Goal: Communication & Community: Share content

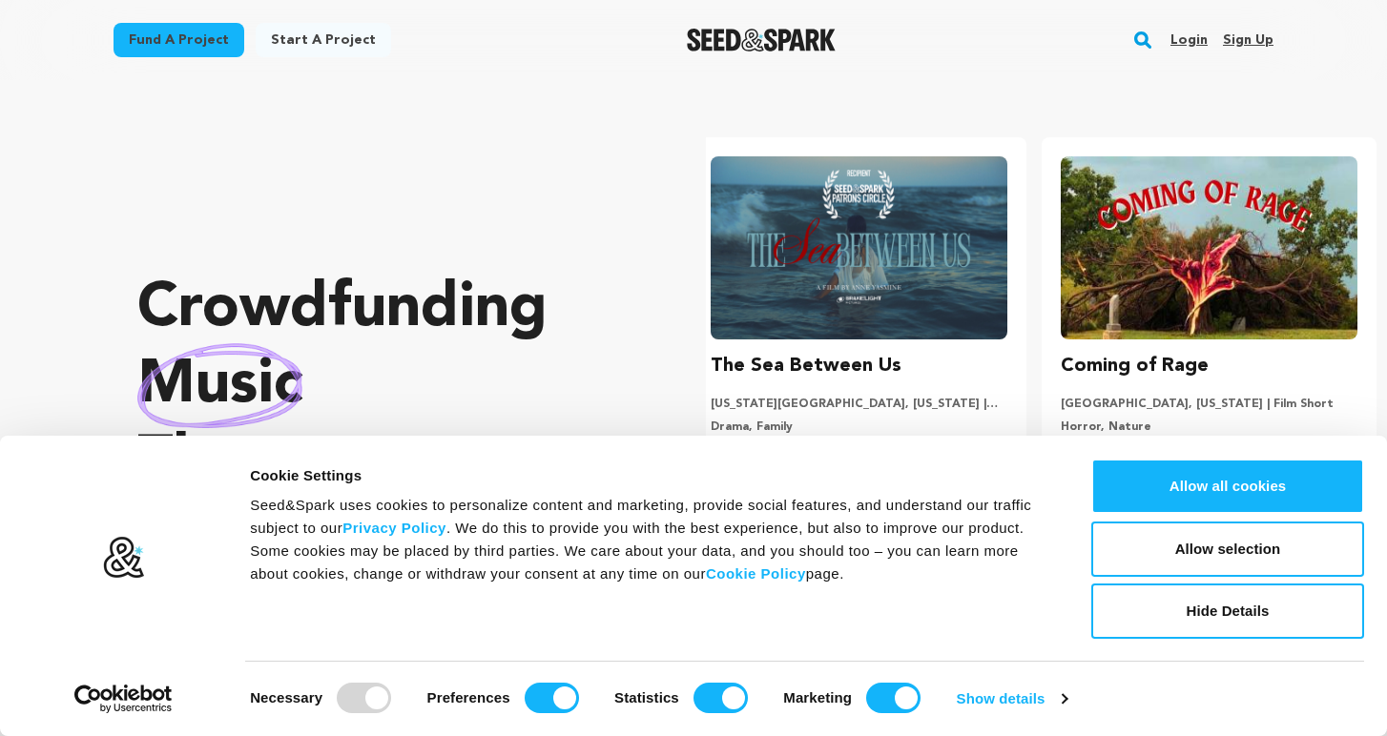
scroll to position [0, 365]
click at [1202, 48] on link "Login" at bounding box center [1188, 40] width 37 height 31
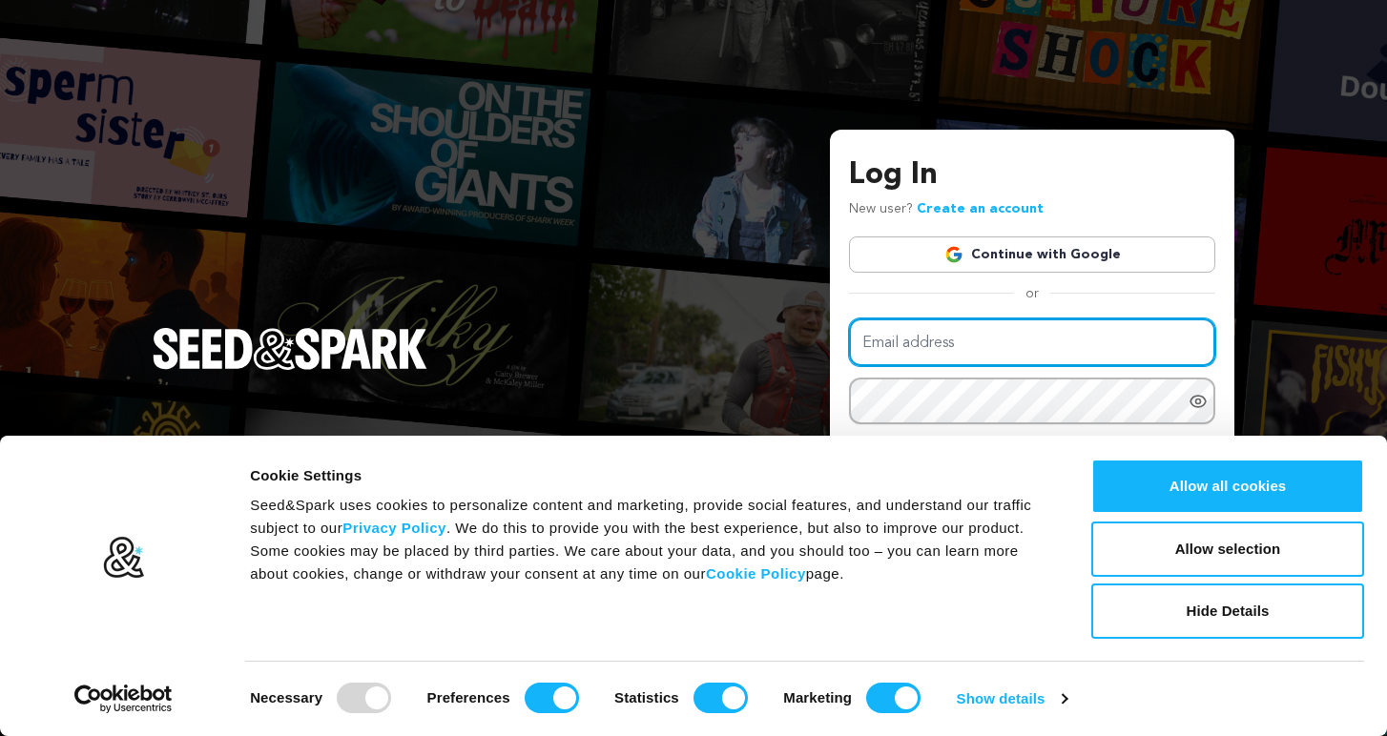
click at [937, 351] on input "Email address" at bounding box center [1032, 343] width 366 height 49
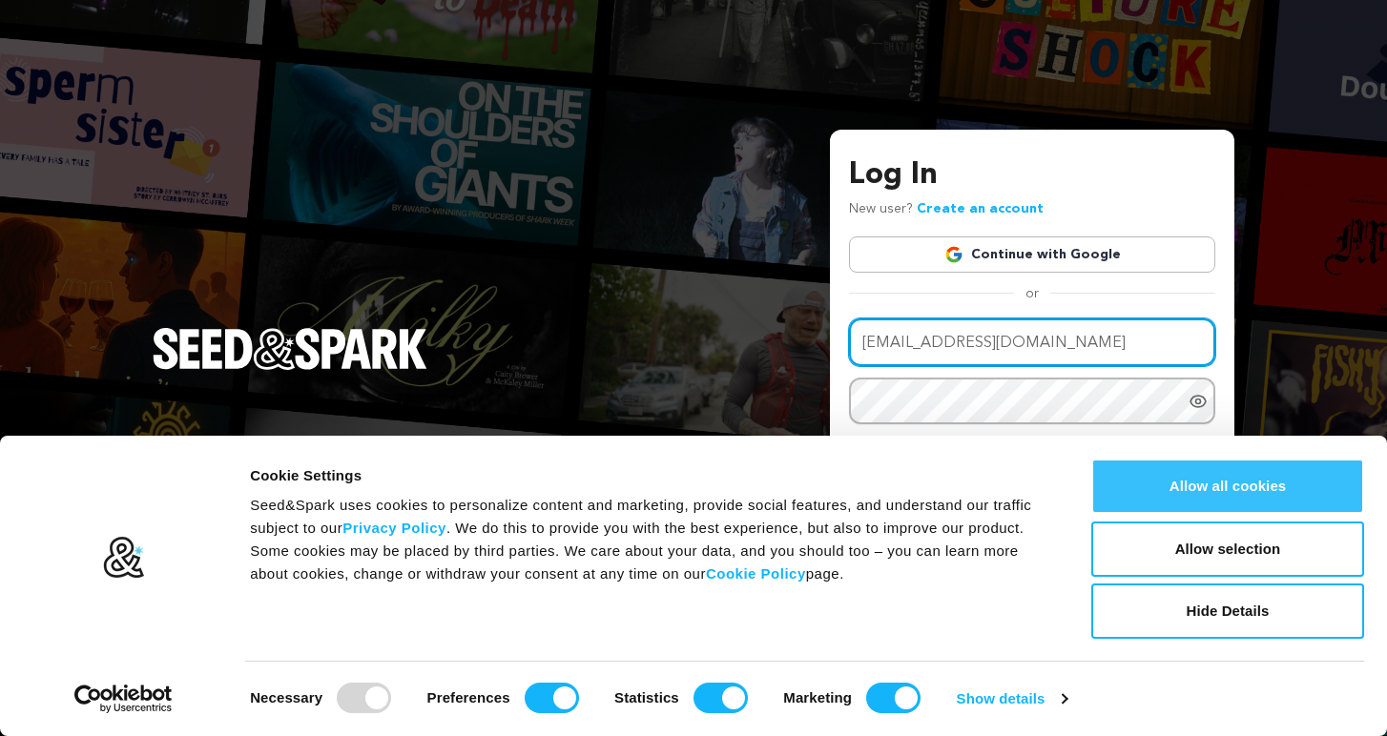
type input "glorydsimon@me.com"
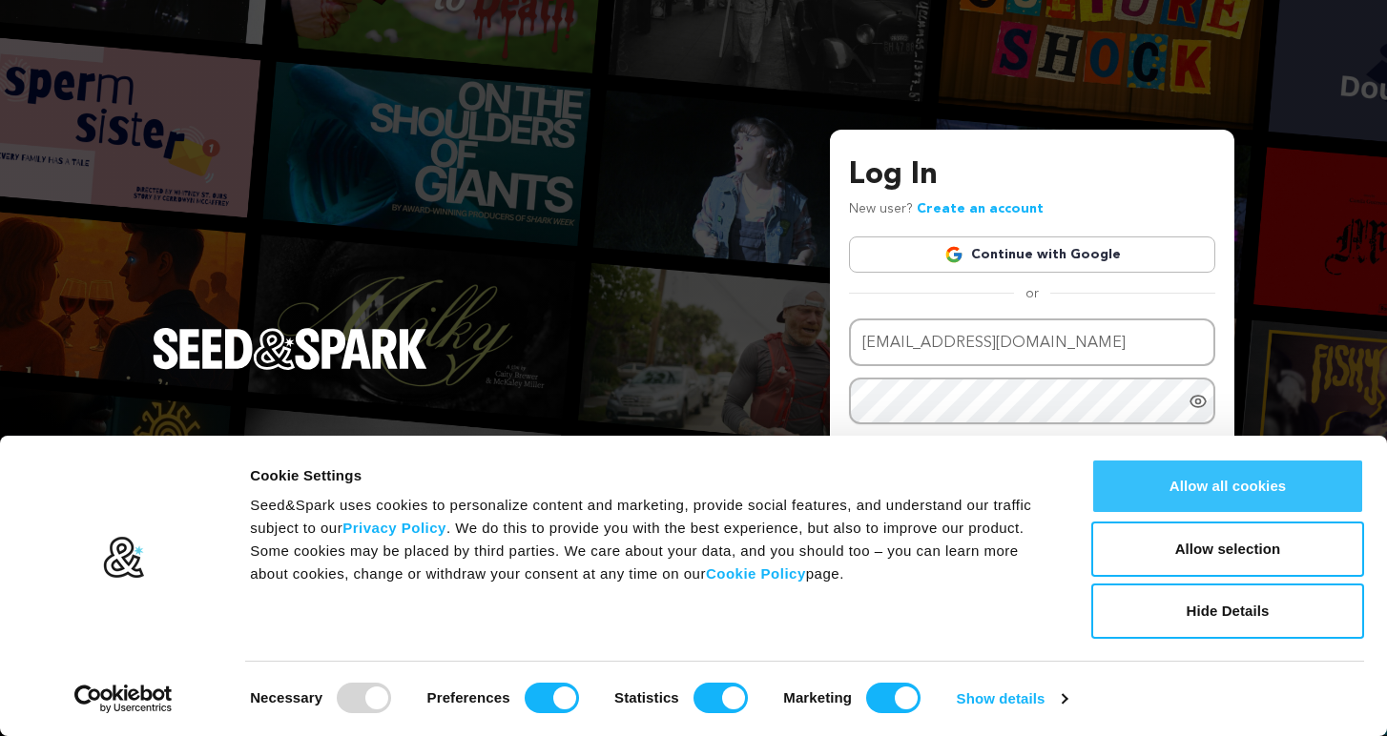
click at [1182, 487] on button "Allow all cookies" at bounding box center [1227, 486] width 273 height 55
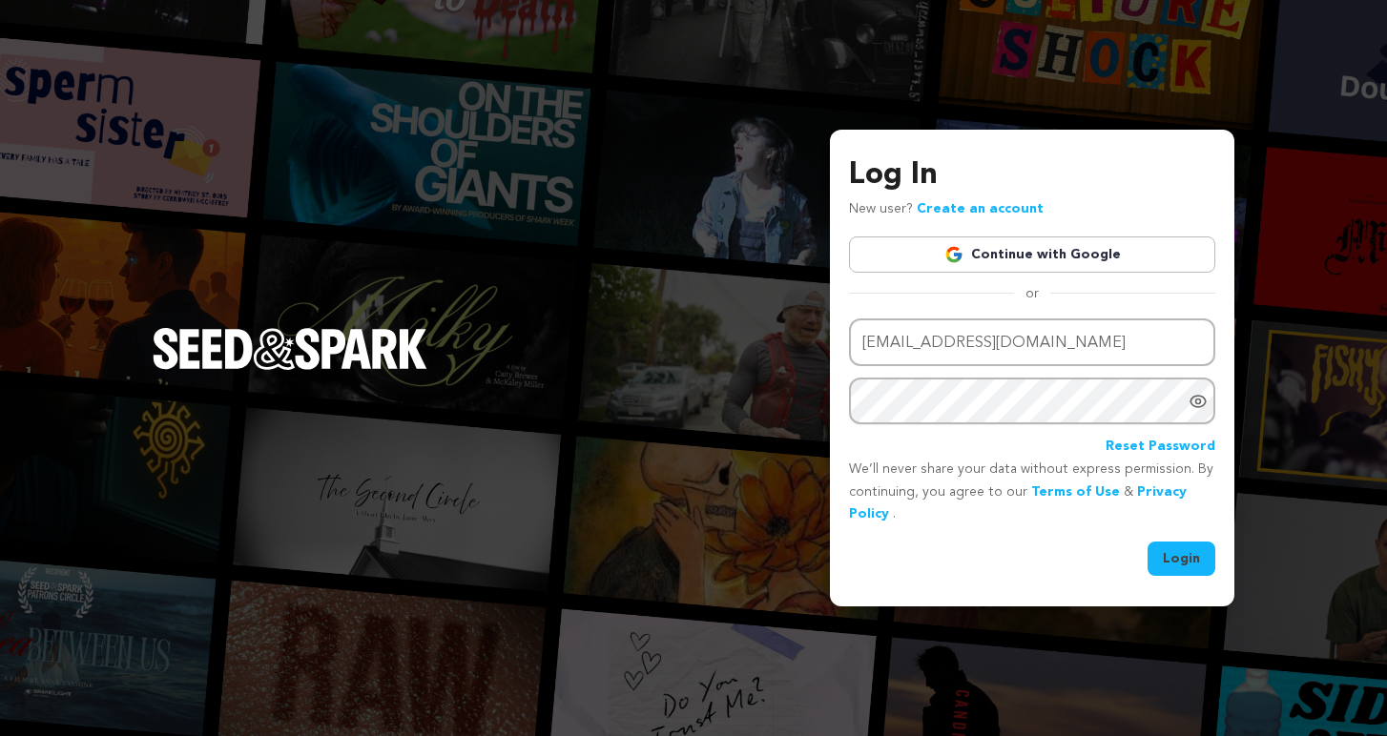
click at [1187, 560] on button "Login" at bounding box center [1182, 559] width 68 height 34
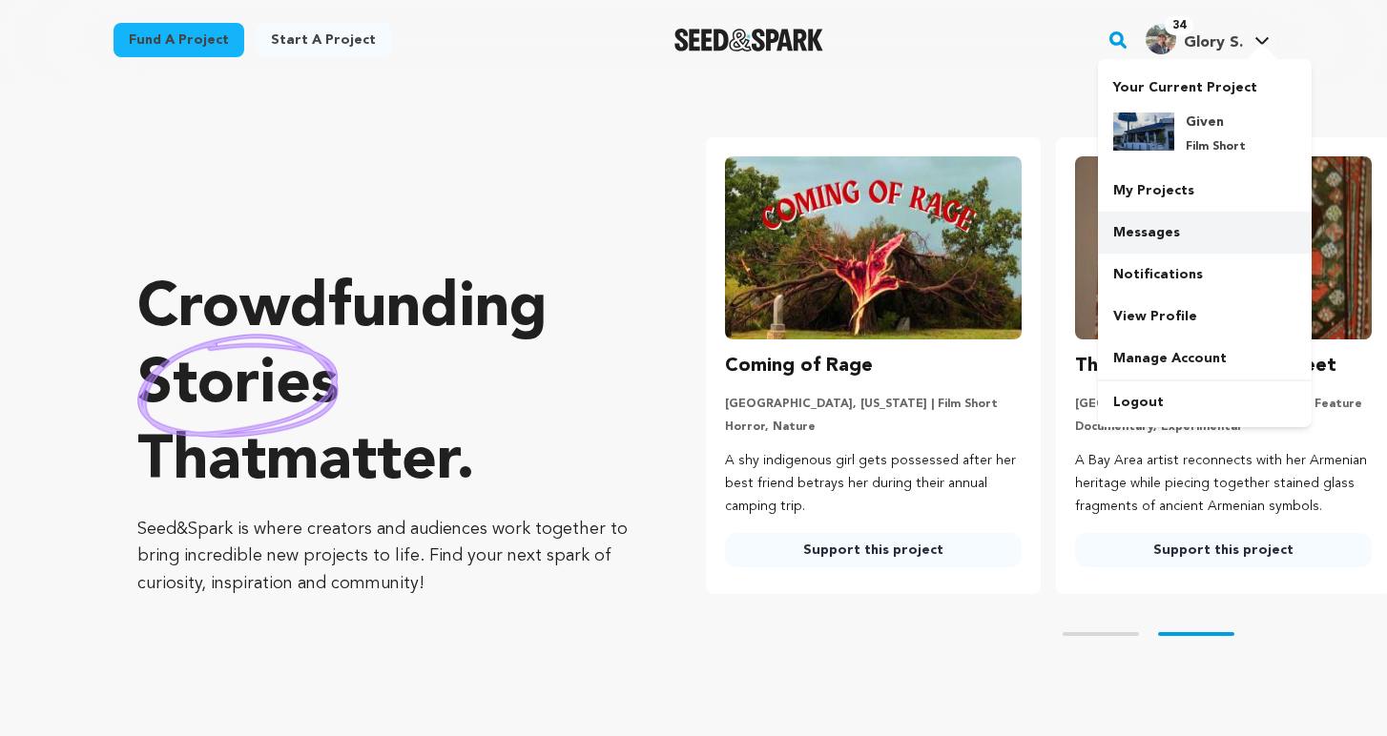
click at [1179, 236] on link "Messages" at bounding box center [1205, 233] width 214 height 42
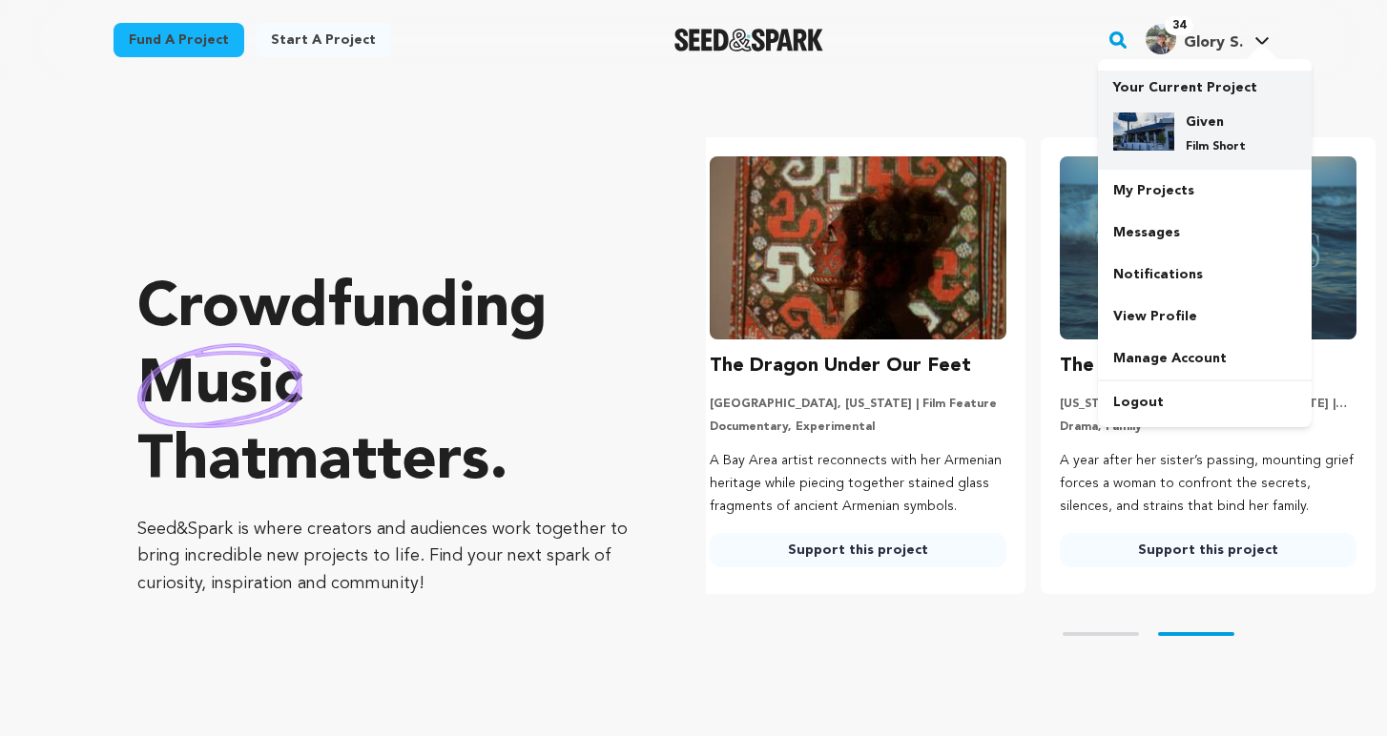
scroll to position [0, 365]
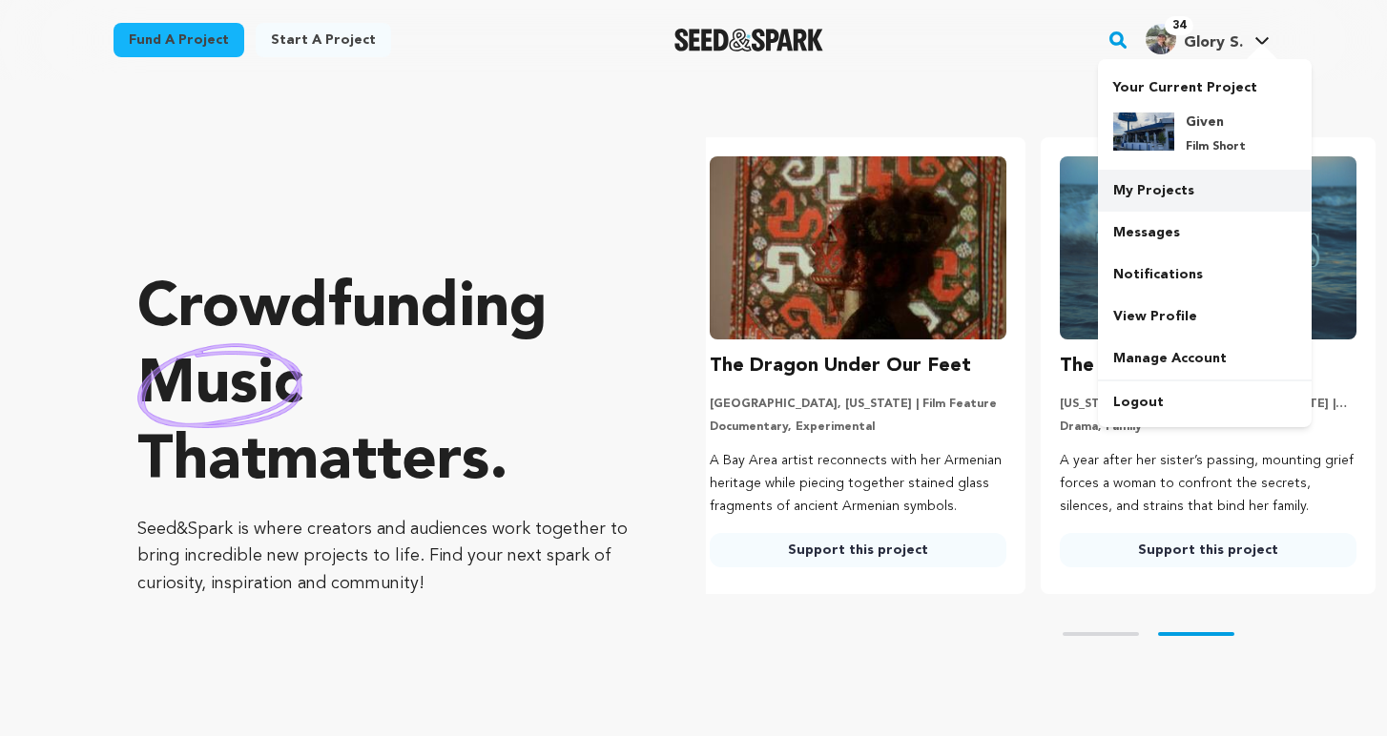
click at [1158, 182] on link "My Projects" at bounding box center [1205, 191] width 214 height 42
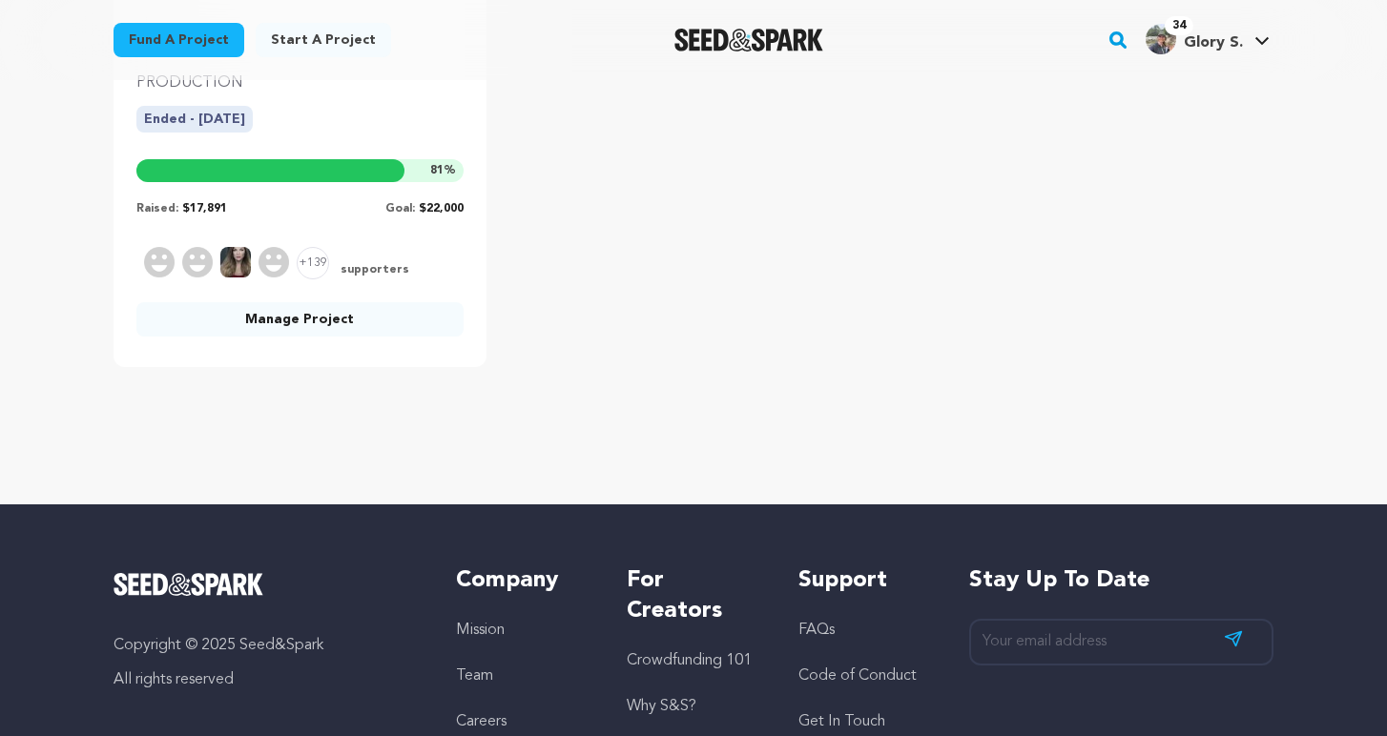
scroll to position [500, 0]
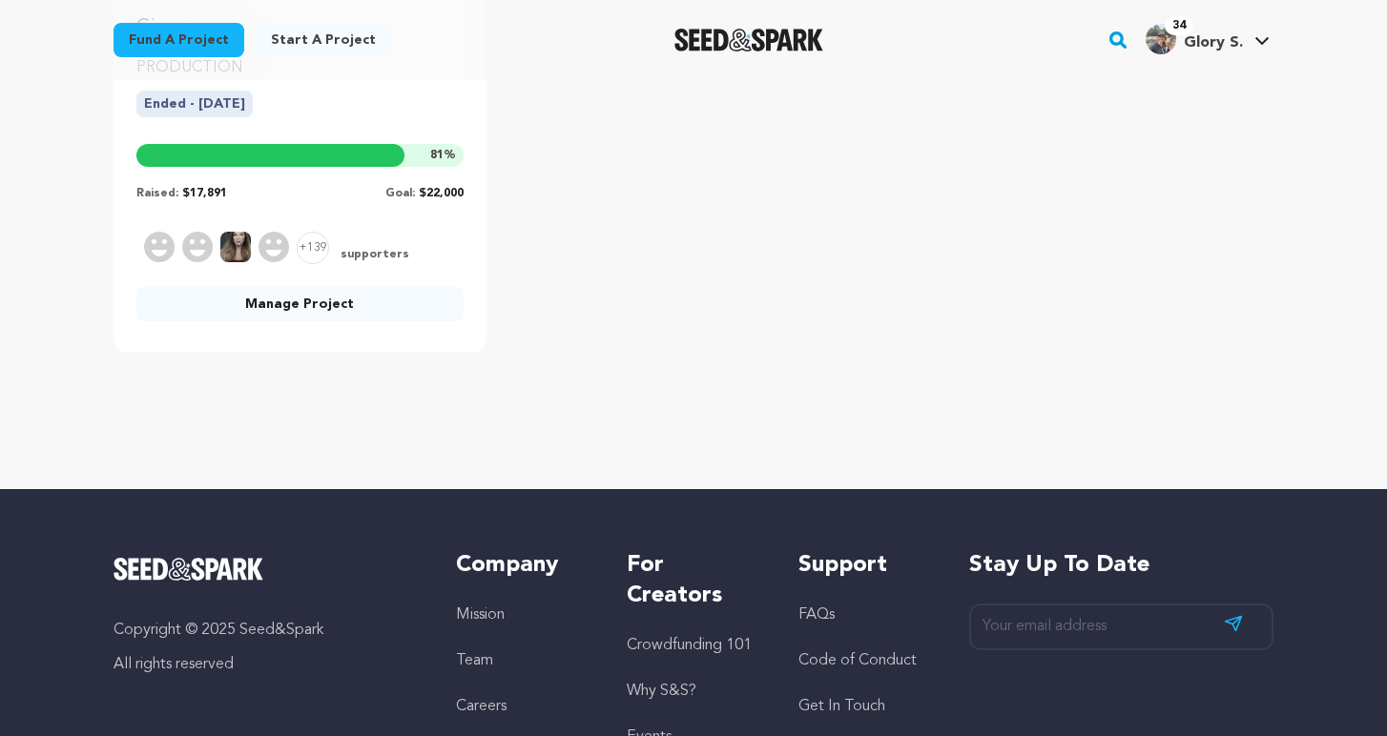
click at [336, 300] on link "Manage Project" at bounding box center [299, 304] width 327 height 34
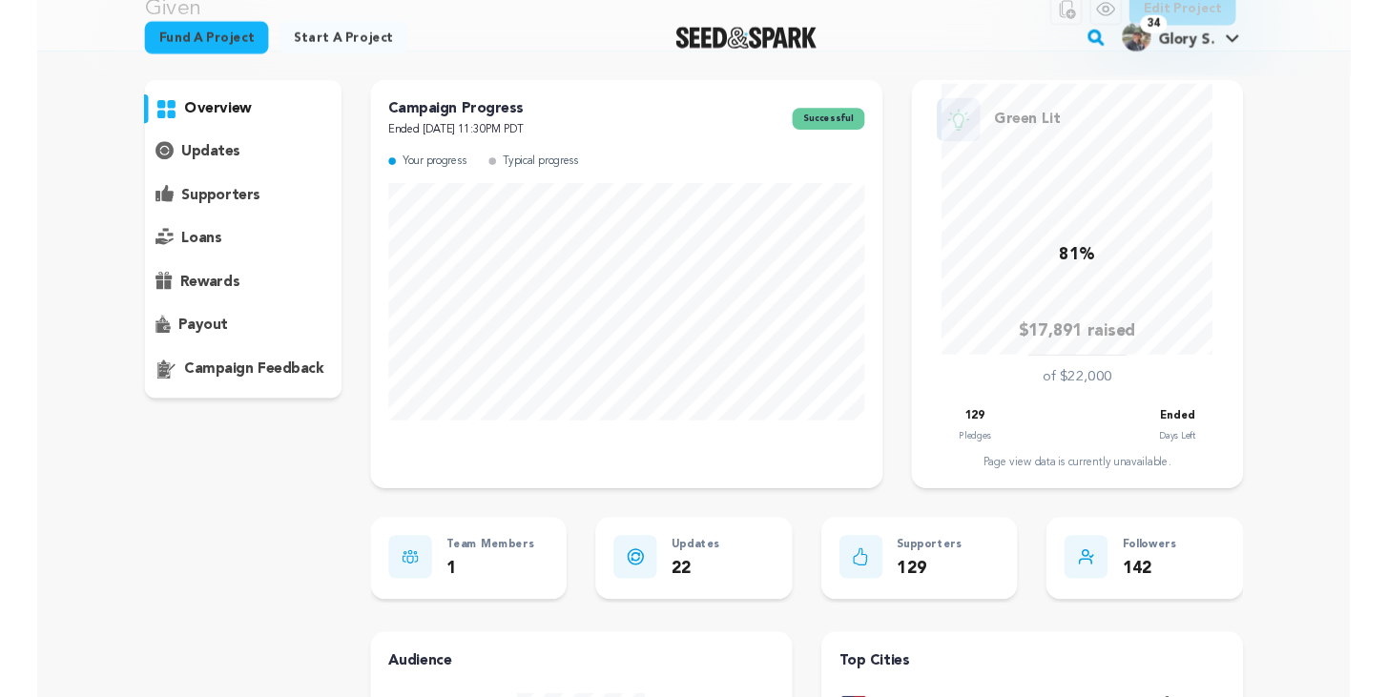
scroll to position [107, 0]
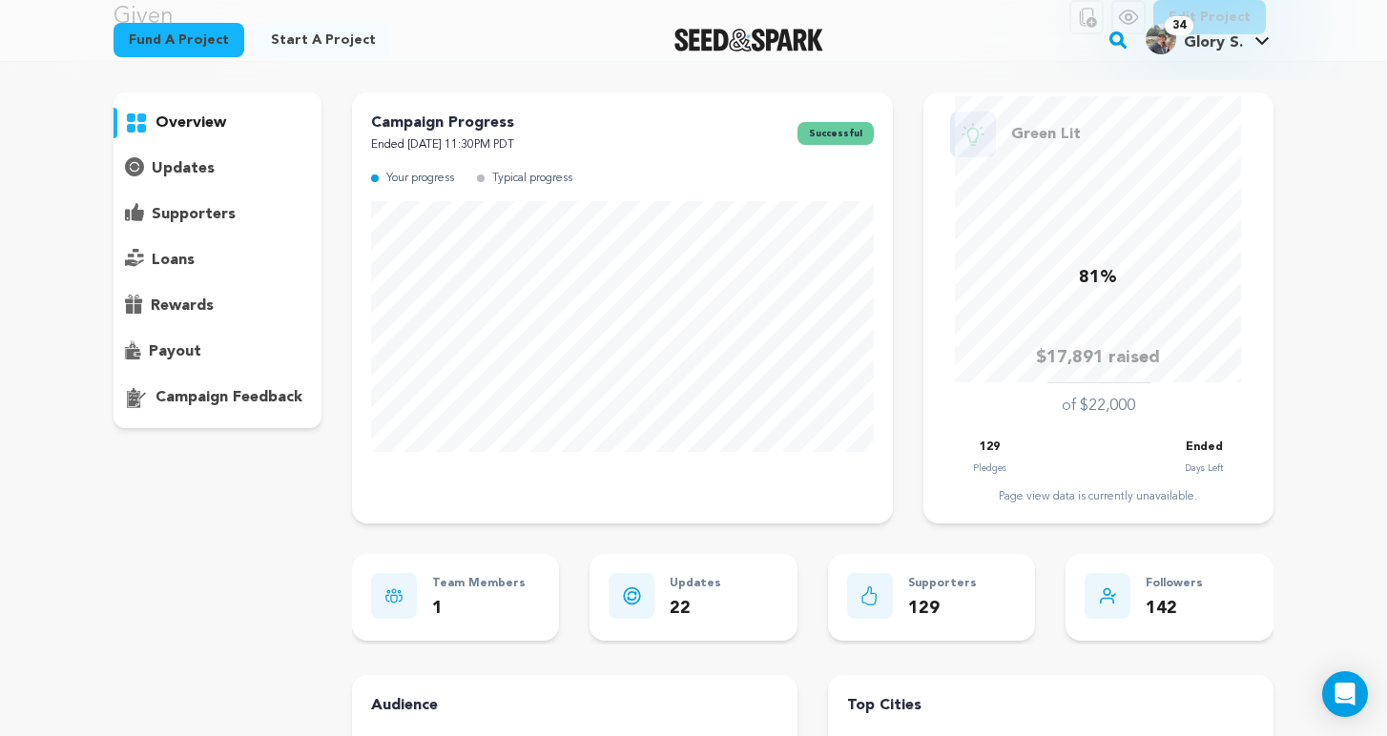
click at [211, 167] on p "updates" at bounding box center [183, 168] width 63 height 23
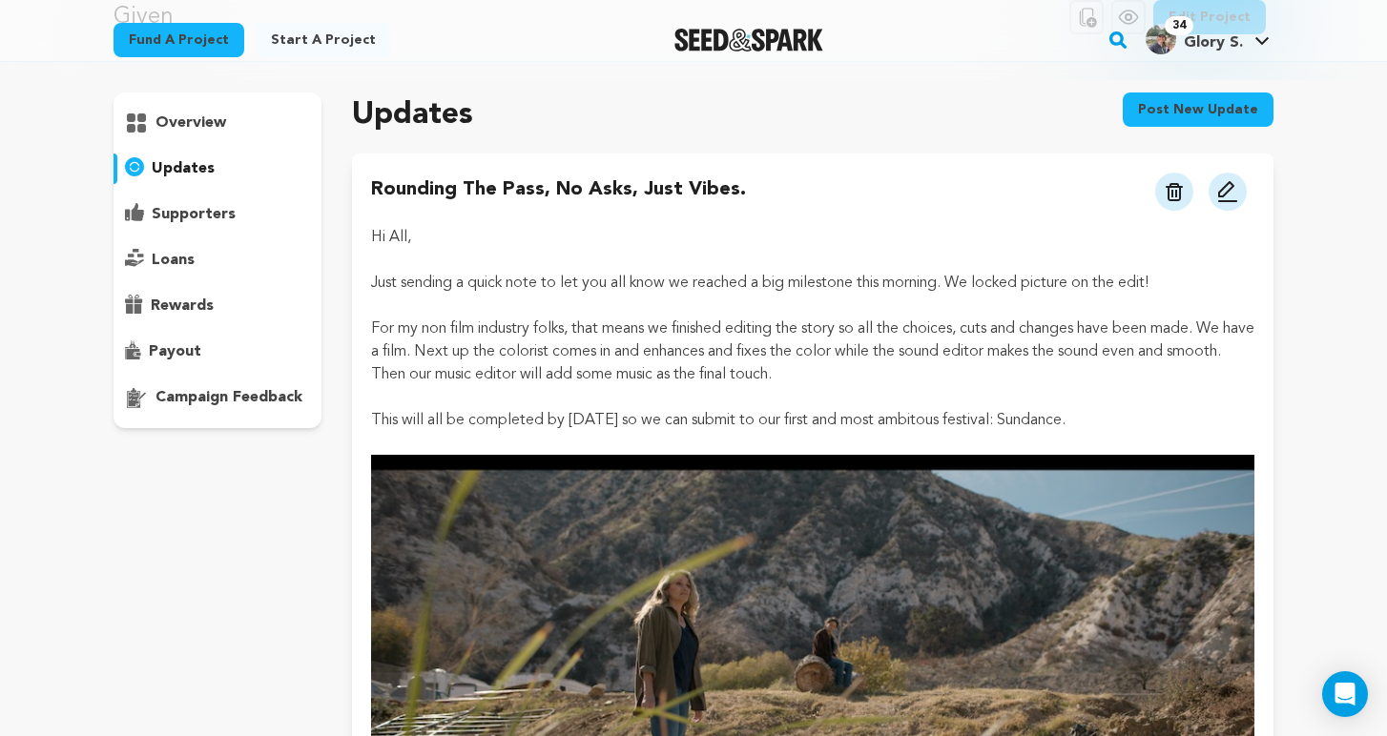
click at [1179, 111] on button "Post new update" at bounding box center [1198, 110] width 151 height 34
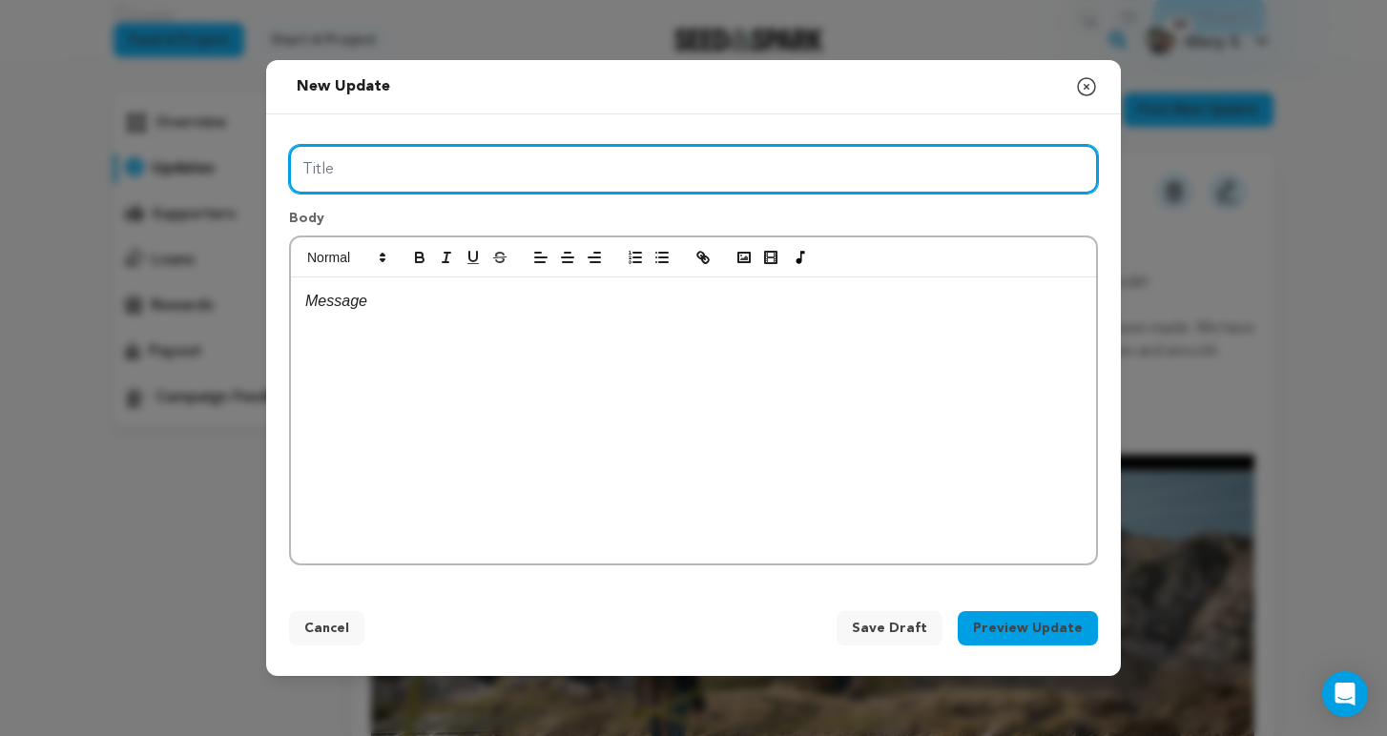
click at [397, 167] on input "Title" at bounding box center [693, 169] width 809 height 49
type input "L"
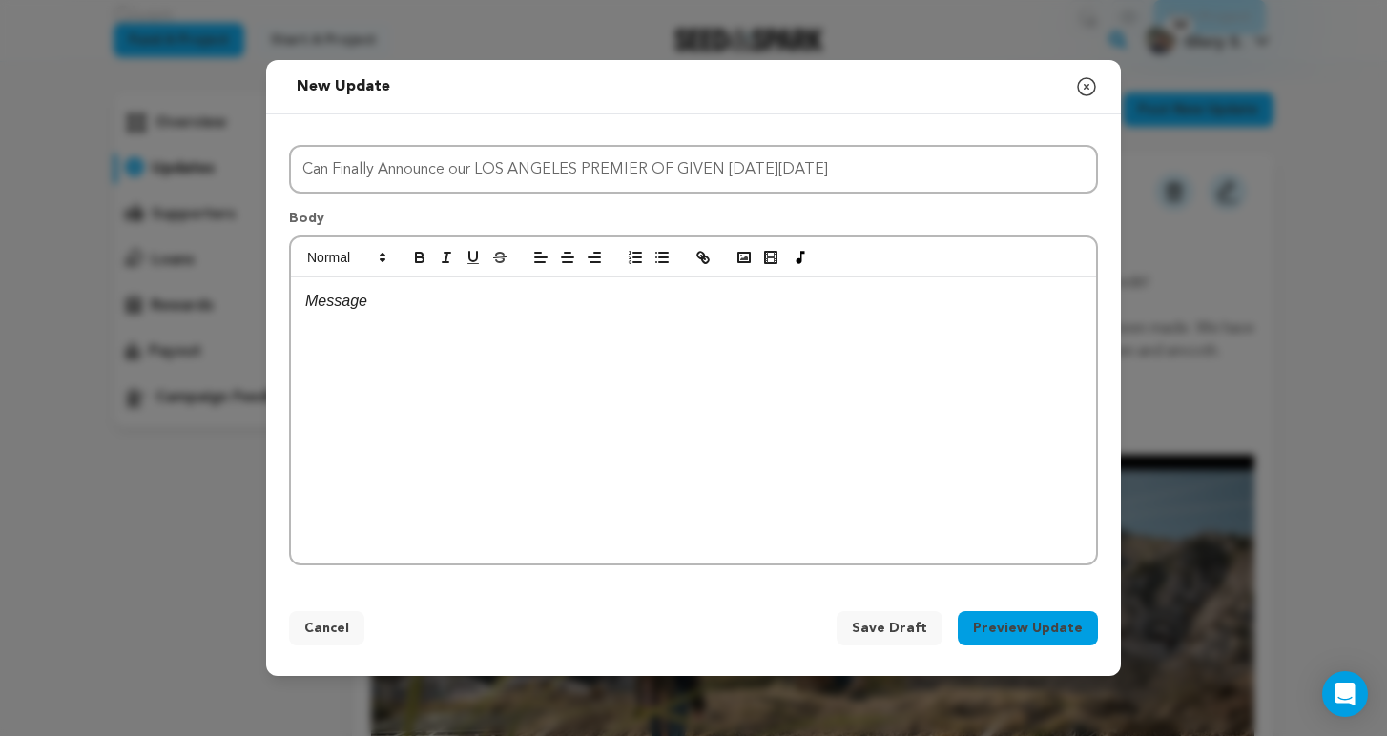
click at [350, 315] on div at bounding box center [693, 421] width 805 height 286
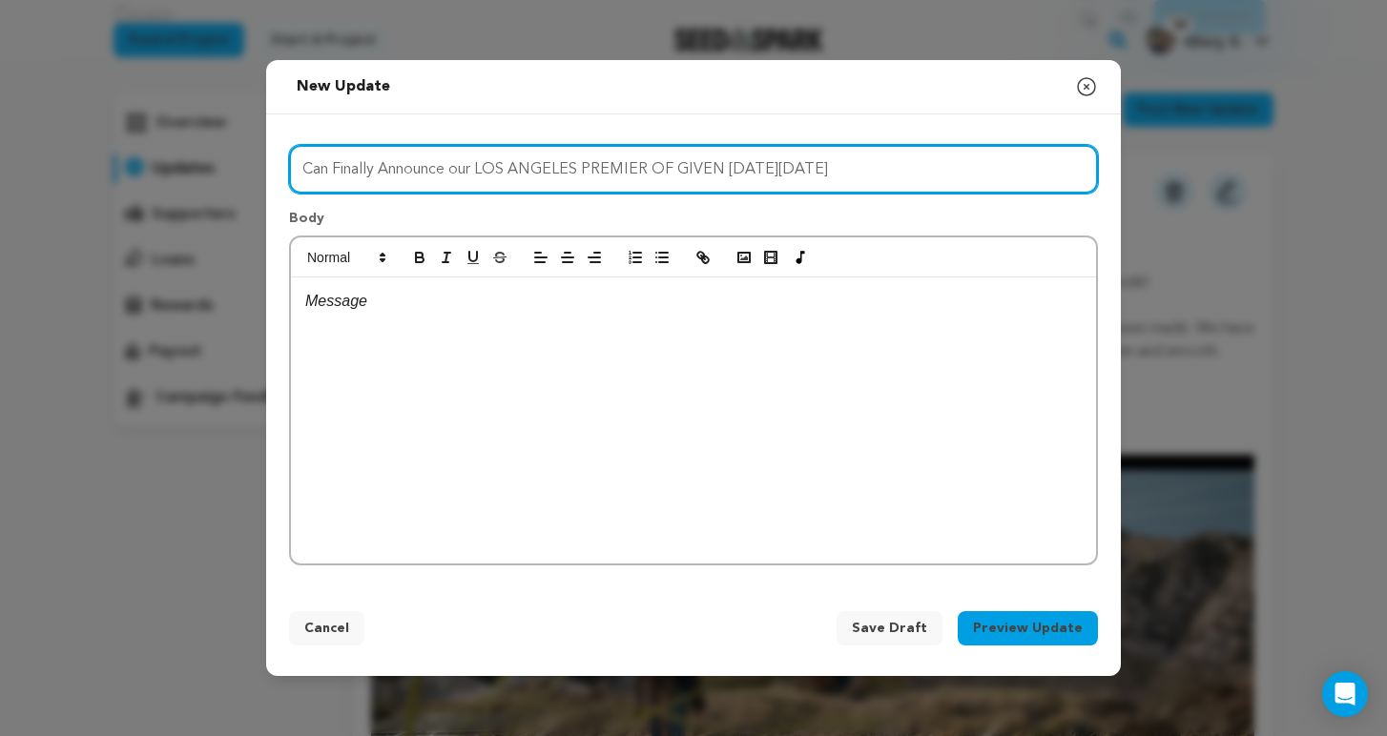
click at [650, 172] on input "Can Finally Announce our LOS ANGELES PREMIER OF GIVEN ON FRIDAY SEPTEMBER 19TH" at bounding box center [693, 169] width 809 height 49
type input "Can Finally Announce our LOS ANGELES PREMIERE OF GIVEN ON FRIDAY SEPTEMBER 19TH"
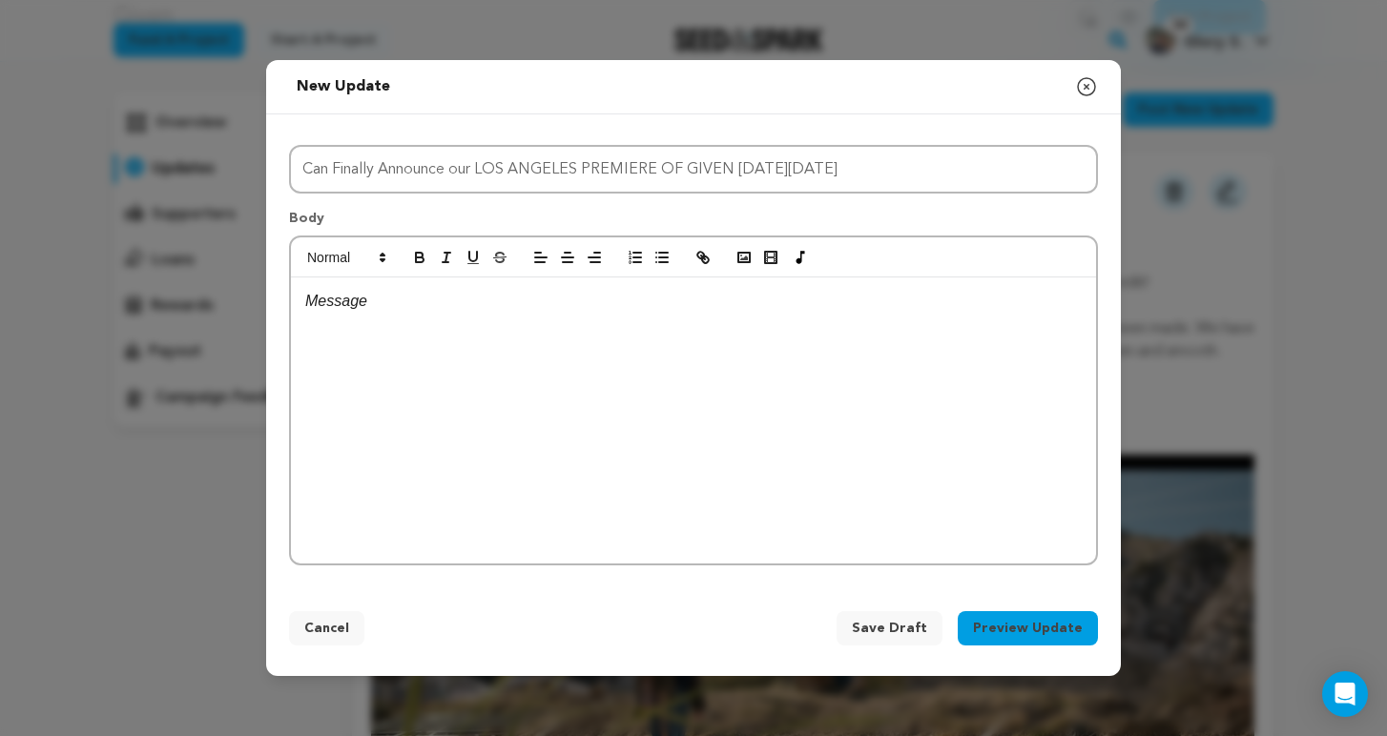
click at [317, 300] on p at bounding box center [693, 301] width 776 height 25
click at [900, 328] on p "I am catching up with you the way the national heatwave has finally caught up w…" at bounding box center [693, 337] width 776 height 49
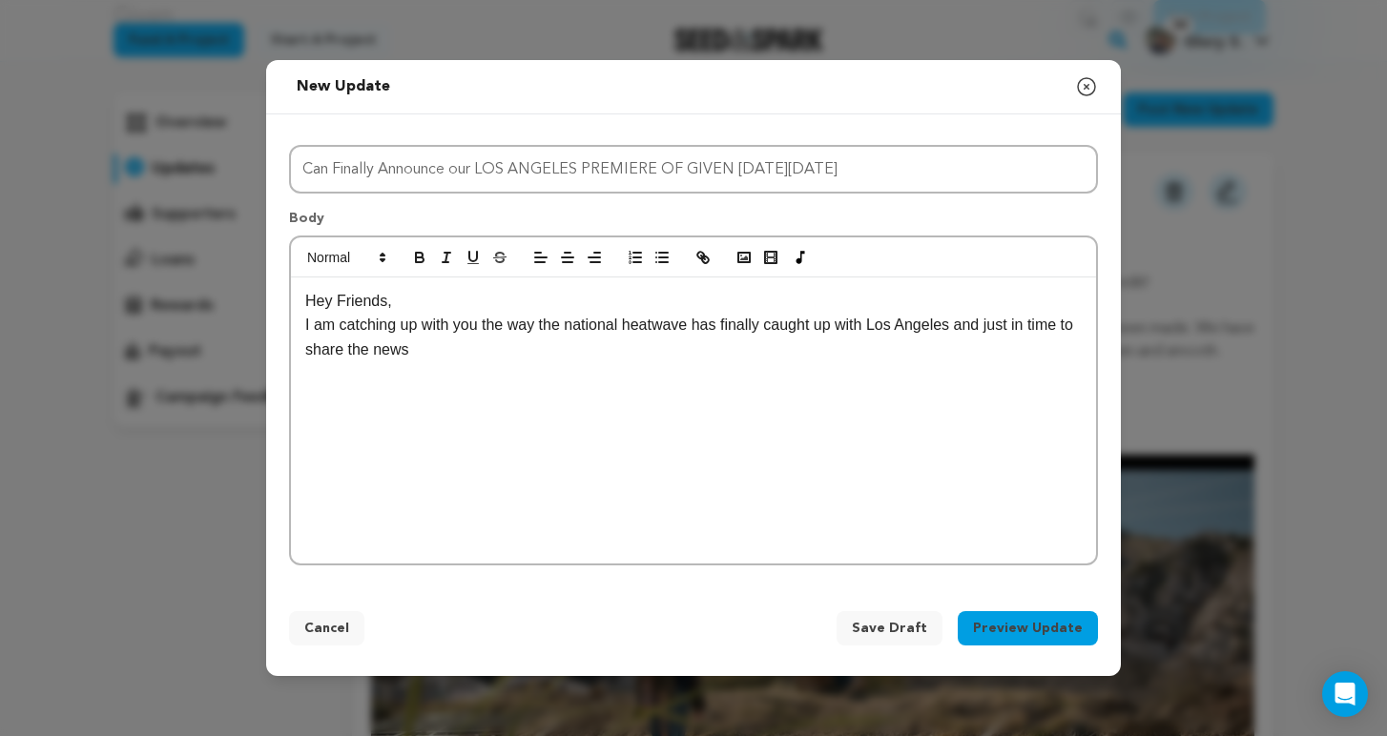
click at [308, 329] on p "I am catching up with you the way the national heatwave has finally caught up w…" at bounding box center [693, 337] width 776 height 49
click at [613, 346] on p "It's been a minute but I am catching up with you the way the national heatwave …" at bounding box center [693, 337] width 776 height 49
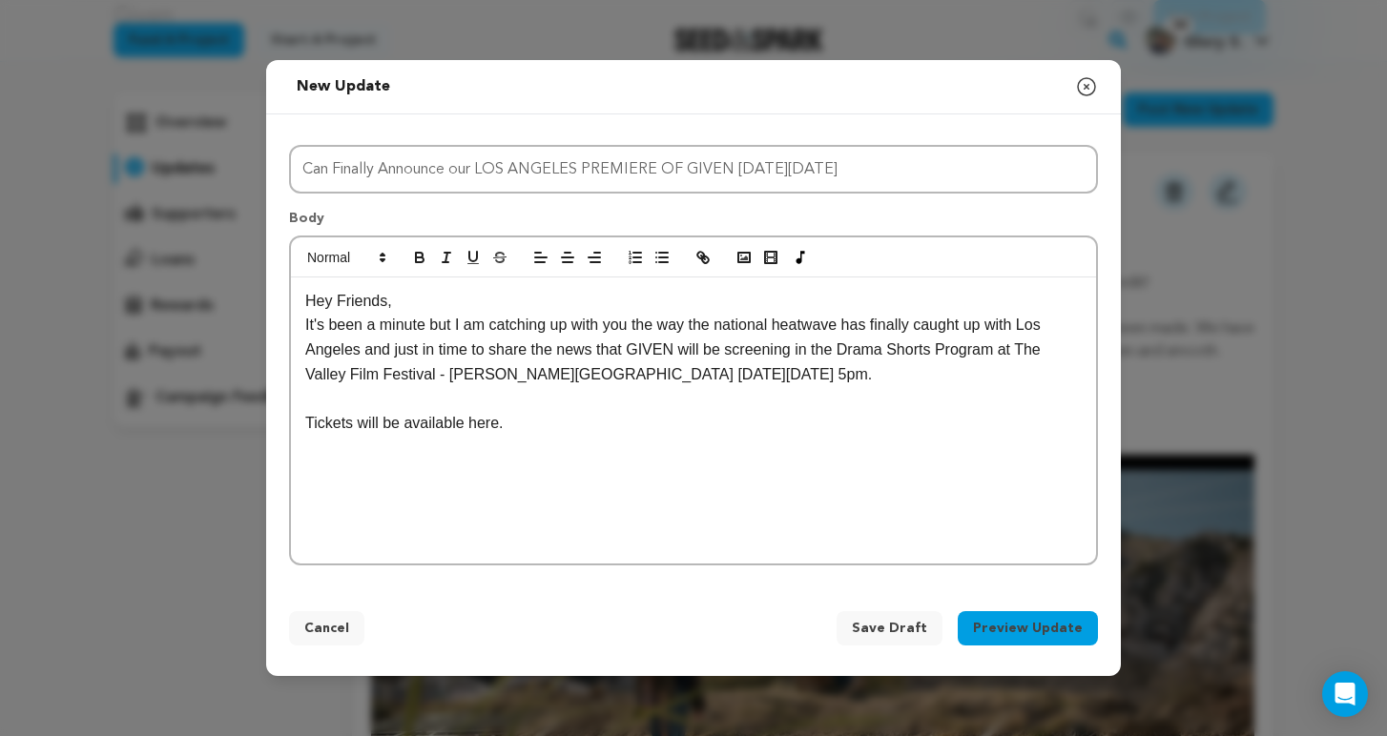
click at [413, 302] on p "Hey Friends," at bounding box center [693, 301] width 776 height 25
click at [383, 338] on p "It's been a minute but I am catching up with you the way the national heatwave …" at bounding box center [693, 349] width 776 height 73
click at [388, 352] on p "It's been a hot minute but I am catching up with you the way the national heatw…" at bounding box center [693, 349] width 776 height 73
click at [424, 349] on p "It's been a hot minute but I am catching up with you the way the national heatw…" at bounding box center [693, 349] width 776 height 73
click at [558, 427] on p "Tickets will be available here." at bounding box center [693, 423] width 776 height 25
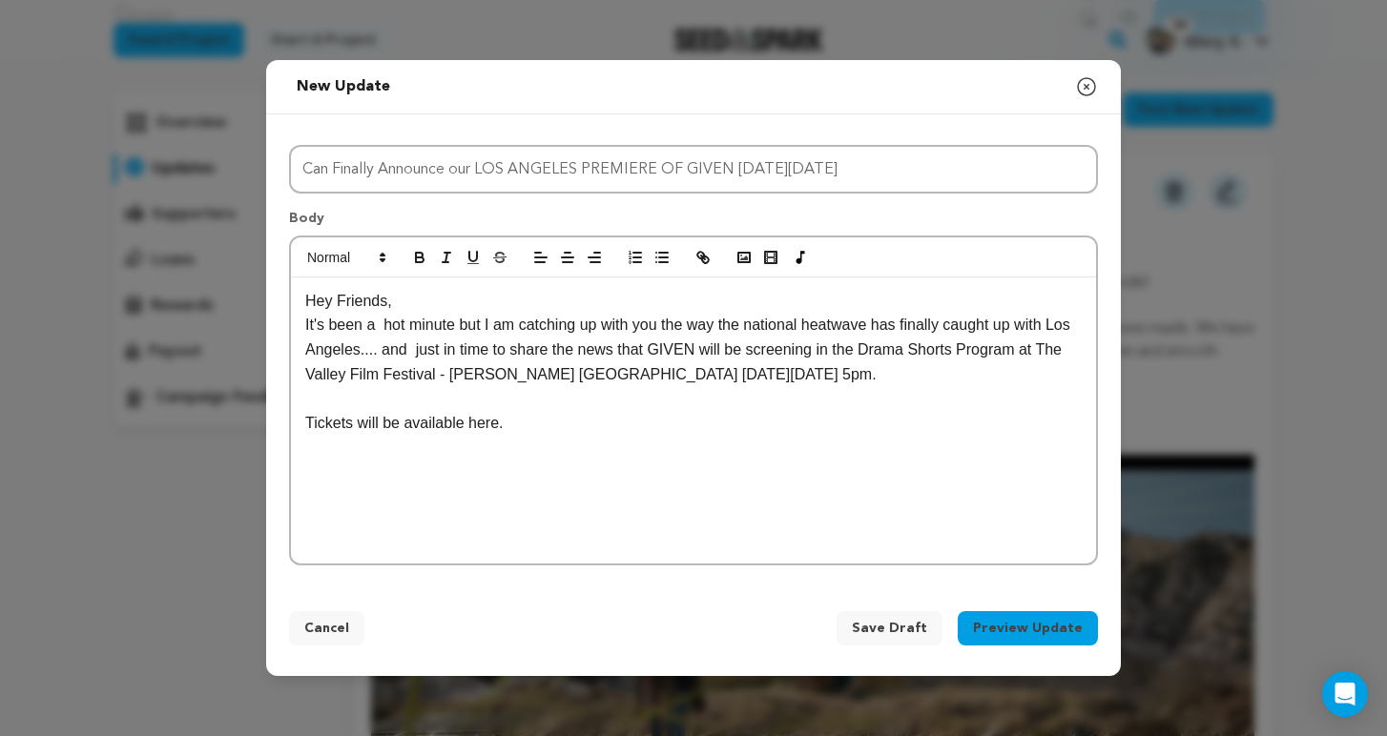
click at [388, 424] on p "Tickets will be available here." at bounding box center [693, 423] width 776 height 25
drag, startPoint x: 359, startPoint y: 423, endPoint x: 405, endPoint y: 423, distance: 46.7
click at [405, 423] on p "Tickets will be available here." at bounding box center [693, 423] width 776 height 25
click at [487, 424] on p "Tickets available here." at bounding box center [693, 423] width 776 height 25
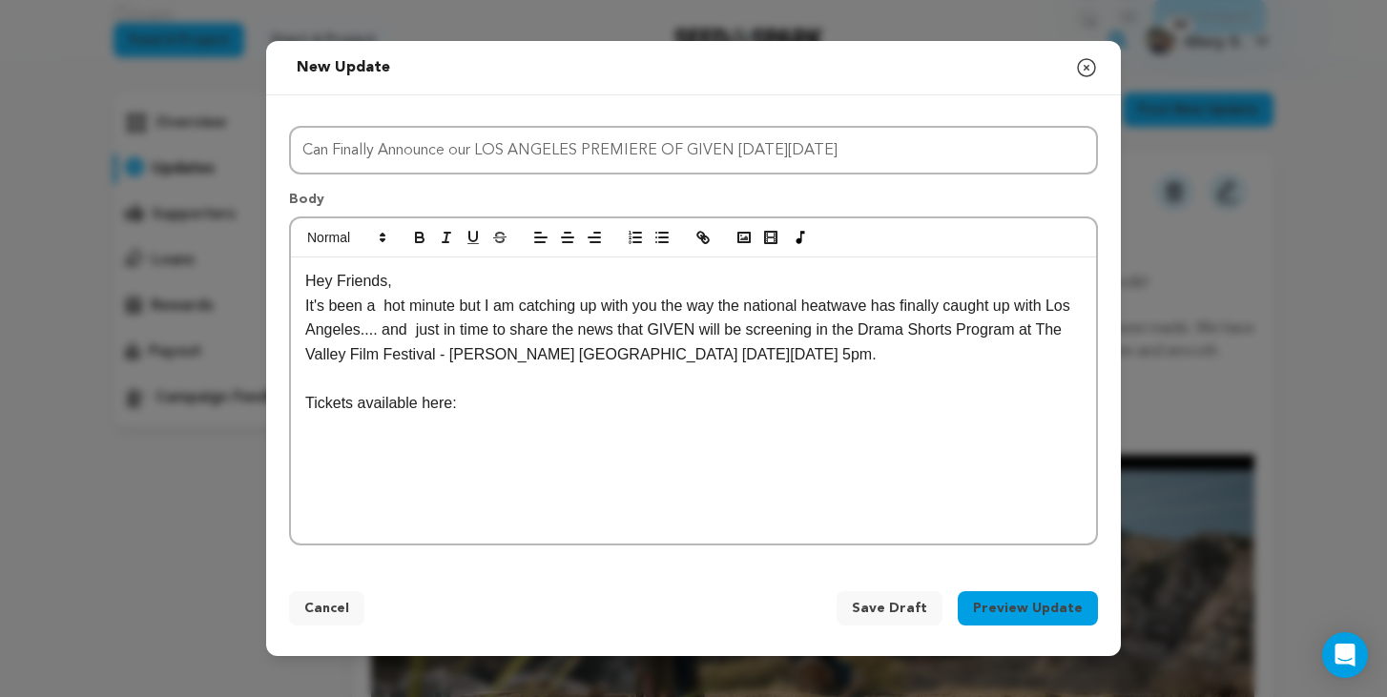
click at [514, 405] on p "Tickets available here:" at bounding box center [693, 403] width 776 height 25
click at [458, 405] on p "Tickets available here: https://www.valleyfilmfest.org/events/dramatic-short-fi…" at bounding box center [693, 403] width 776 height 25
drag, startPoint x: 465, startPoint y: 404, endPoint x: 945, endPoint y: 402, distance: 479.8
click at [945, 402] on p "Tickets available here: https://www.valleyfilmfest.org/events/dramatic-short-fi…" at bounding box center [693, 403] width 776 height 25
drag, startPoint x: 462, startPoint y: 408, endPoint x: 278, endPoint y: 403, distance: 184.2
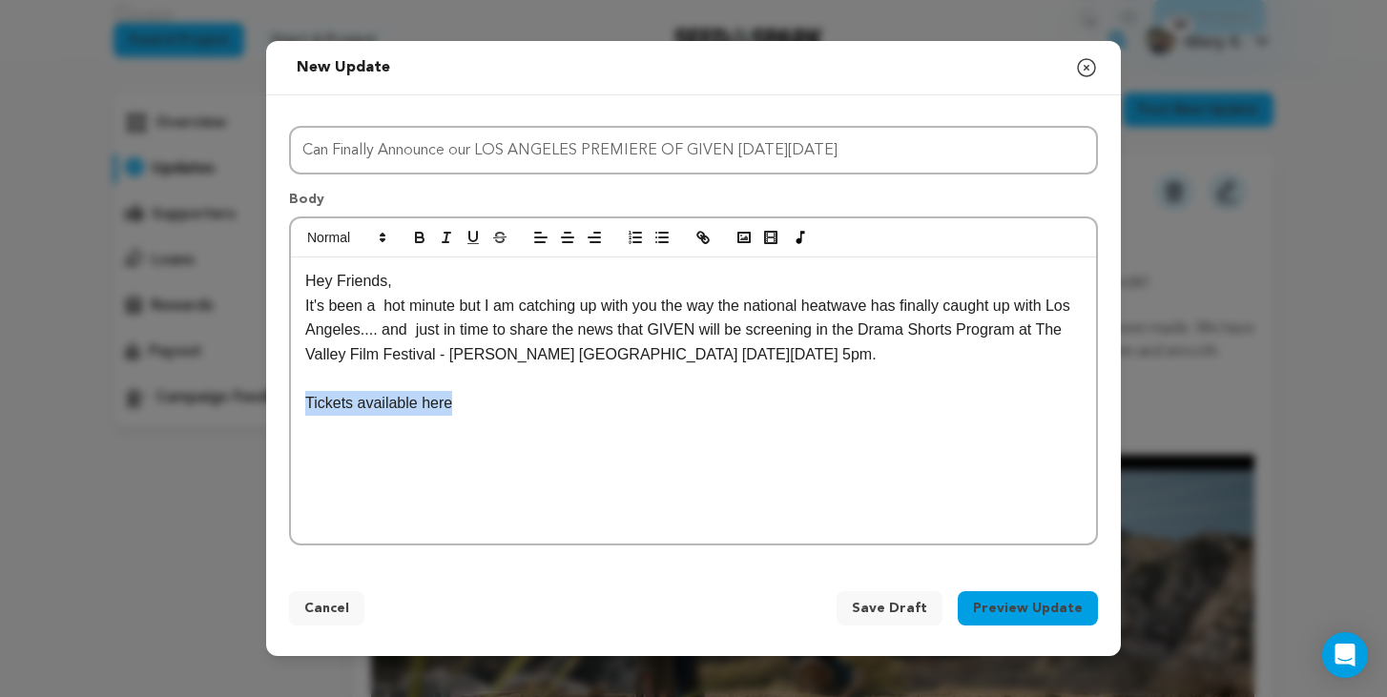
click at [291, 403] on div "Hey Friends, It's been a hot minute but I am catching up with you the way the n…" at bounding box center [693, 401] width 805 height 286
click at [698, 239] on icon "button" at bounding box center [702, 237] width 17 height 17
click at [515, 404] on p "Tickets available here" at bounding box center [693, 403] width 776 height 25
click at [586, 456] on p "You can also use the discount code" at bounding box center [693, 452] width 776 height 25
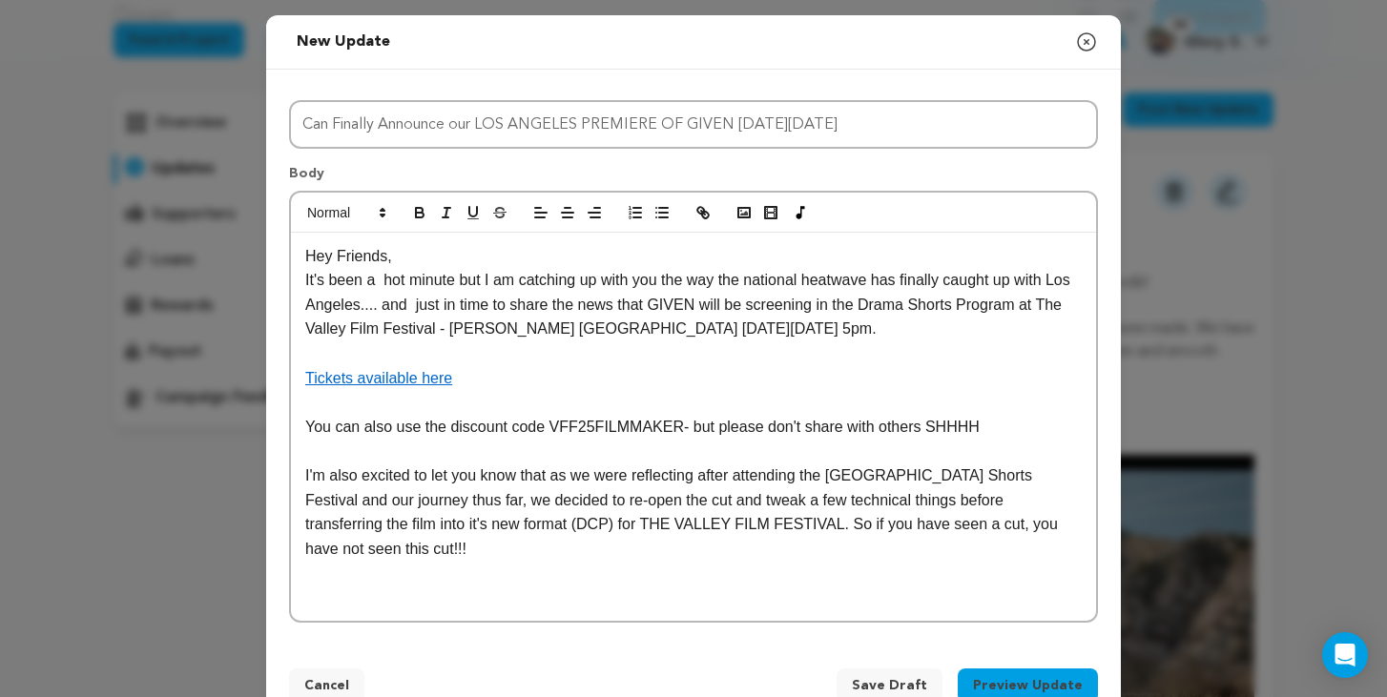
click at [470, 507] on p "I'm also excited to let you know that as we were reflecting after attending the…" at bounding box center [693, 512] width 776 height 97
click at [318, 584] on p at bounding box center [693, 573] width 776 height 25
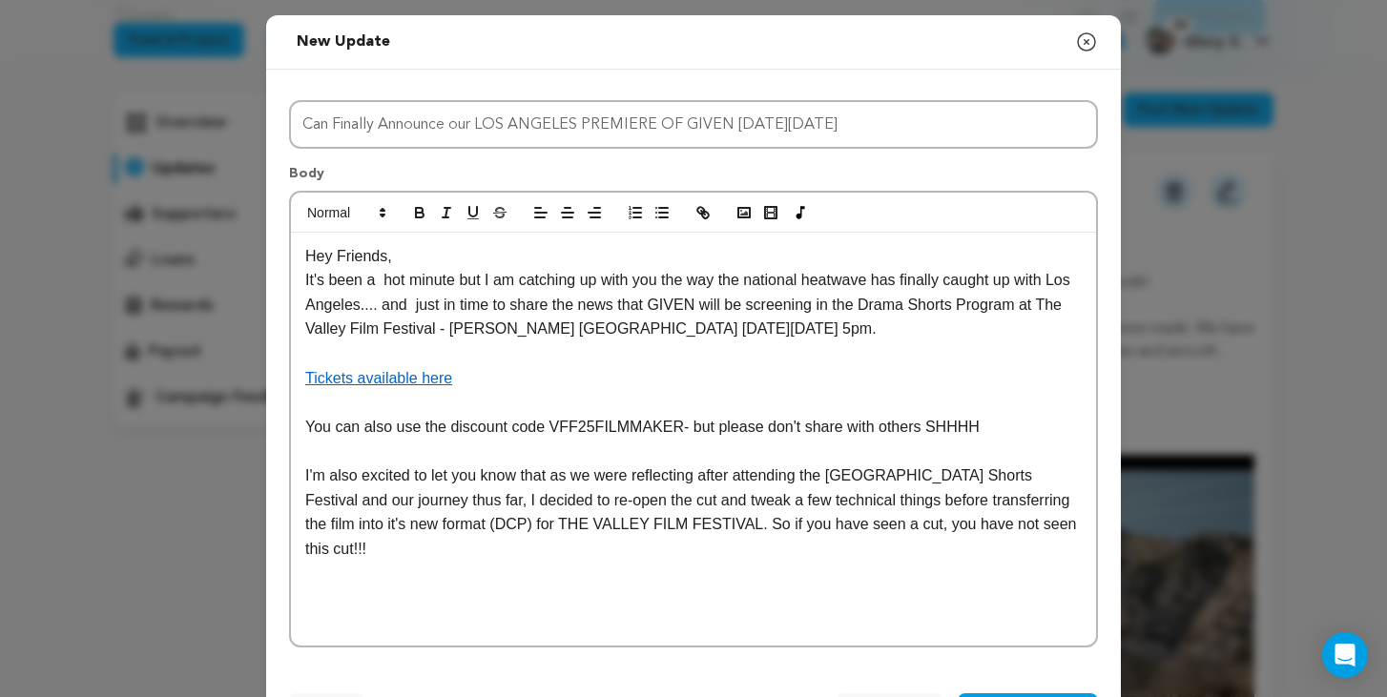
click at [899, 529] on p "I'm also excited to let you know that as we were reflecting after attending the…" at bounding box center [693, 512] width 776 height 97
click at [328, 588] on p at bounding box center [693, 598] width 776 height 25
click at [532, 597] on p "I am hoping to share more good news soon!!!" at bounding box center [693, 598] width 776 height 25
click at [686, 593] on p "I am hoping to share more good festival news soon!!!" at bounding box center [693, 598] width 776 height 25
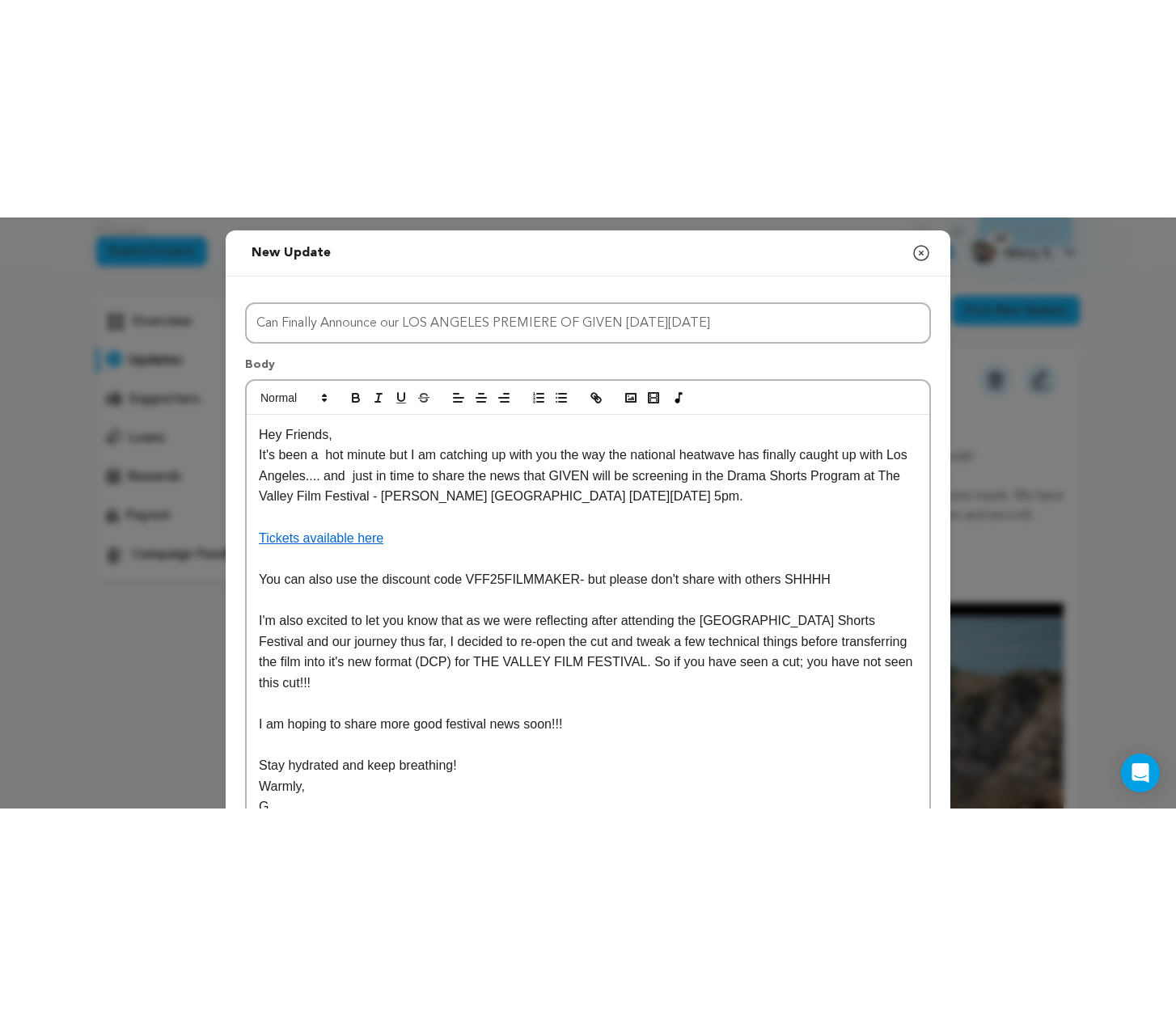
scroll to position [8, 0]
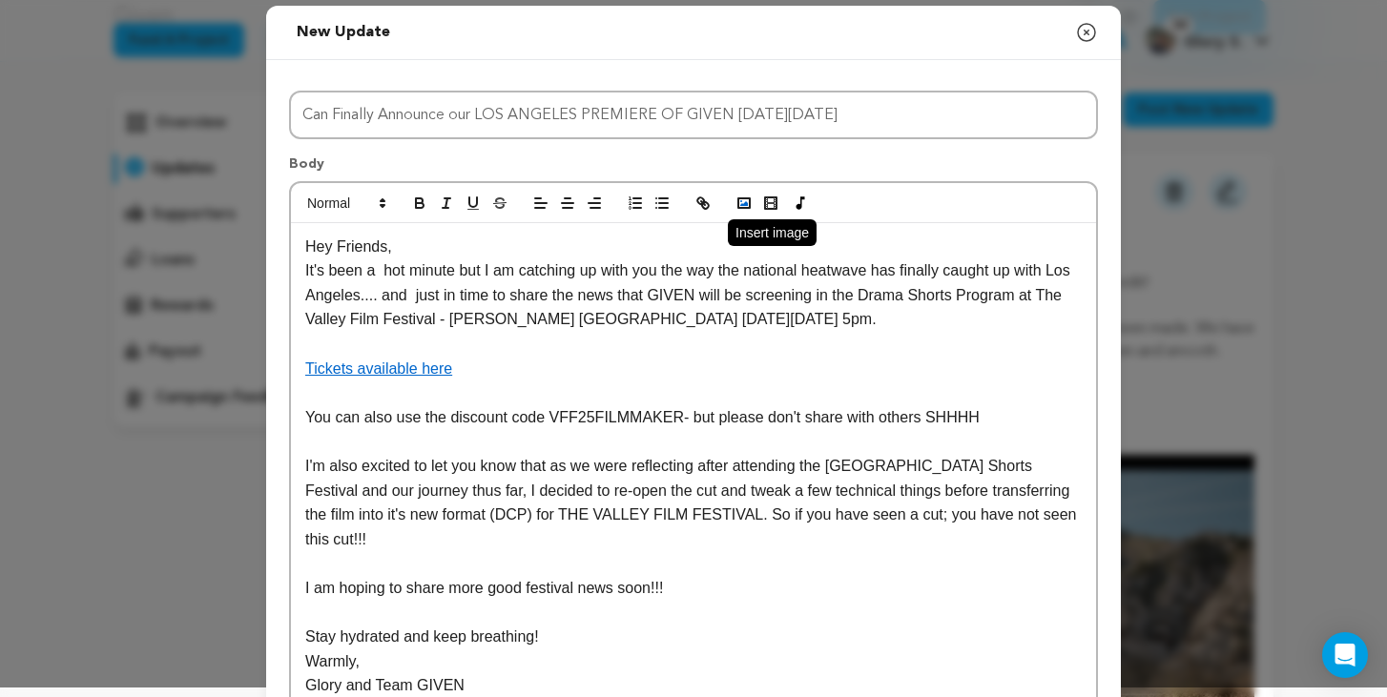
click at [746, 208] on icon "button" at bounding box center [743, 203] width 17 height 17
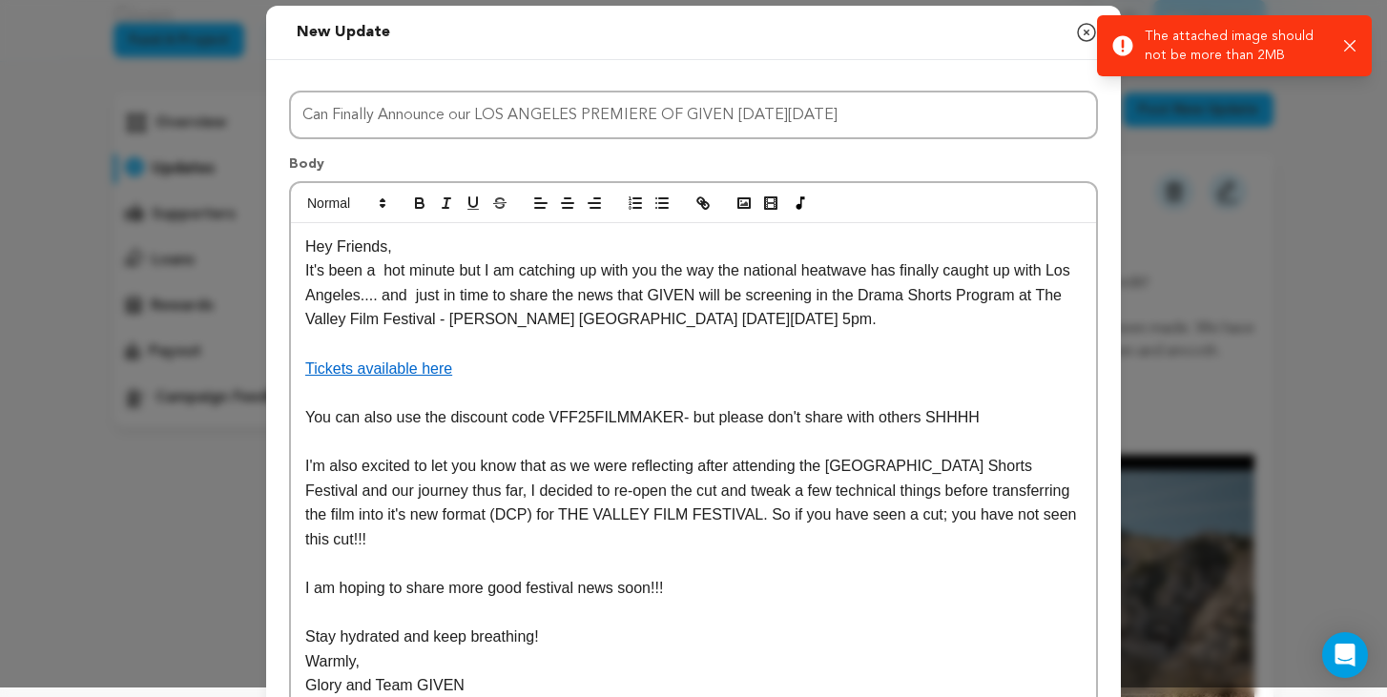
click at [1343, 48] on div "Success: Info: Warning: Error: The attached image should not be more than 2MB C…" at bounding box center [1234, 46] width 244 height 38
click at [1346, 43] on icon "button" at bounding box center [1350, 46] width 12 height 12
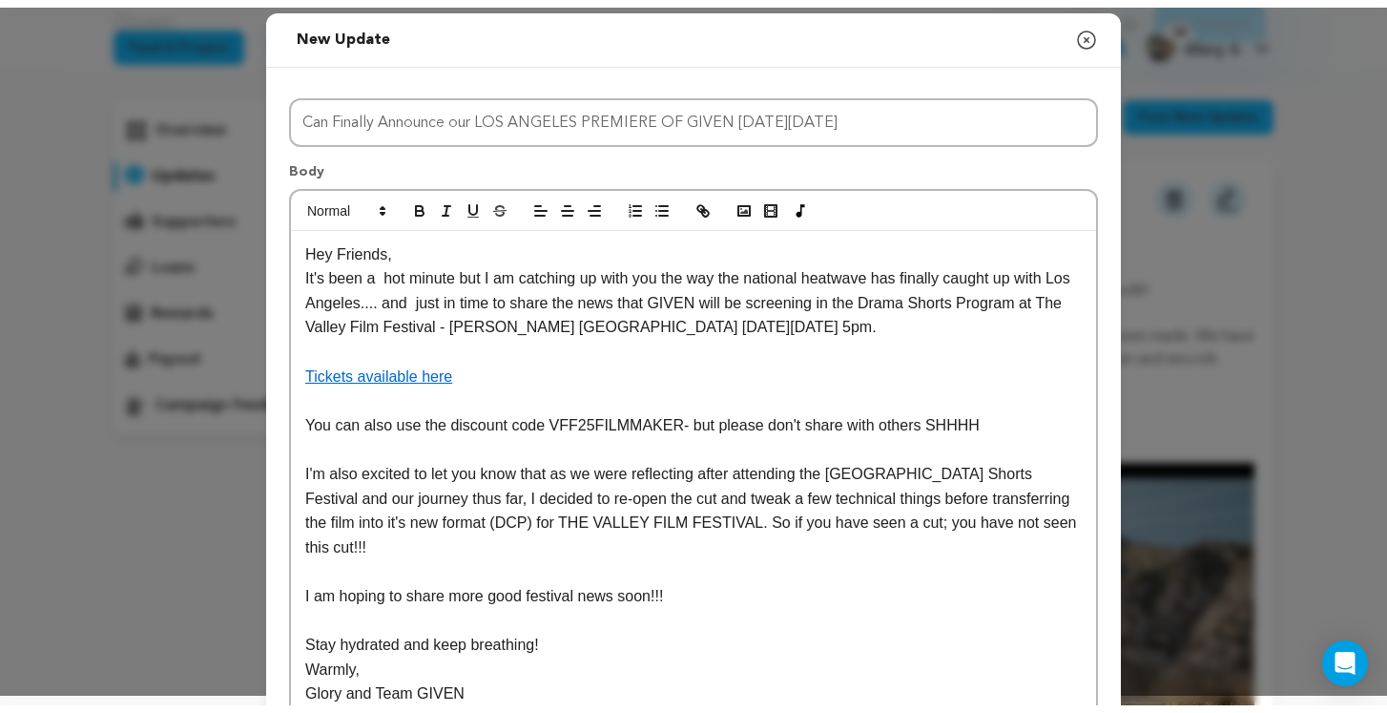
scroll to position [0, 0]
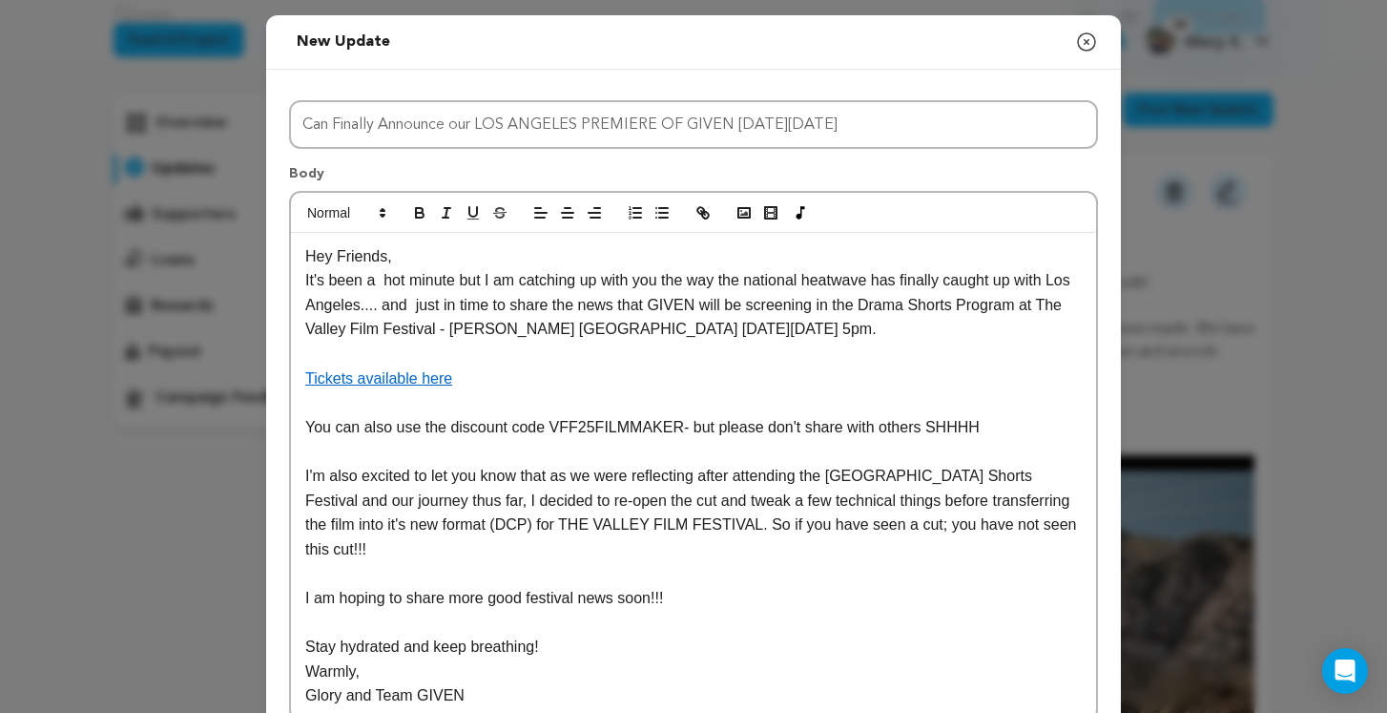
click at [393, 549] on p "I'm also excited to let you know that as we were reflecting after attending the…" at bounding box center [693, 512] width 776 height 97
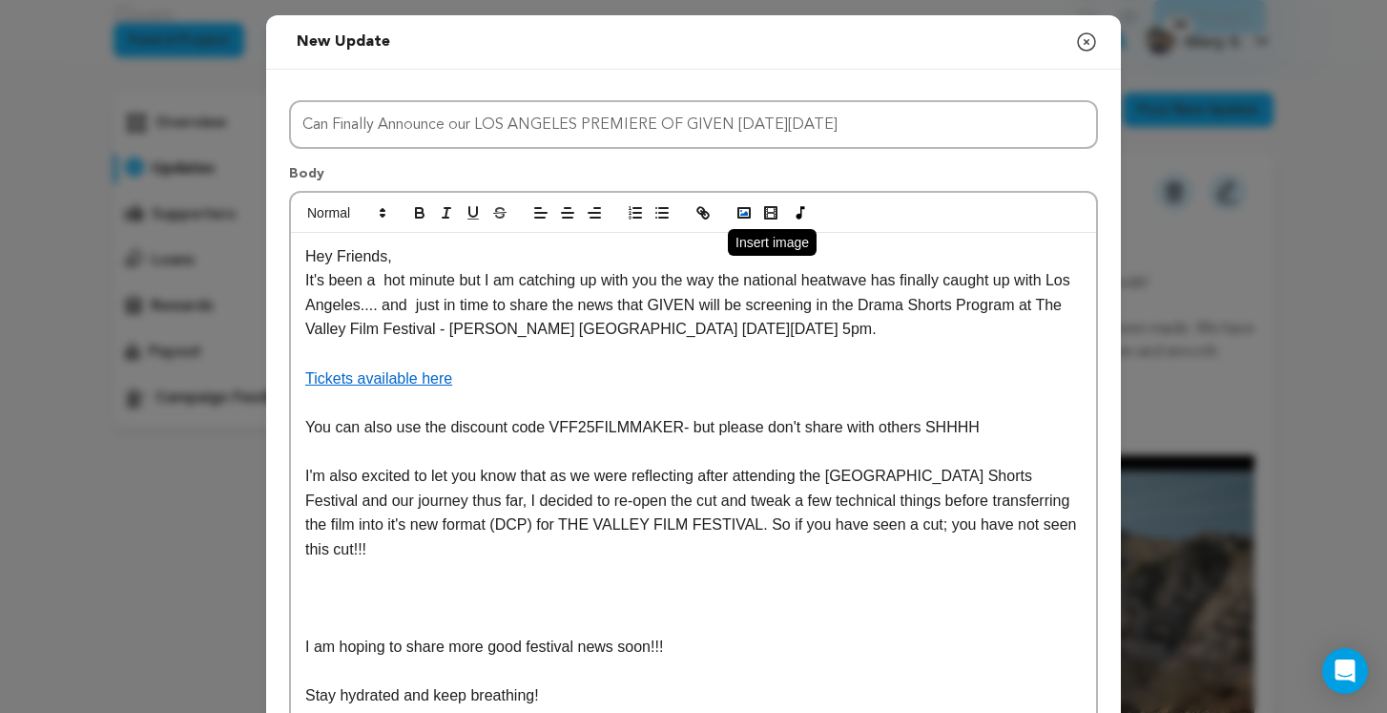
click at [736, 213] on icon "button" at bounding box center [743, 212] width 17 height 17
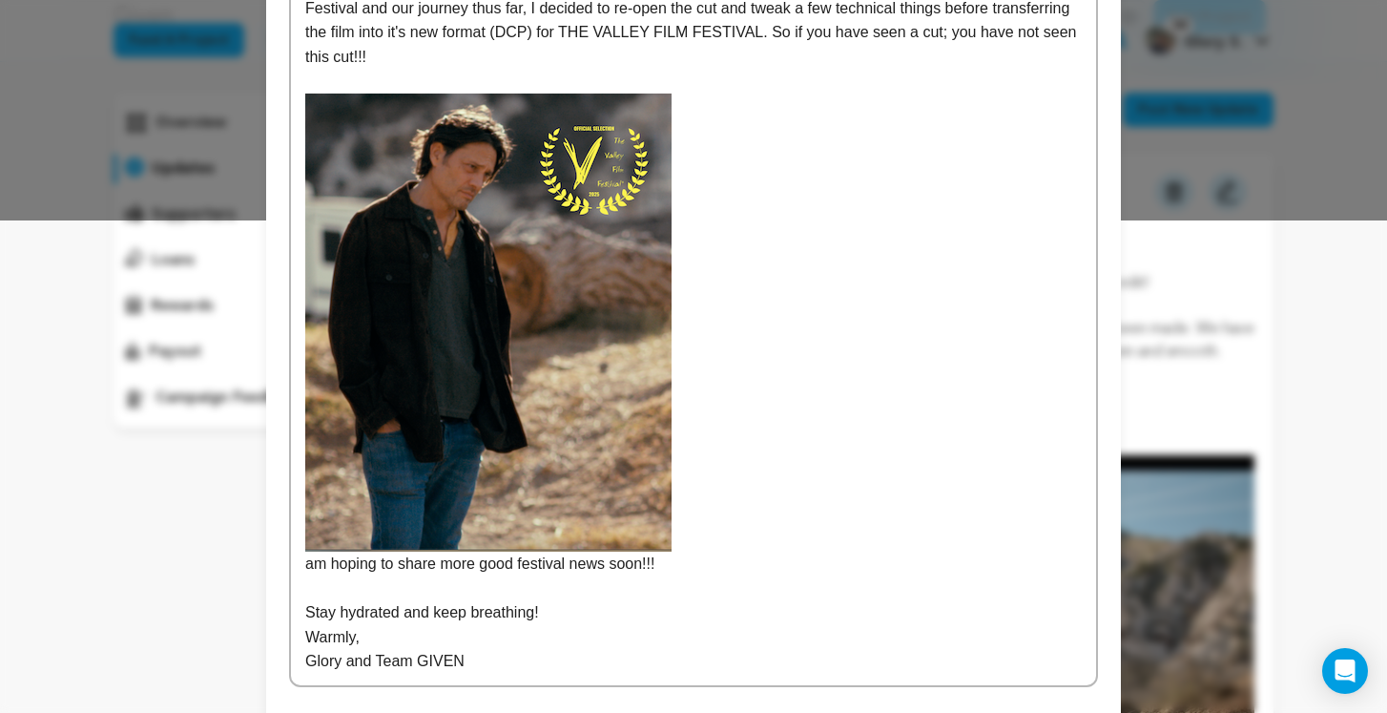
scroll to position [568, 0]
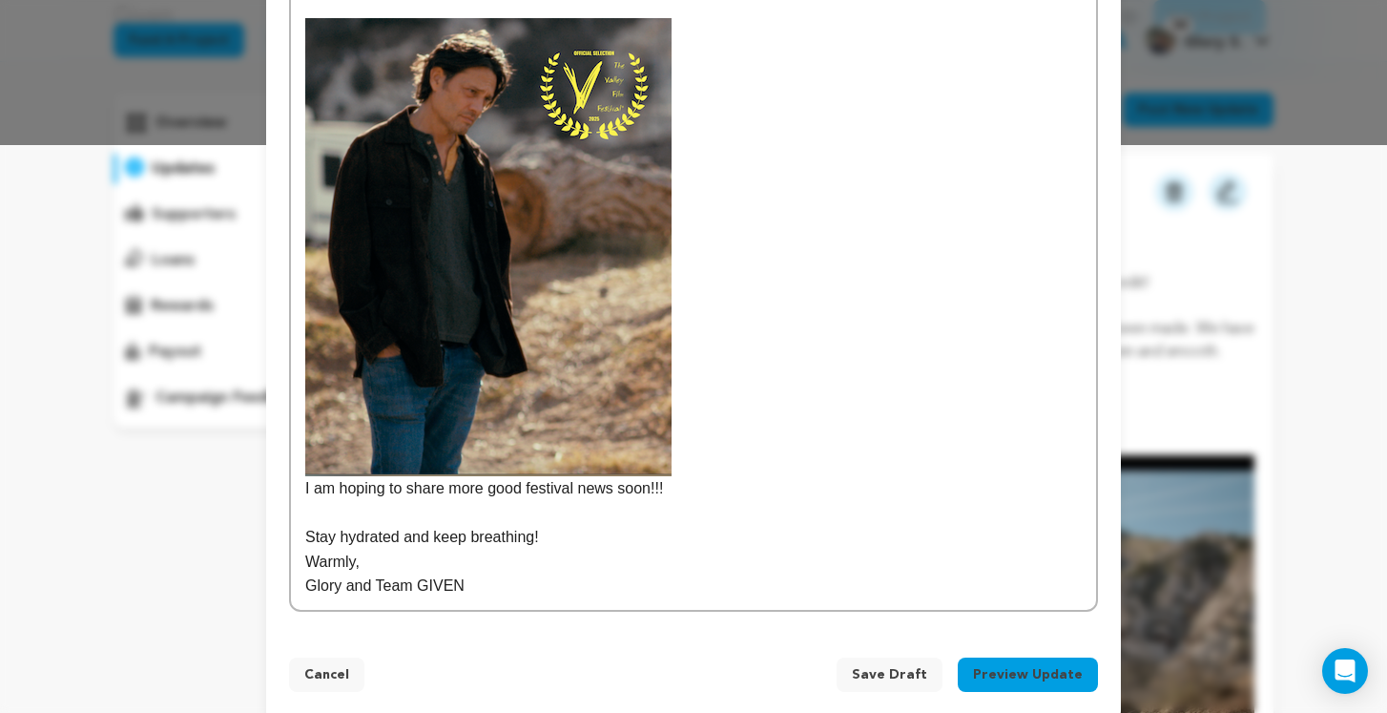
click at [635, 366] on img at bounding box center [488, 247] width 366 height 458
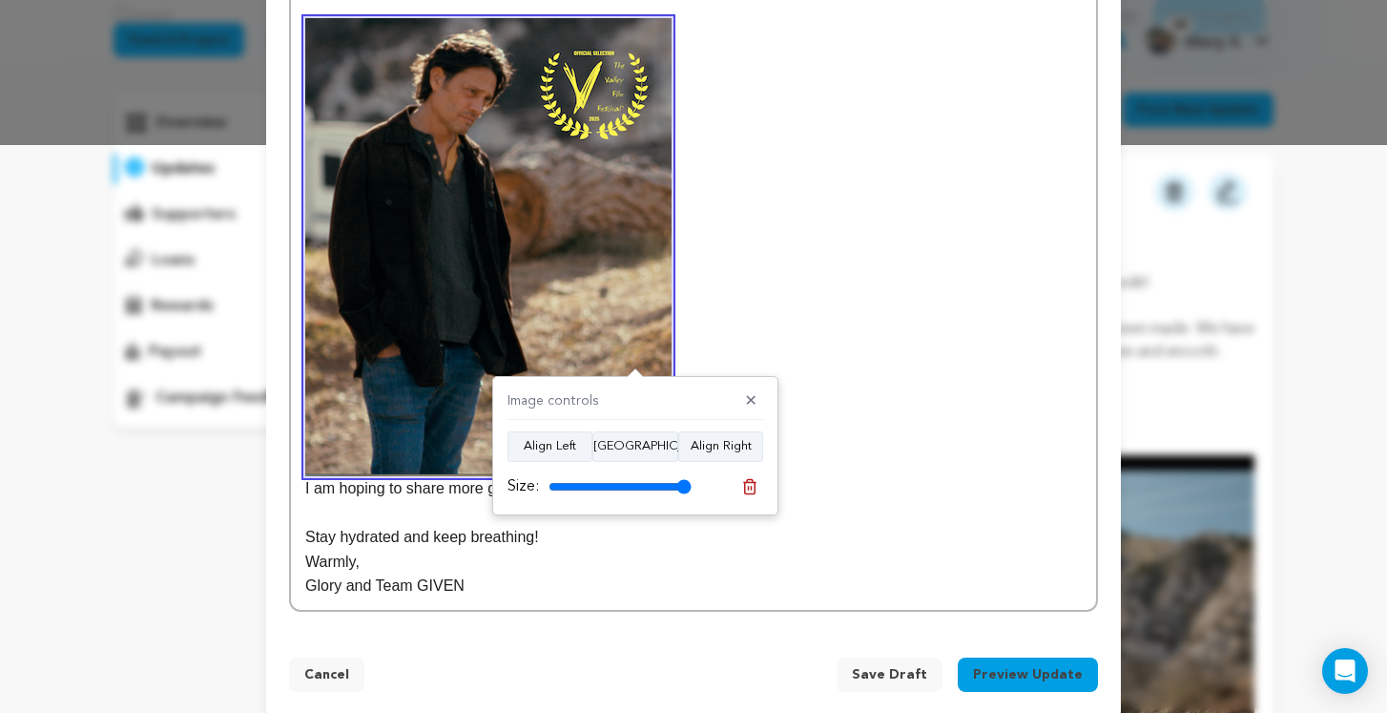
drag, startPoint x: 683, startPoint y: 482, endPoint x: 672, endPoint y: 483, distance: 10.5
click at [672, 483] on input "range" at bounding box center [619, 486] width 143 height 15
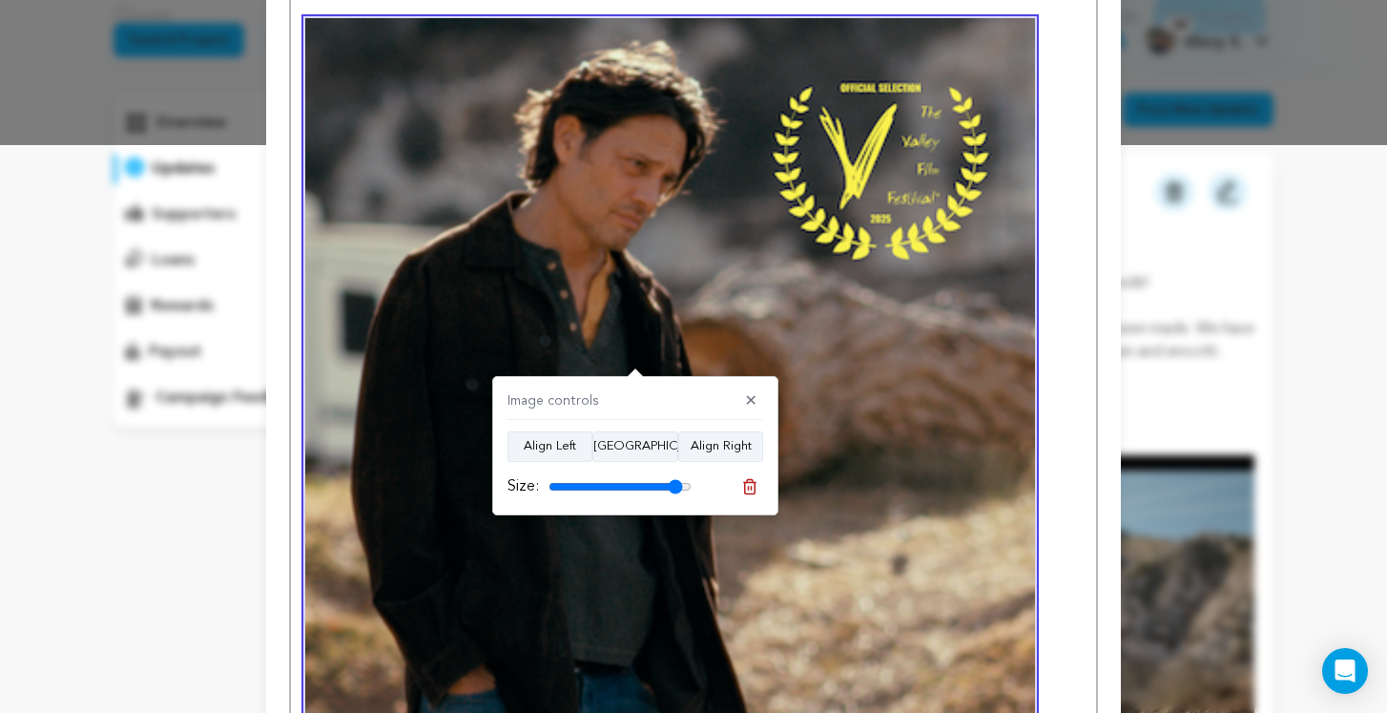
drag, startPoint x: 673, startPoint y: 483, endPoint x: 590, endPoint y: 489, distance: 83.3
click at [590, 489] on input "range" at bounding box center [619, 486] width 143 height 15
click at [548, 486] on div "Size:" at bounding box center [599, 486] width 184 height 23
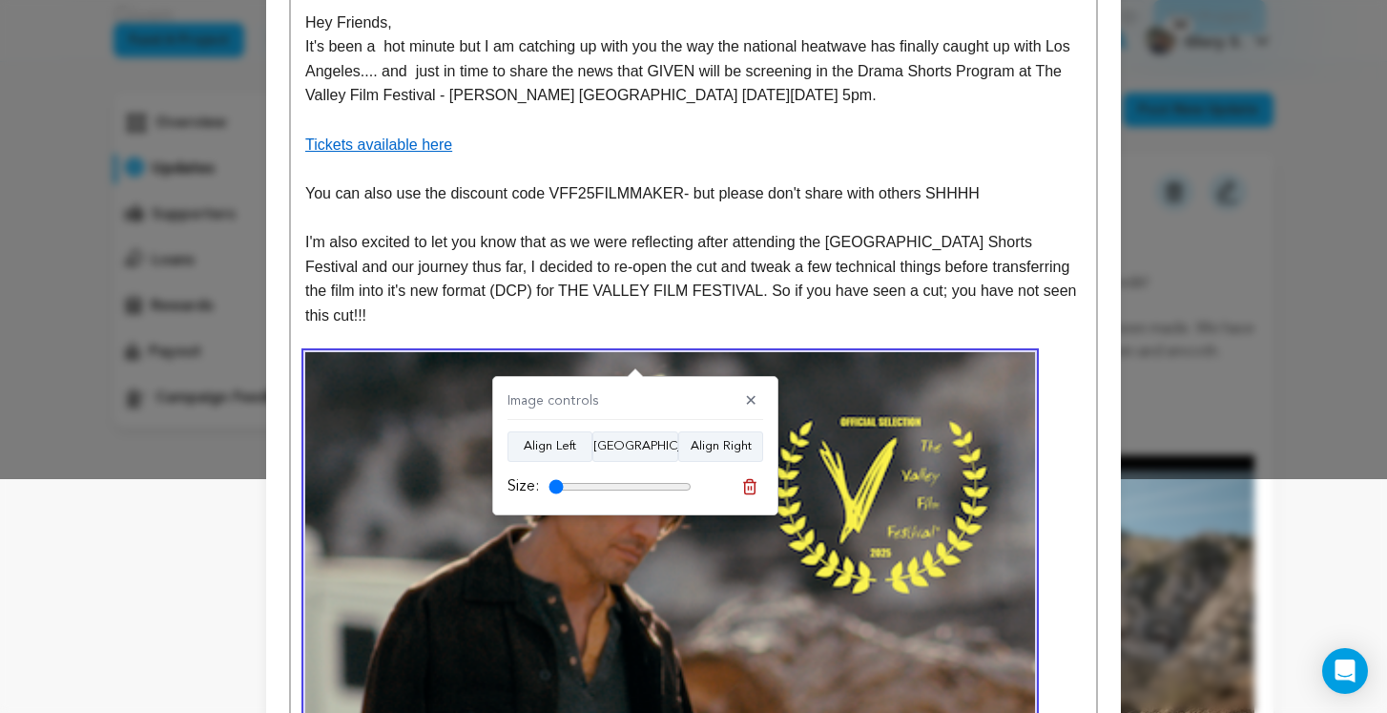
click at [557, 485] on input "range" at bounding box center [619, 486] width 143 height 15
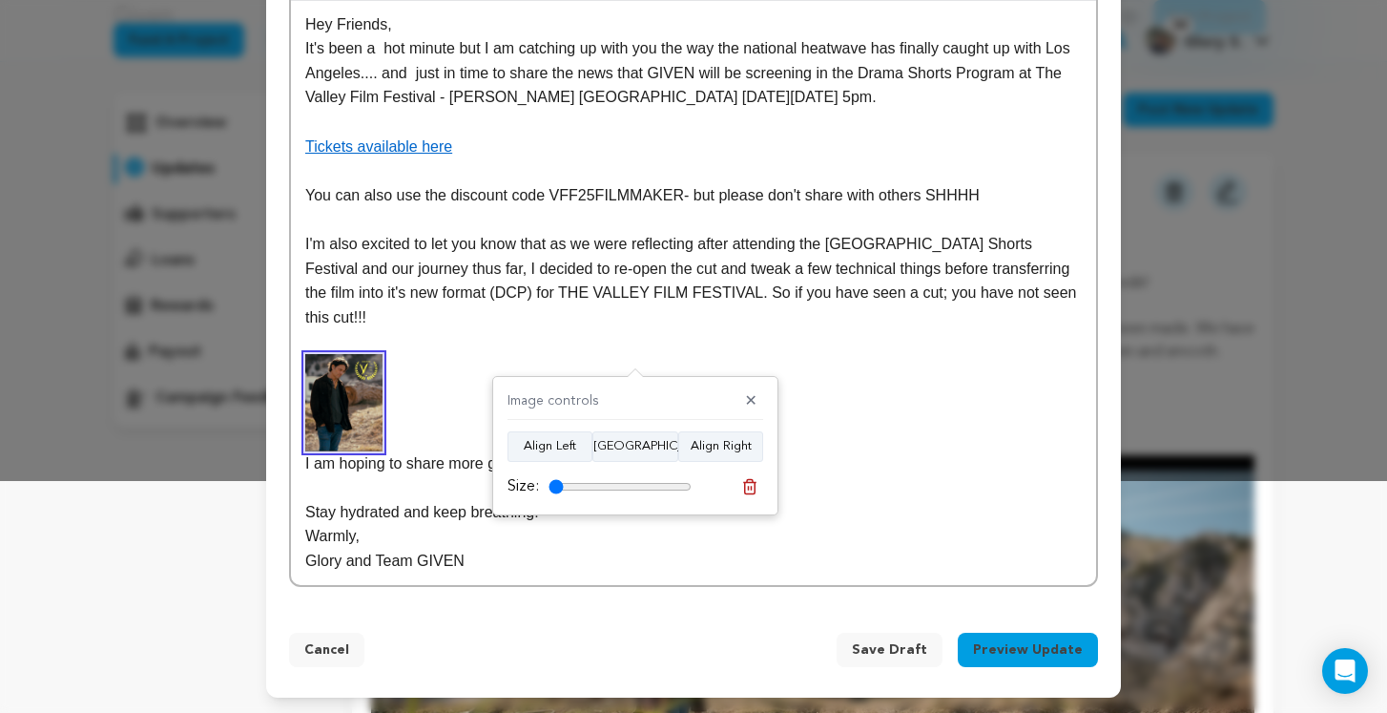
type input "29"
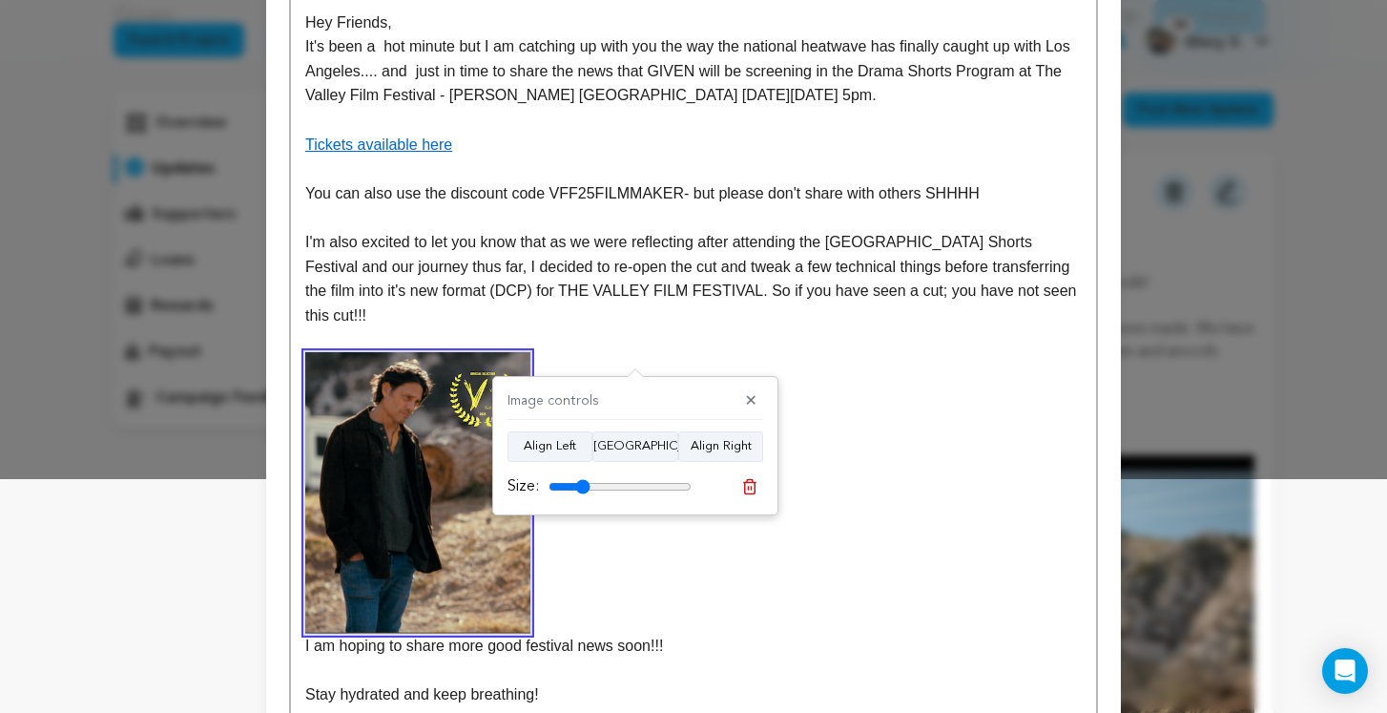
click at [584, 486] on input "range" at bounding box center [619, 486] width 143 height 15
click at [705, 608] on p "I am hoping to share more good festival news soon!!!" at bounding box center [693, 505] width 776 height 306
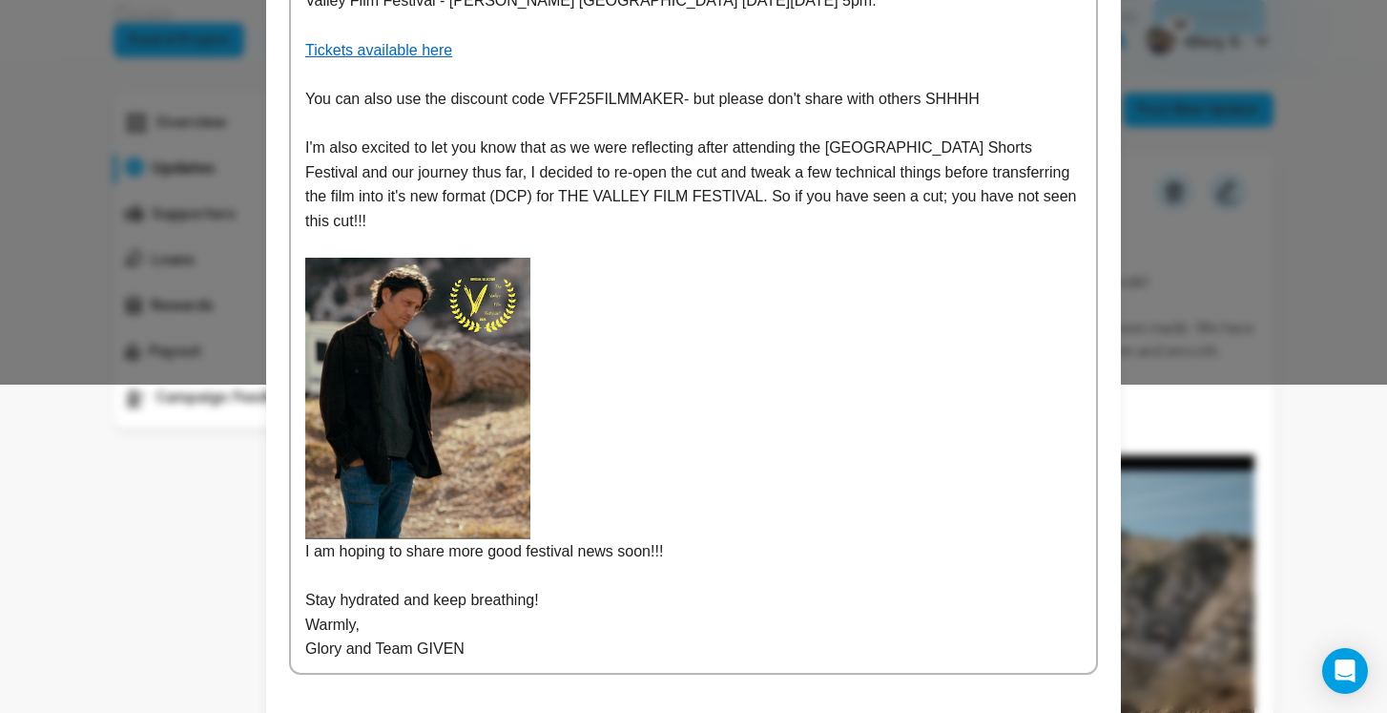
scroll to position [418, 0]
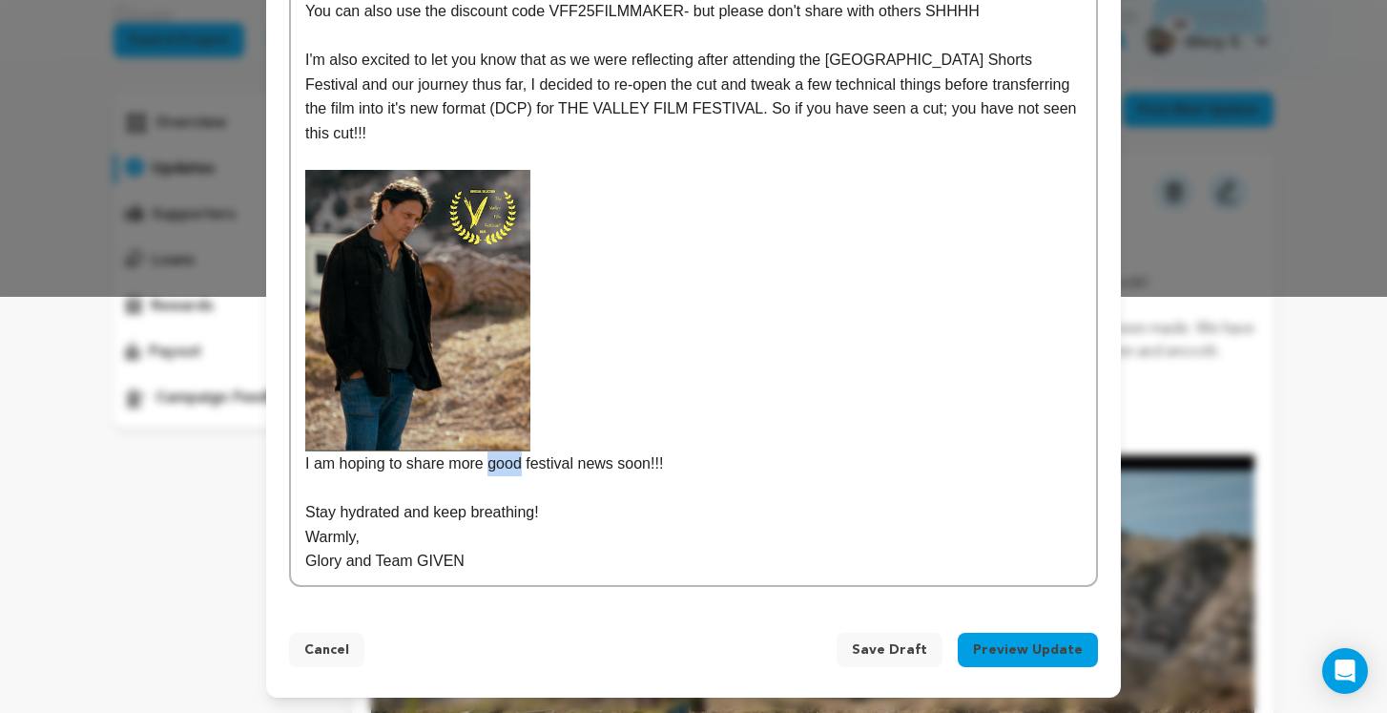
drag, startPoint x: 527, startPoint y: 469, endPoint x: 495, endPoint y: 465, distance: 31.7
click at [495, 465] on p "I am hoping to share more good festival news soon!!!" at bounding box center [693, 323] width 776 height 306
click at [441, 513] on p "Stay hydrated and keep breathing!" at bounding box center [693, 512] width 776 height 25
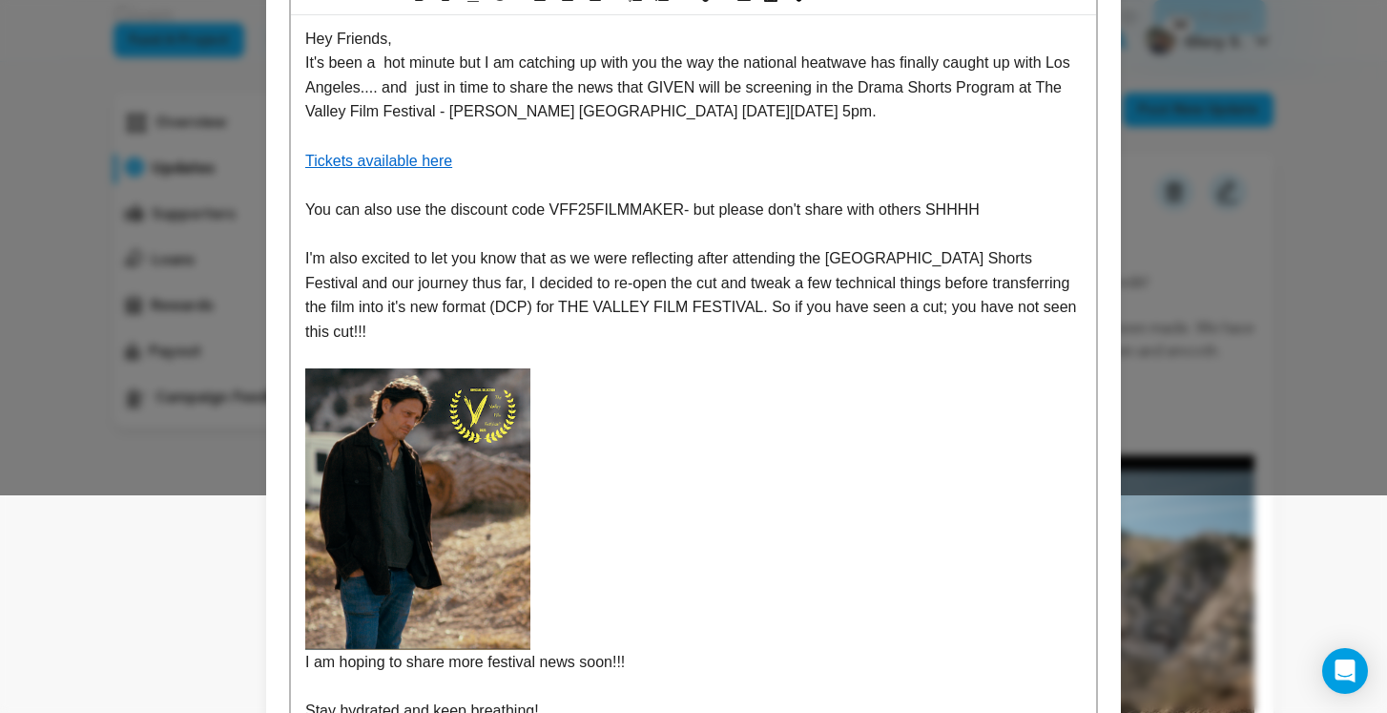
scroll to position [0, 0]
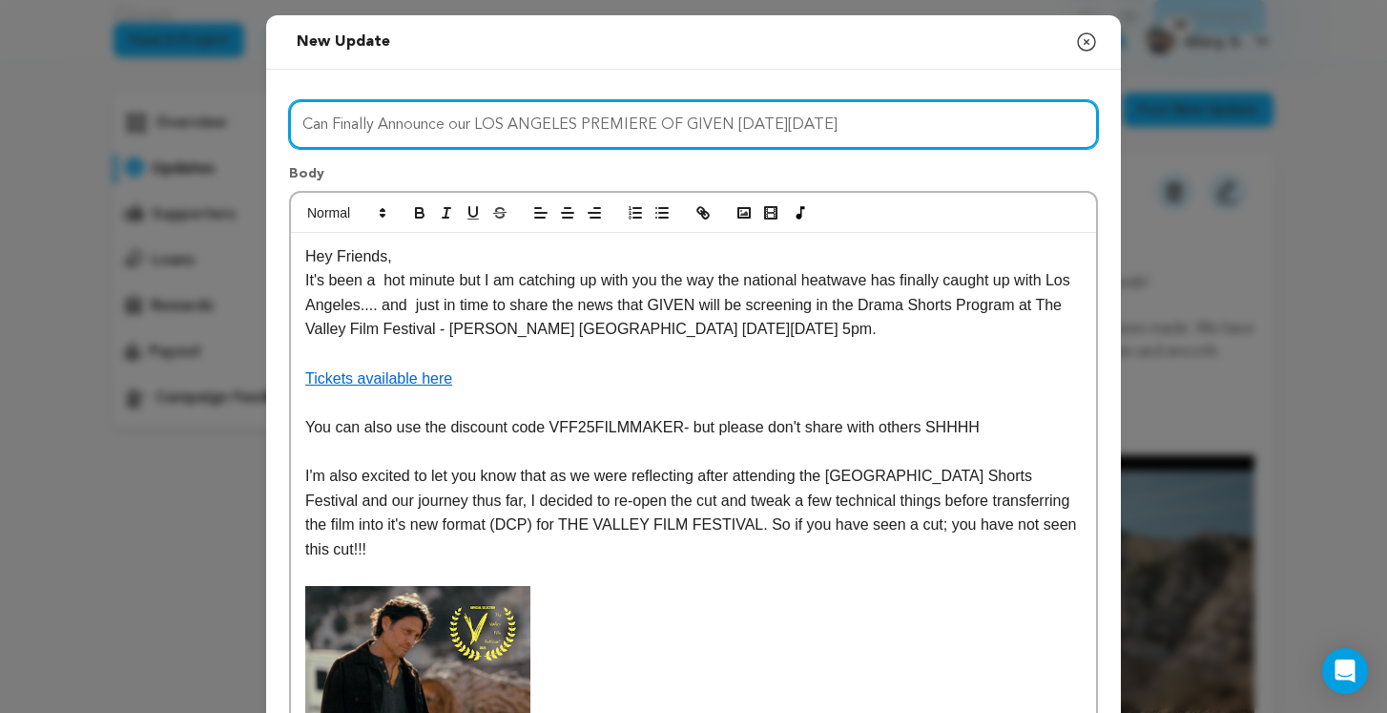
click at [330, 126] on input "Can Finally Announce our LOS ANGELES PREMIERE OF GIVEN ON FRIDAY SEPTEMBER 19TH" at bounding box center [693, 124] width 809 height 49
drag, startPoint x: 378, startPoint y: 125, endPoint x: 283, endPoint y: 120, distance: 94.6
click at [289, 120] on input "Can Finally Announce our LOS ANGELES PREMIERE OF GIVEN ON FRIDAY SEPTEMBER 19TH" at bounding box center [693, 124] width 809 height 49
click at [374, 127] on input "Announce our LOS ANGELES PREMIERE OF GIVEN ON FRIDAY SEPTEMBER 19TH" at bounding box center [693, 124] width 809 height 49
type input "Announcing our [GEOGRAPHIC_DATA] PREMIERE OF GIVEN [DATE][DATE]"
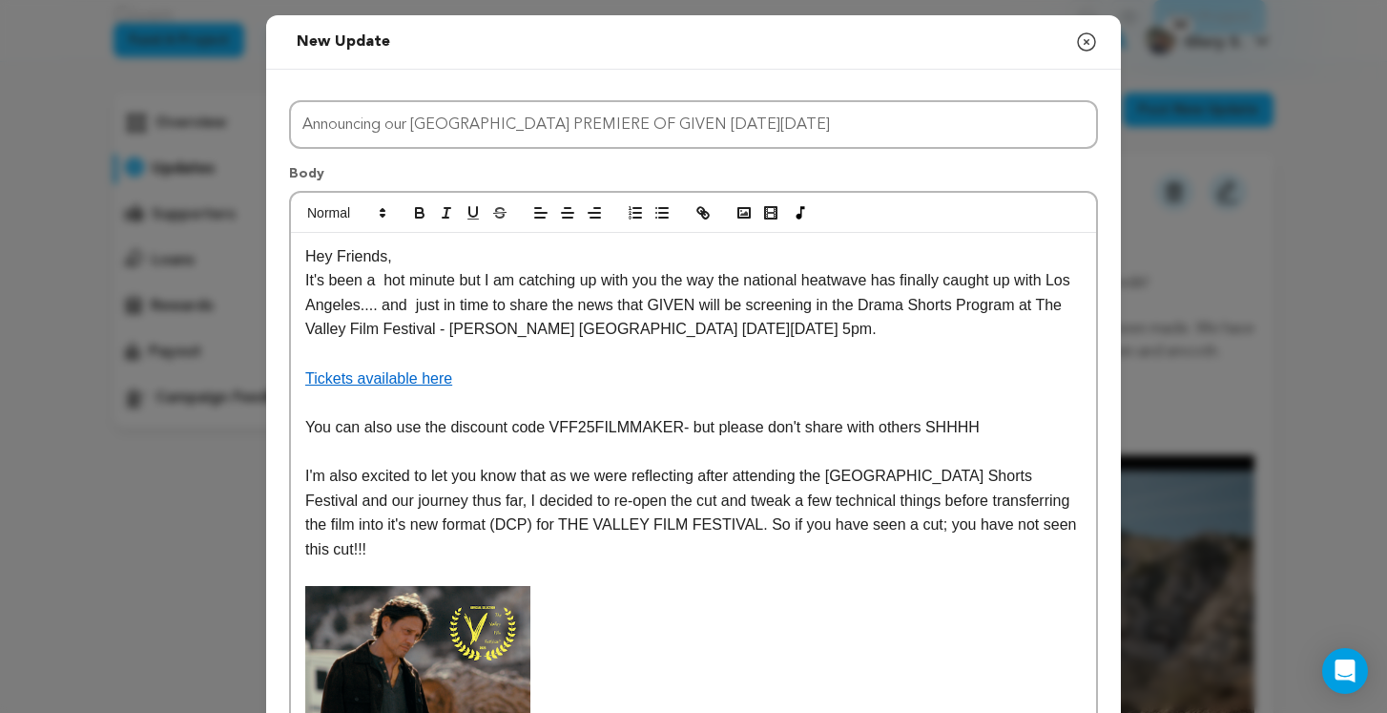
click at [386, 279] on p "It's been a hot minute but I am catching up with you the way the national heatw…" at bounding box center [693, 304] width 776 height 73
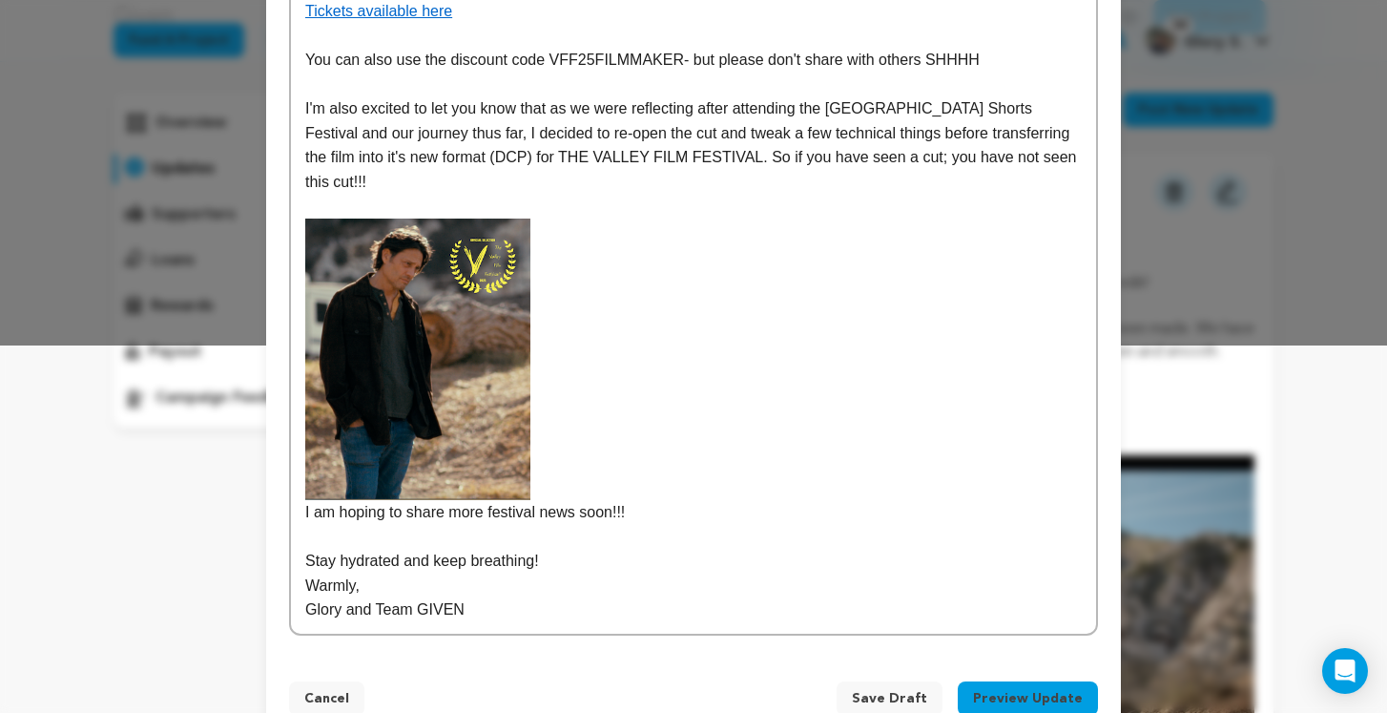
scroll to position [418, 0]
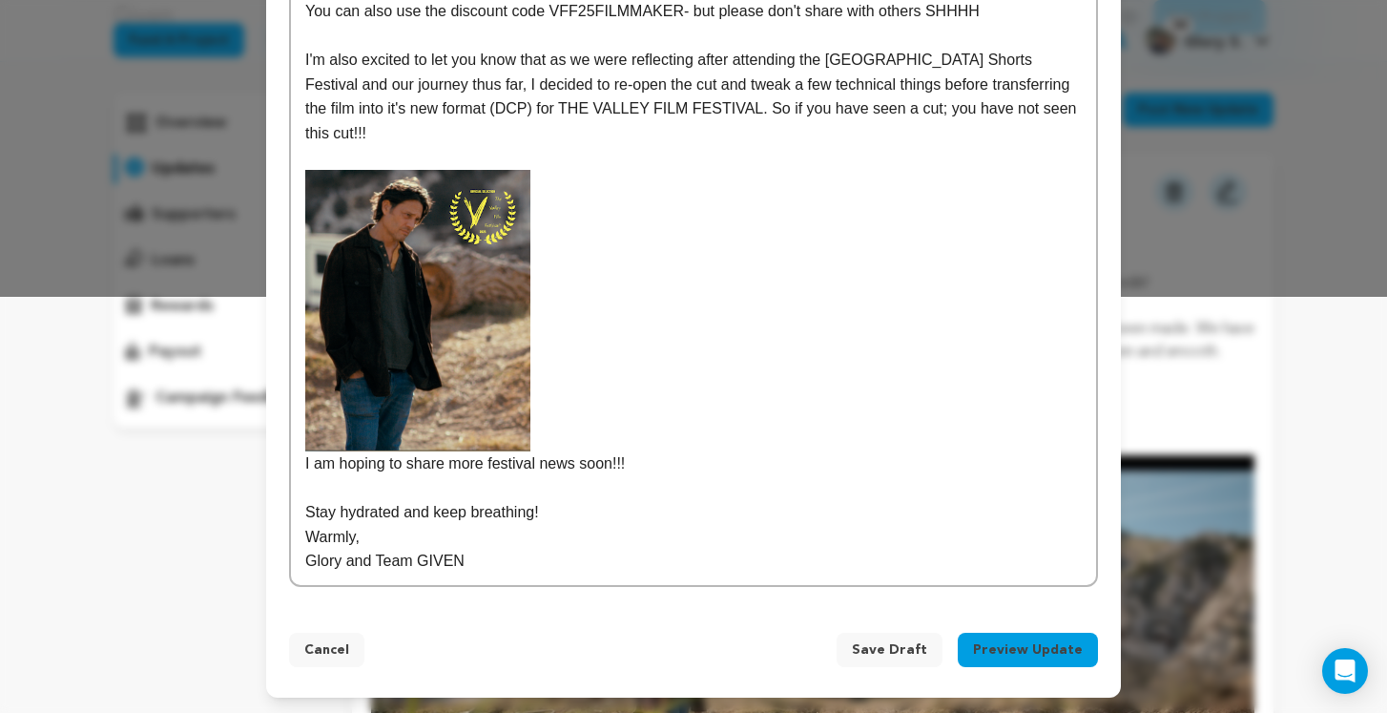
click at [1047, 647] on button "Preview Update" at bounding box center [1028, 649] width 140 height 34
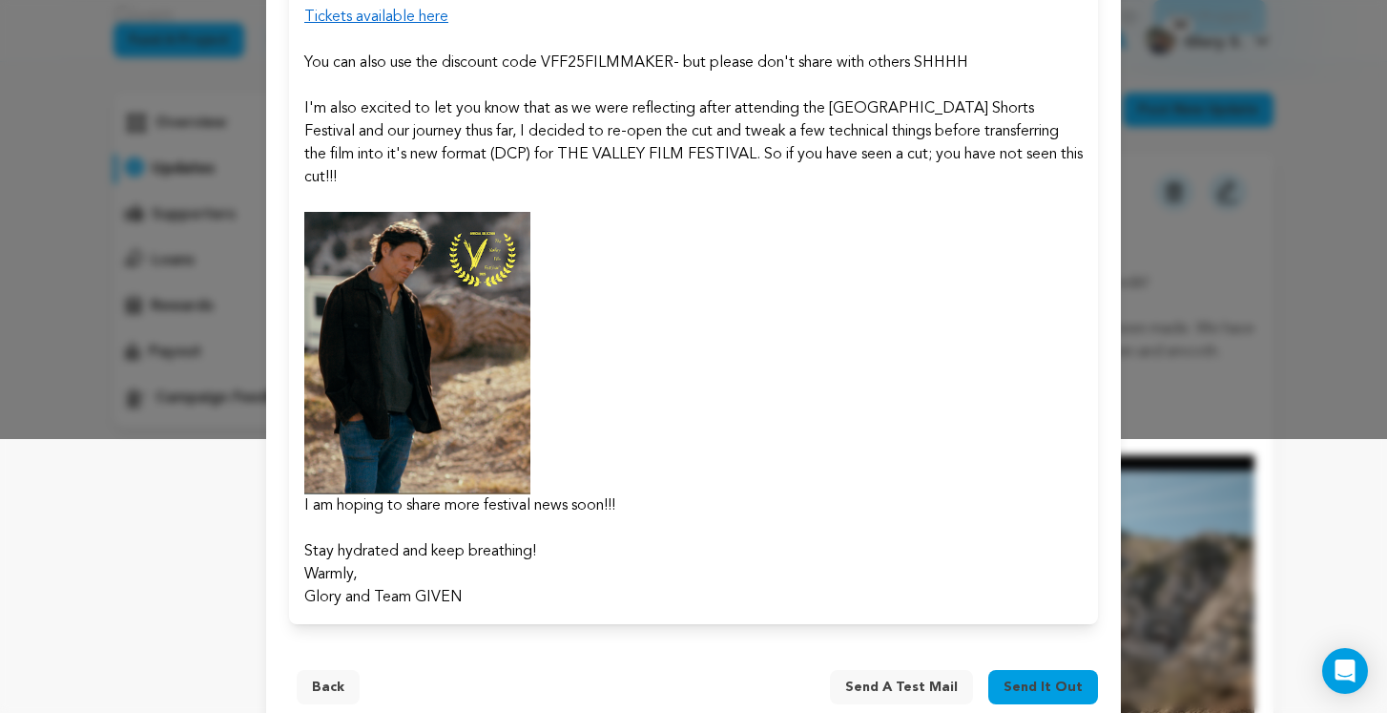
scroll to position [289, 0]
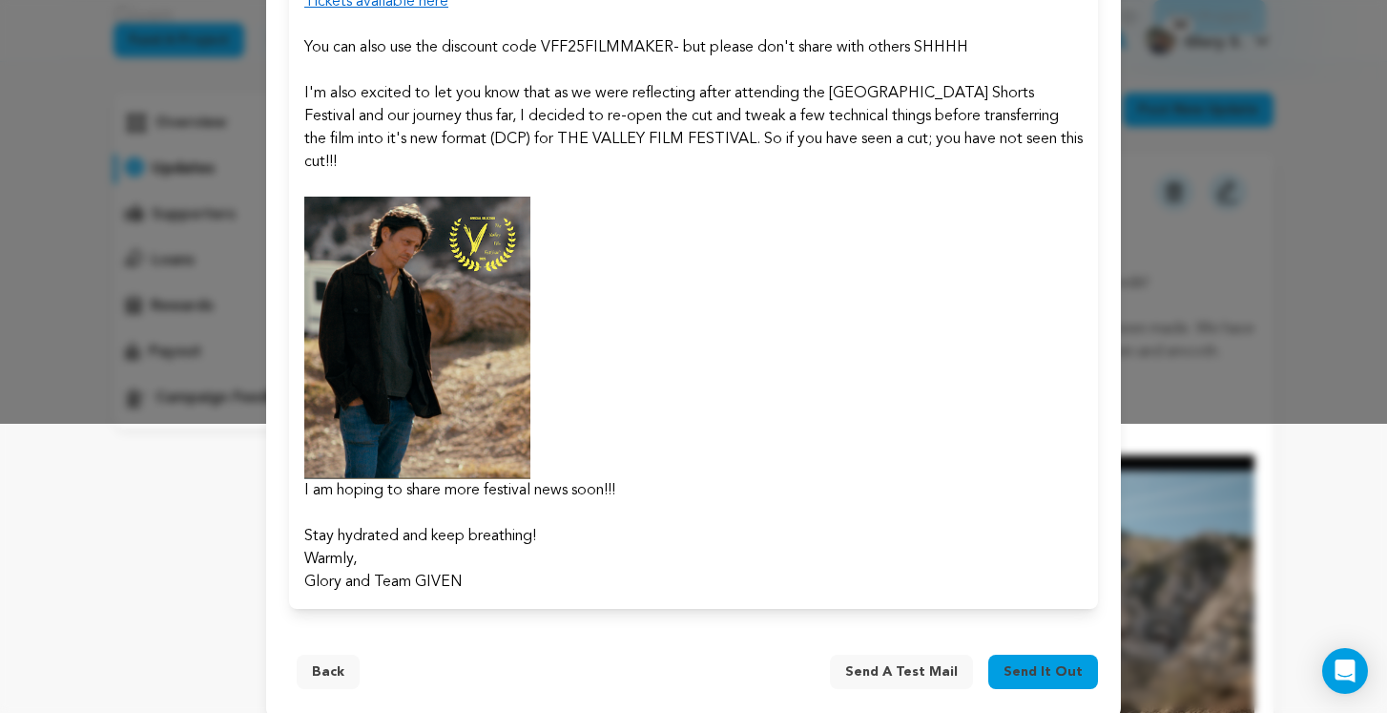
click at [915, 662] on span "Send a test mail" at bounding box center [901, 671] width 113 height 19
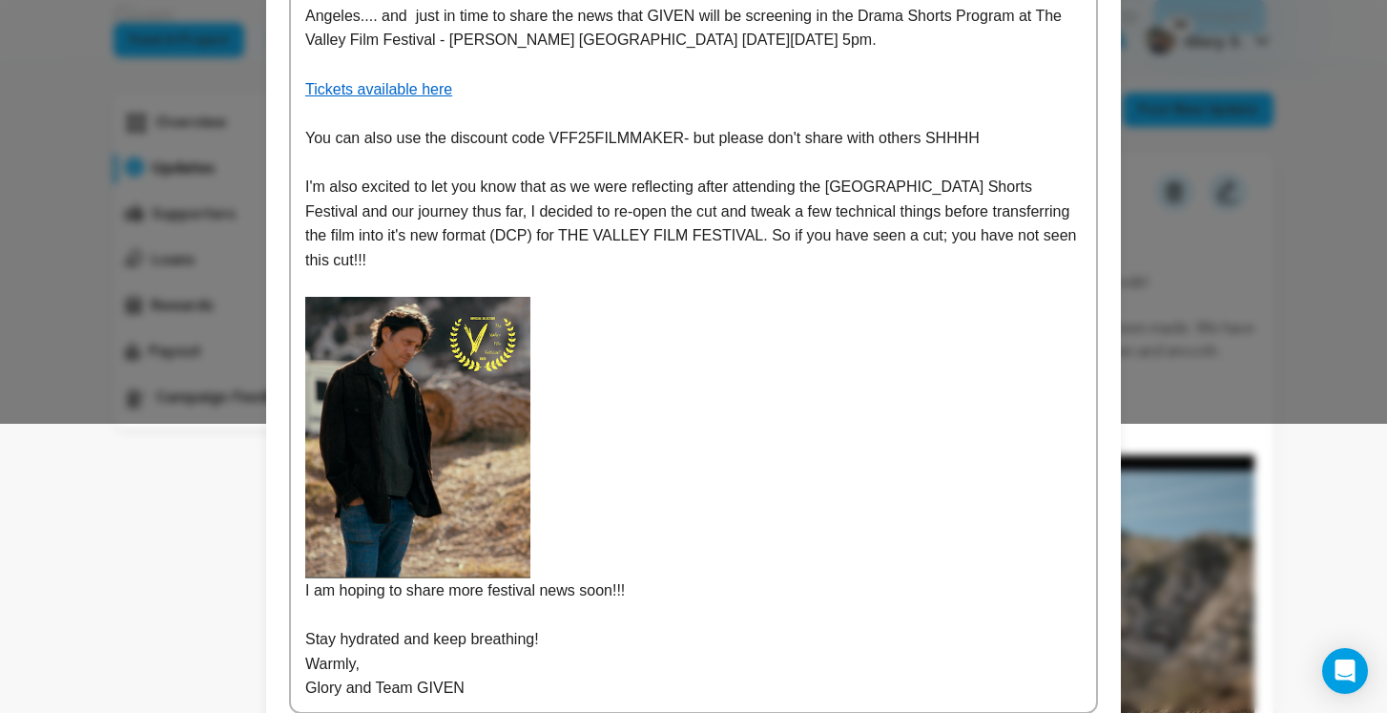
click at [522, 482] on img at bounding box center [417, 437] width 225 height 281
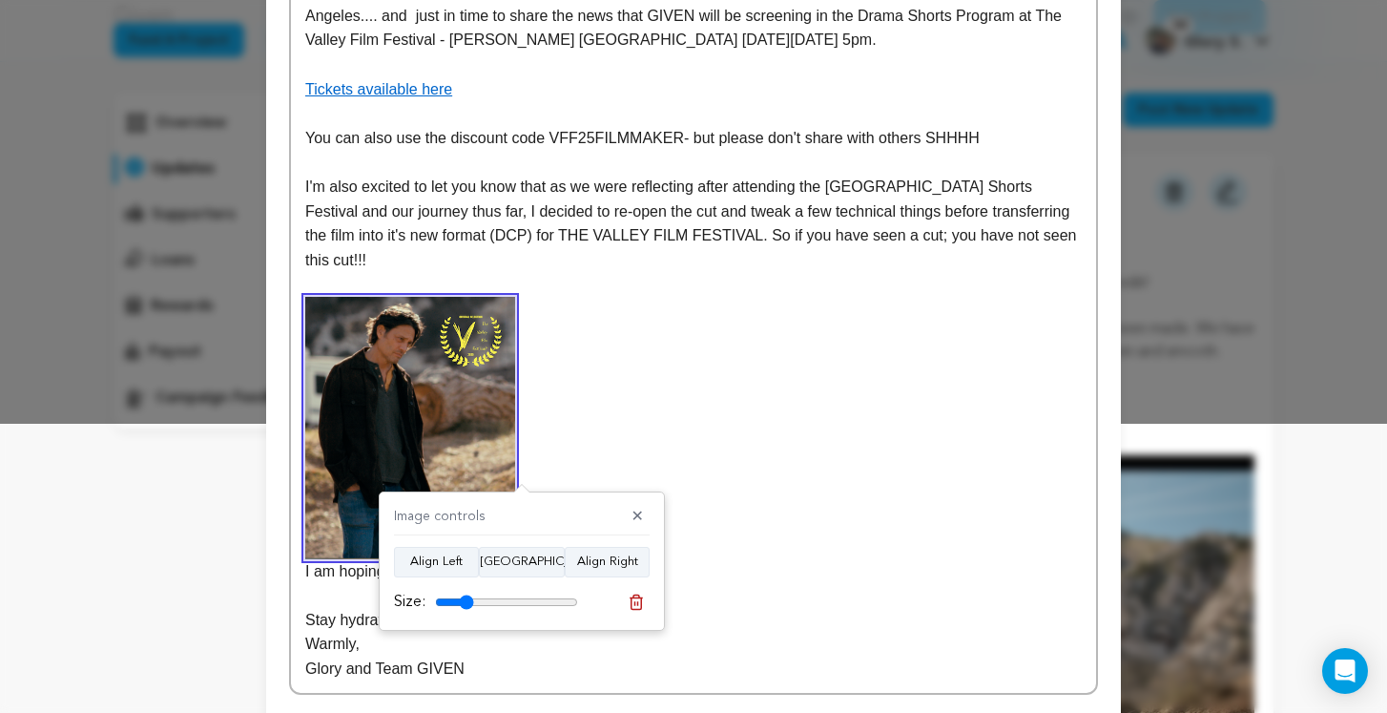
drag, startPoint x: 468, startPoint y: 603, endPoint x: 454, endPoint y: 600, distance: 14.6
click at [454, 600] on input "range" at bounding box center [506, 601] width 143 height 15
type input "23"
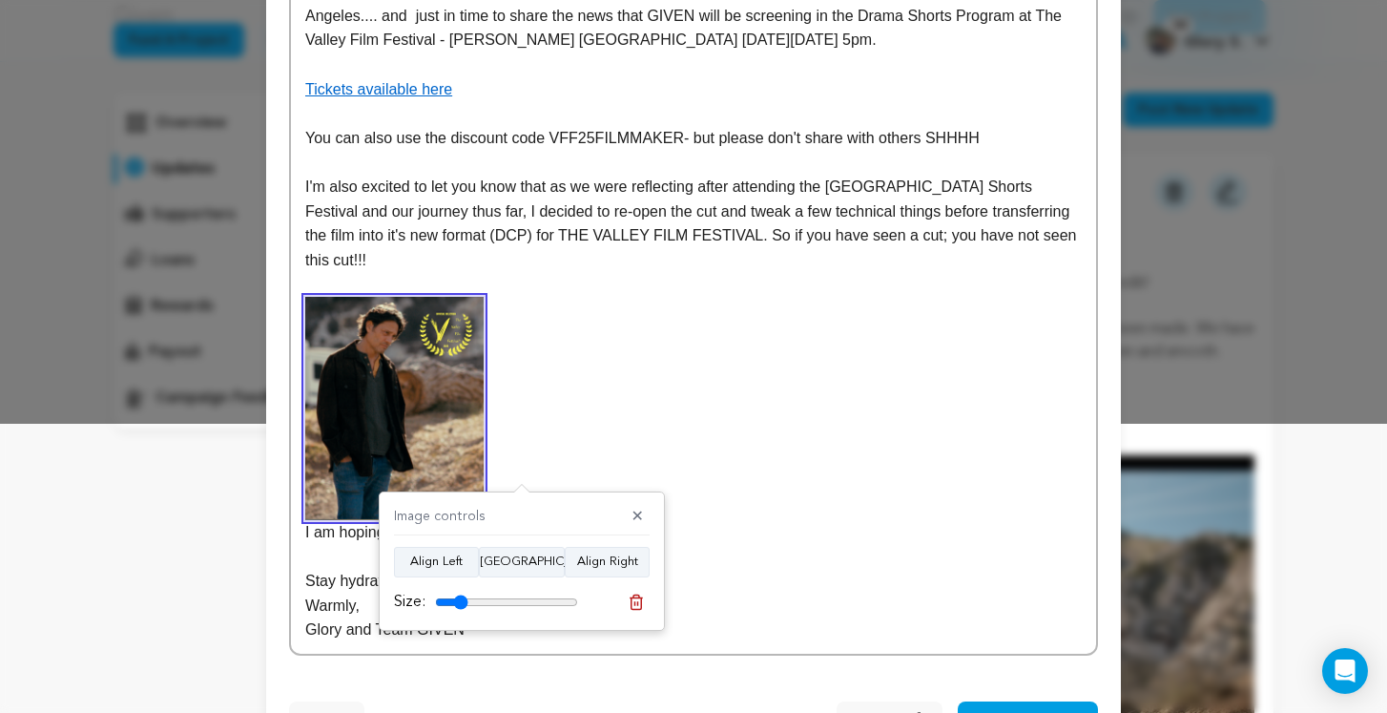
drag, startPoint x: 463, startPoint y: 599, endPoint x: 452, endPoint y: 599, distance: 10.5
click at [452, 599] on input "range" at bounding box center [506, 601] width 143 height 15
click at [547, 405] on p "I am hoping to share more festival news soon!!!" at bounding box center [693, 421] width 776 height 248
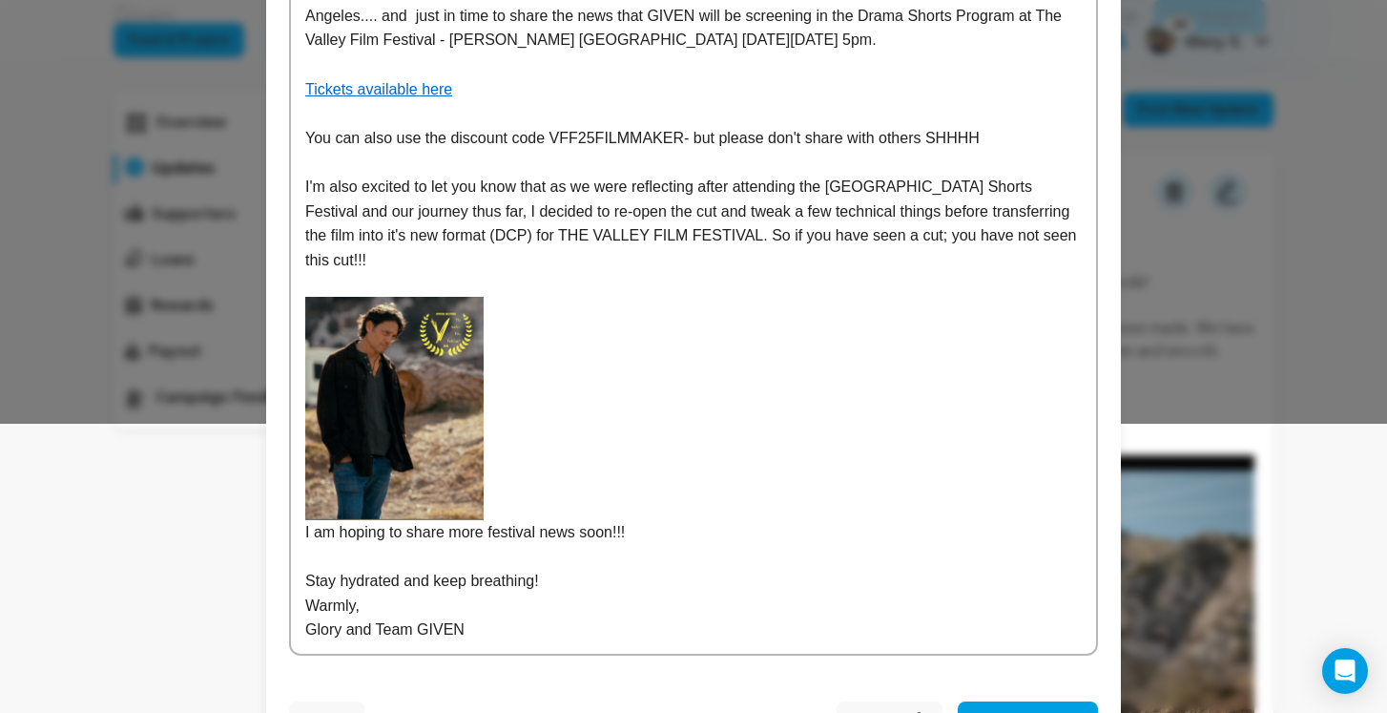
click at [302, 535] on div "Hey Friends, It's been a hot minute but I am catching up with you the way the n…" at bounding box center [693, 299] width 805 height 710
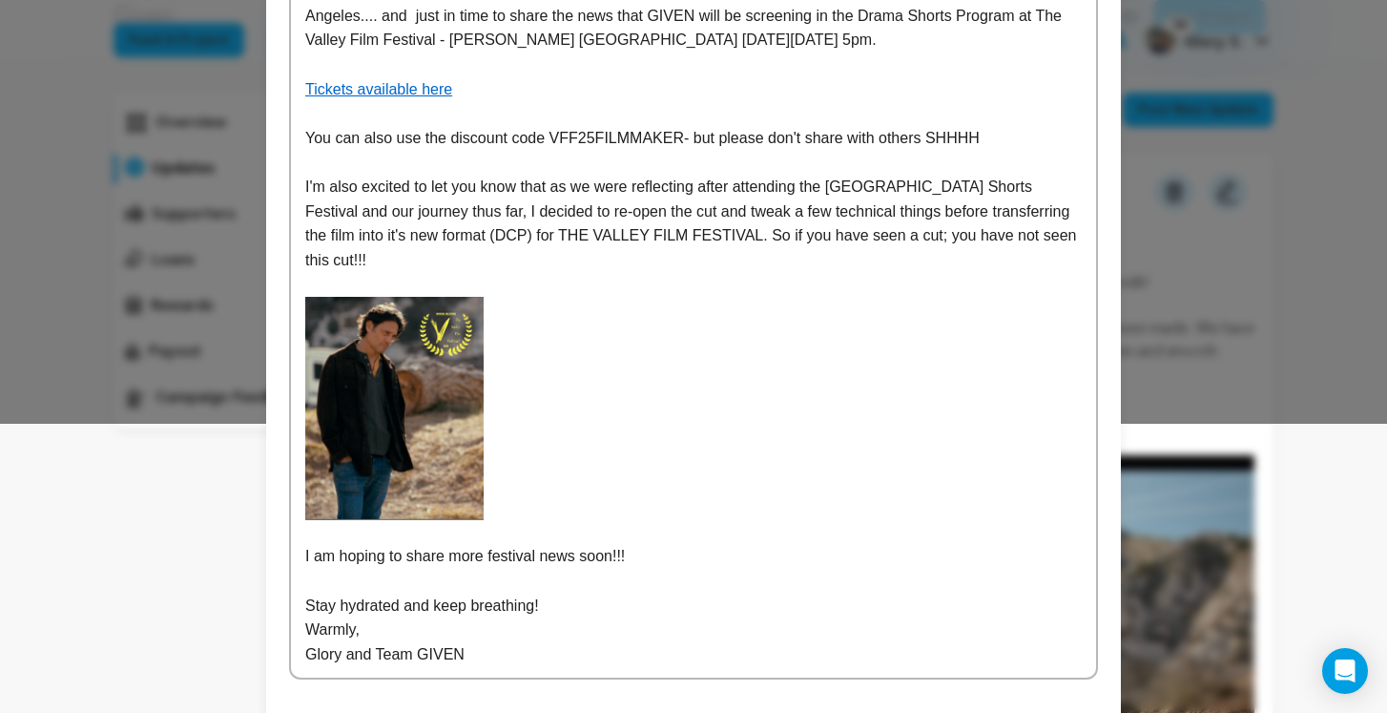
click at [565, 471] on p at bounding box center [693, 408] width 776 height 223
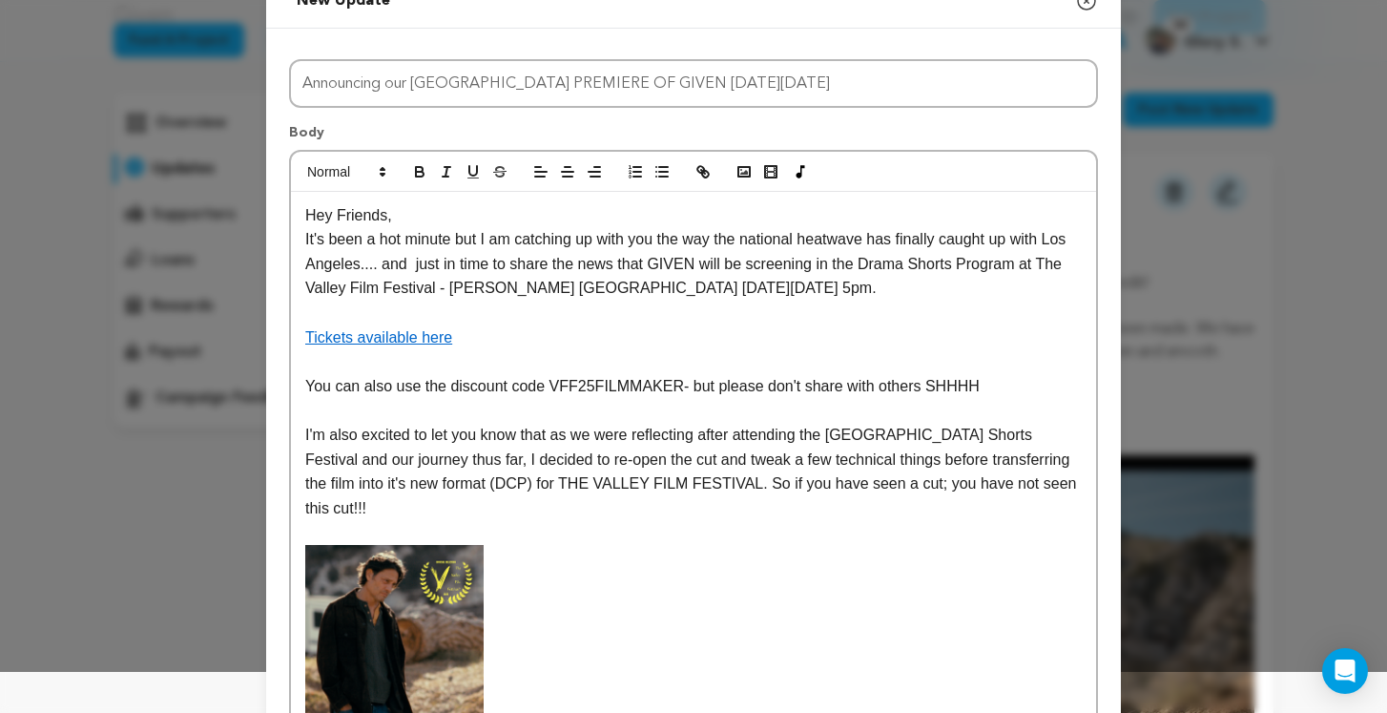
scroll to position [42, 0]
click at [352, 486] on p "I'm also excited to let you know that as we were reflecting after attending the…" at bounding box center [693, 470] width 776 height 97
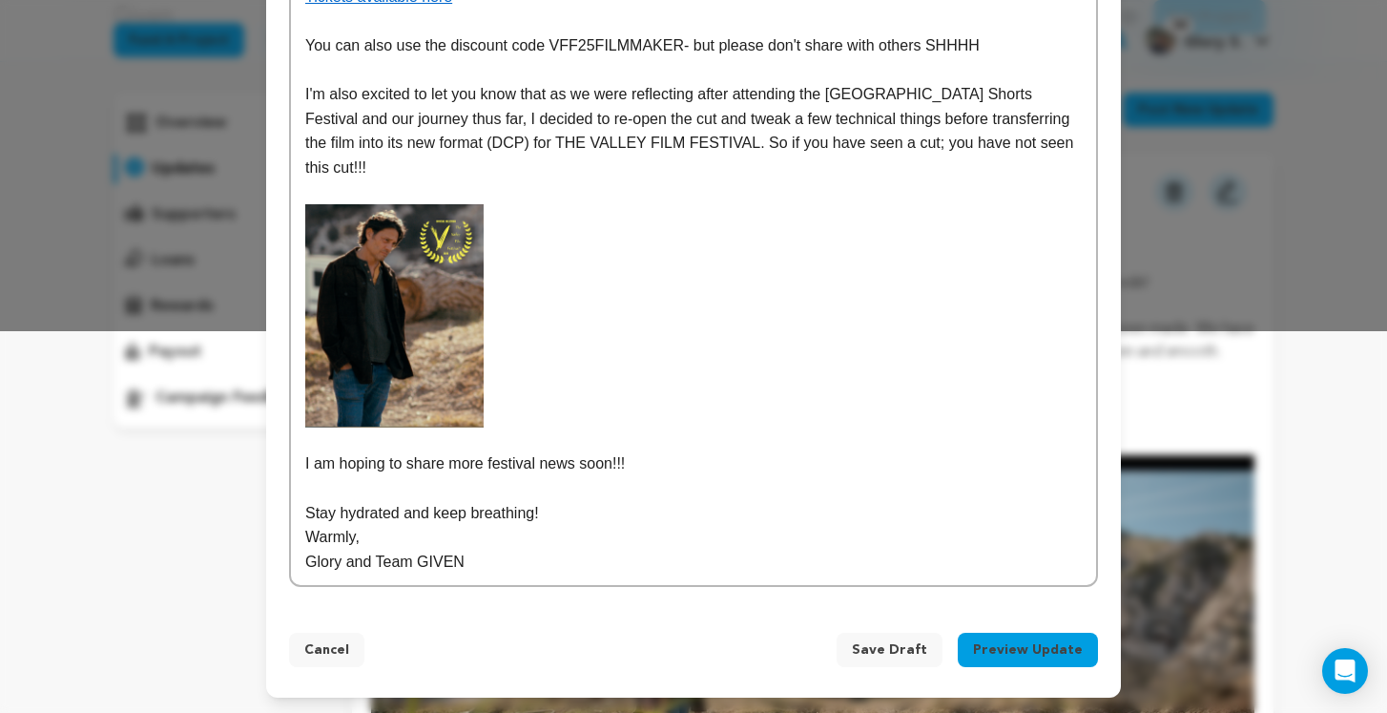
click at [905, 647] on span "Save Draft" at bounding box center [889, 649] width 75 height 19
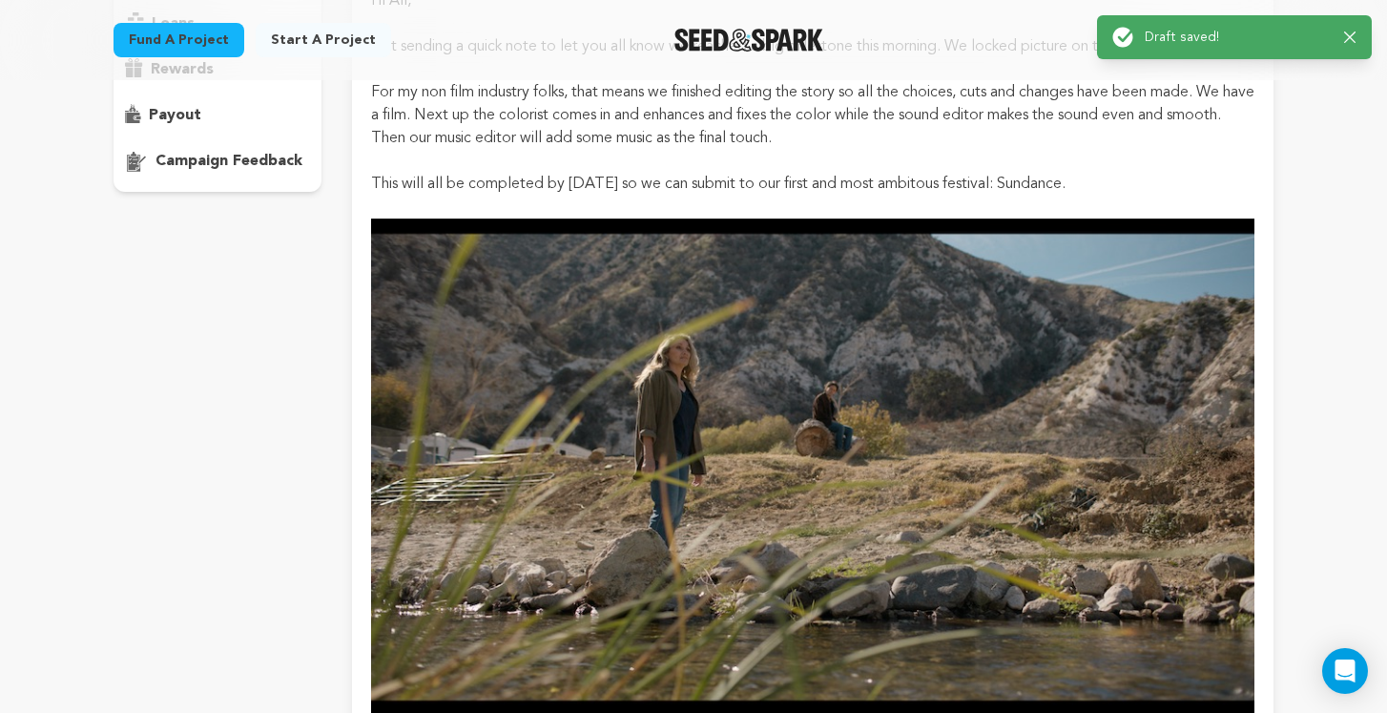
scroll to position [504, 0]
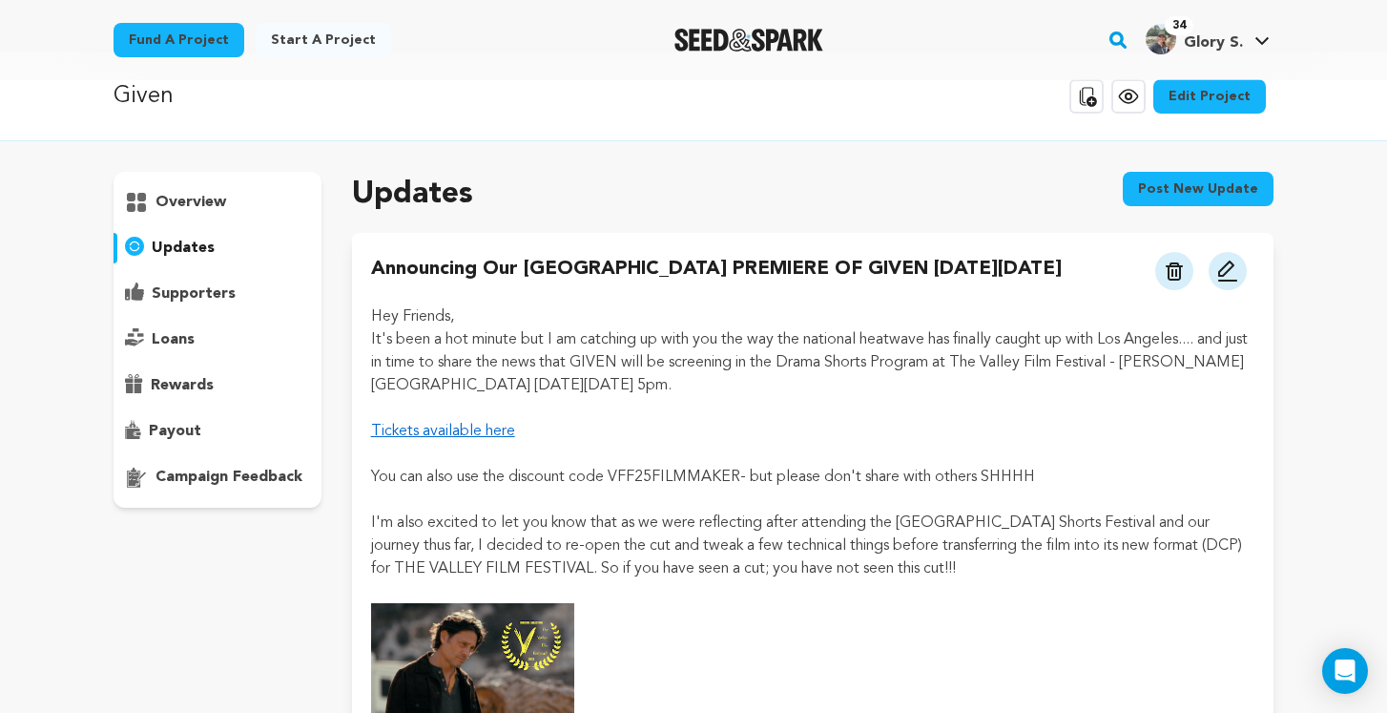
scroll to position [29, 0]
click at [1233, 275] on img at bounding box center [1227, 270] width 23 height 23
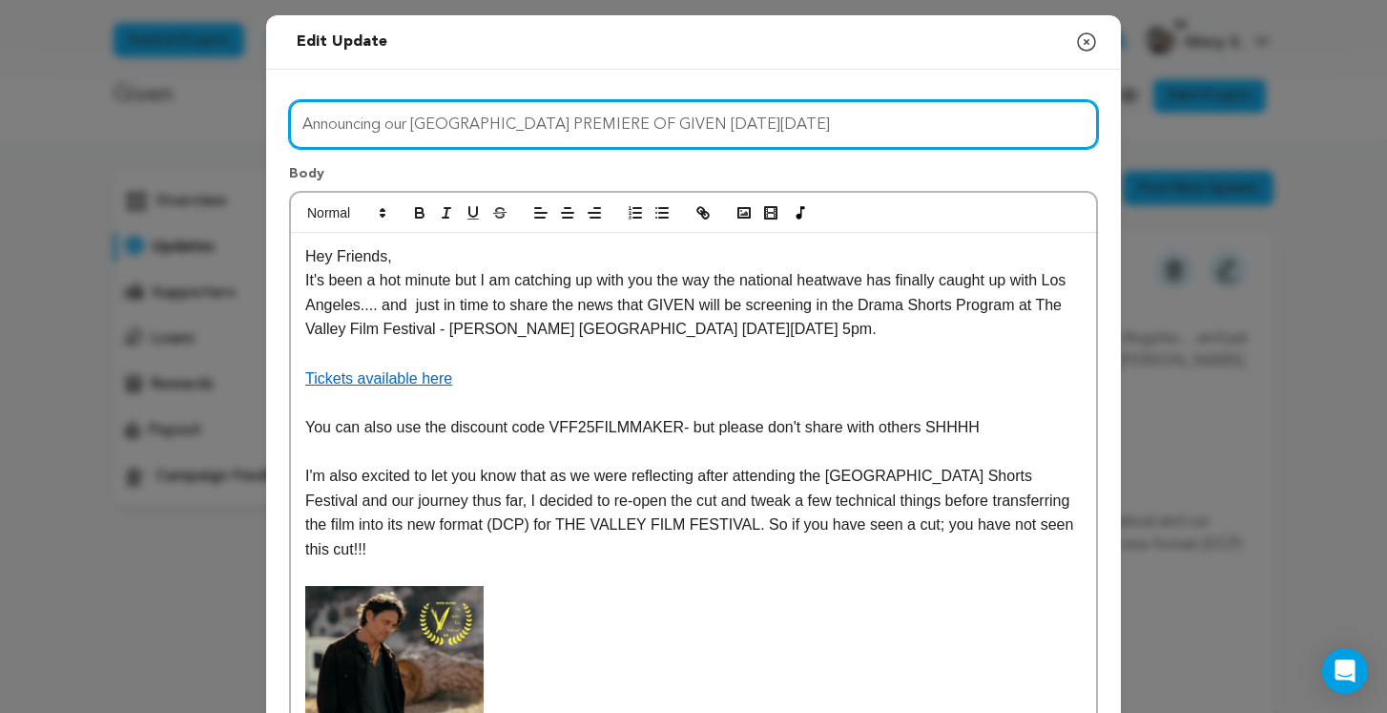
click at [410, 131] on input "Announcing our [GEOGRAPHIC_DATA] PREMIERE OF GIVEN [DATE][DATE]" at bounding box center [693, 124] width 809 height 49
drag, startPoint x: 414, startPoint y: 124, endPoint x: 289, endPoint y: 127, distance: 125.0
click at [289, 127] on input "Announcing our [GEOGRAPHIC_DATA] PREMIERE OF GIVEN [DATE][DATE]" at bounding box center [693, 124] width 809 height 49
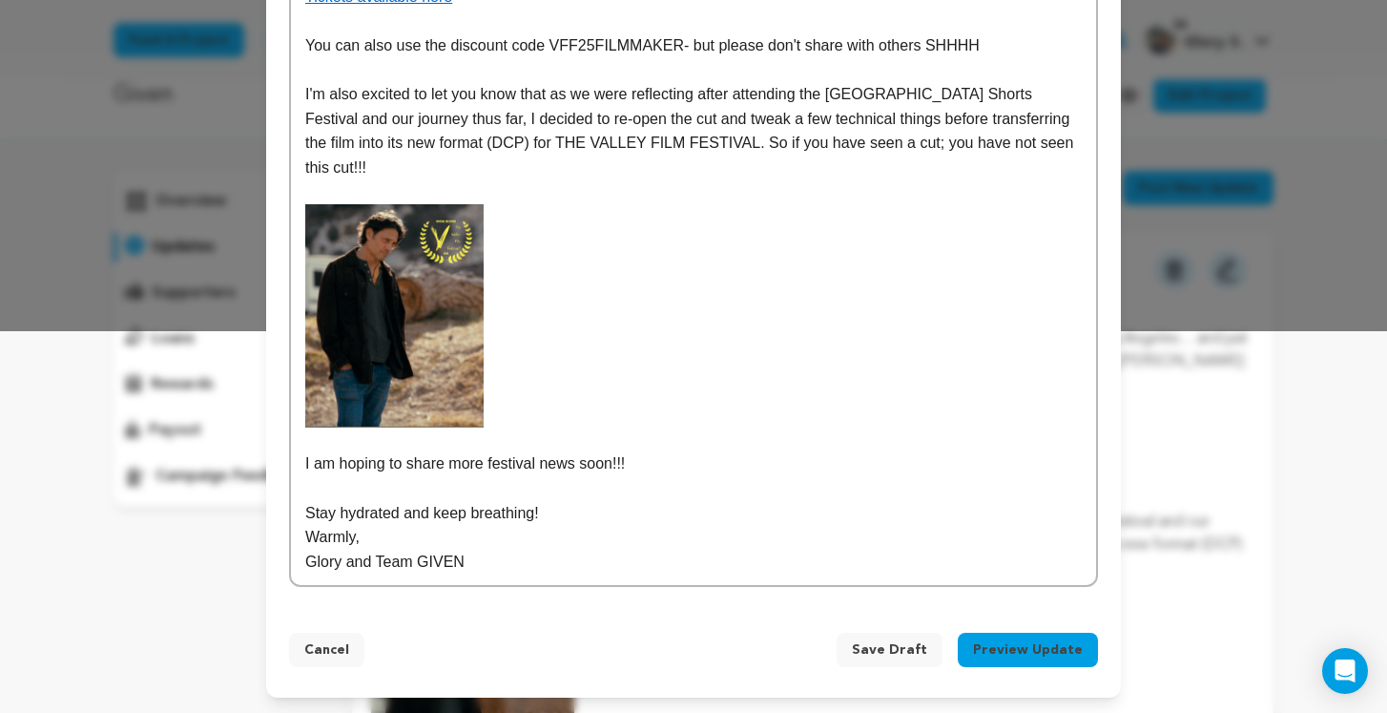
type input "ANNOUNCING OUR LOS ANGELES PREMIERE OF GIVEN ON FRIDAY SEPTEMBER 19TH"
click at [1027, 649] on button "Preview Update" at bounding box center [1028, 649] width 140 height 34
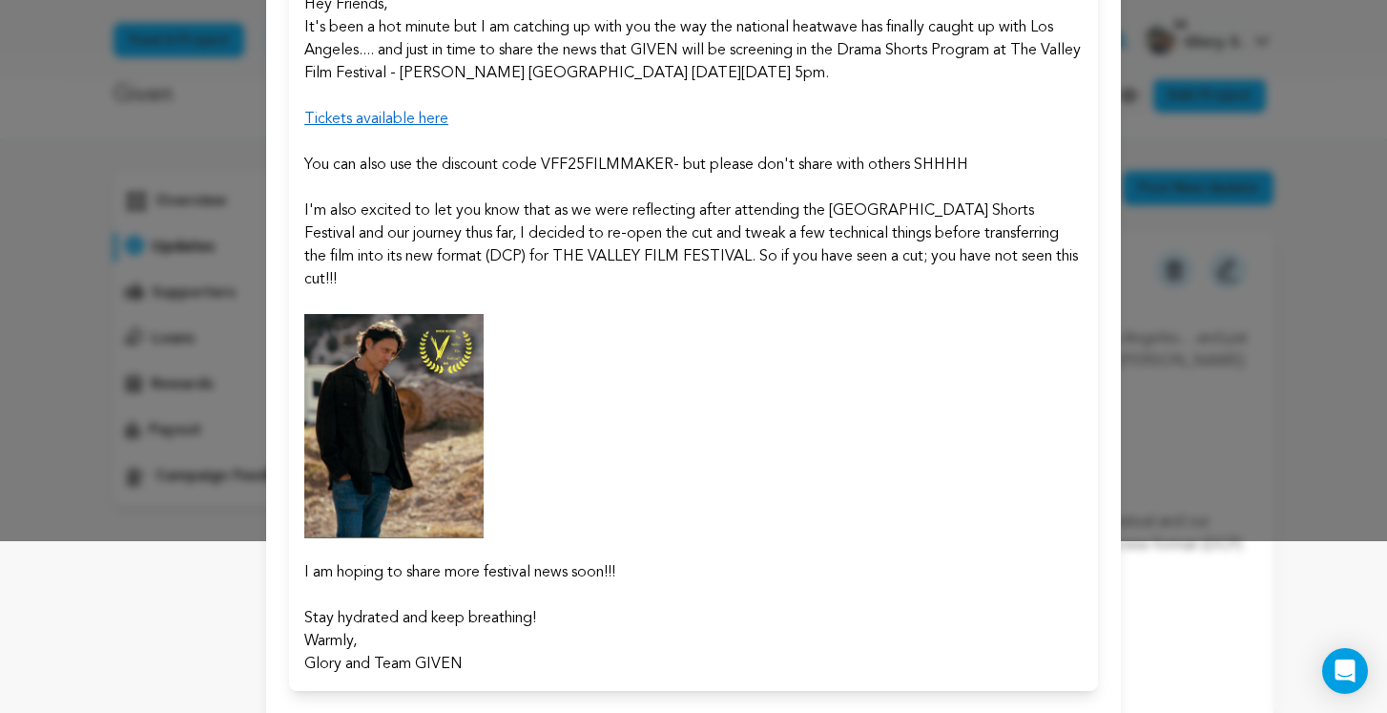
scroll to position [279, 0]
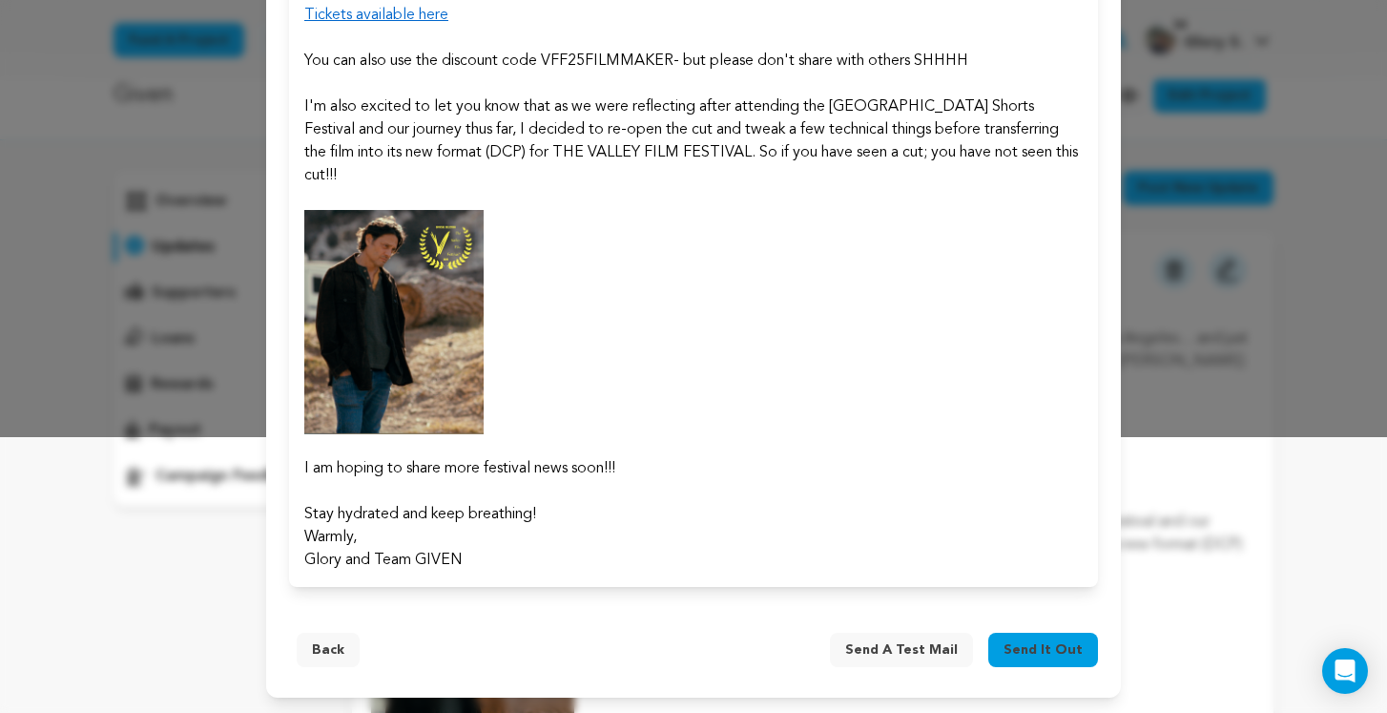
click at [901, 657] on span "Send a test mail" at bounding box center [901, 649] width 113 height 19
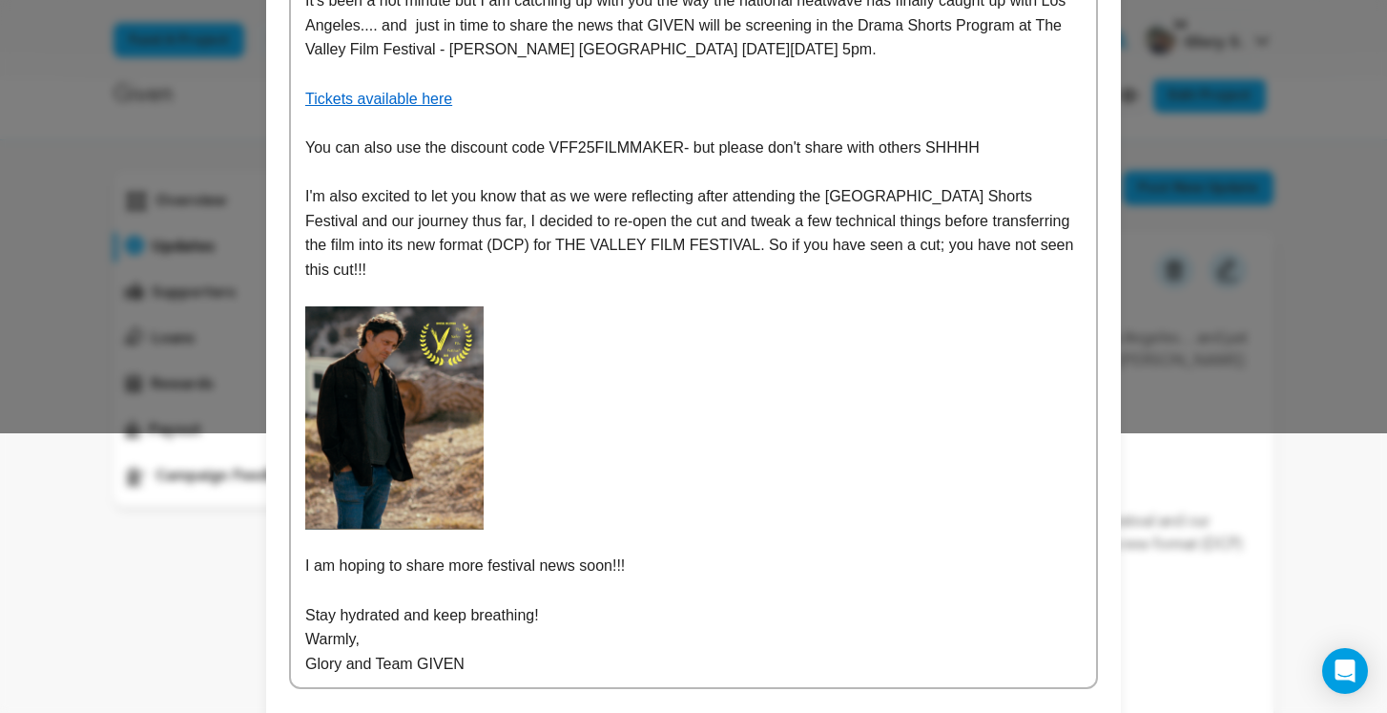
click at [615, 497] on p at bounding box center [693, 417] width 776 height 223
click at [472, 515] on img at bounding box center [394, 417] width 178 height 223
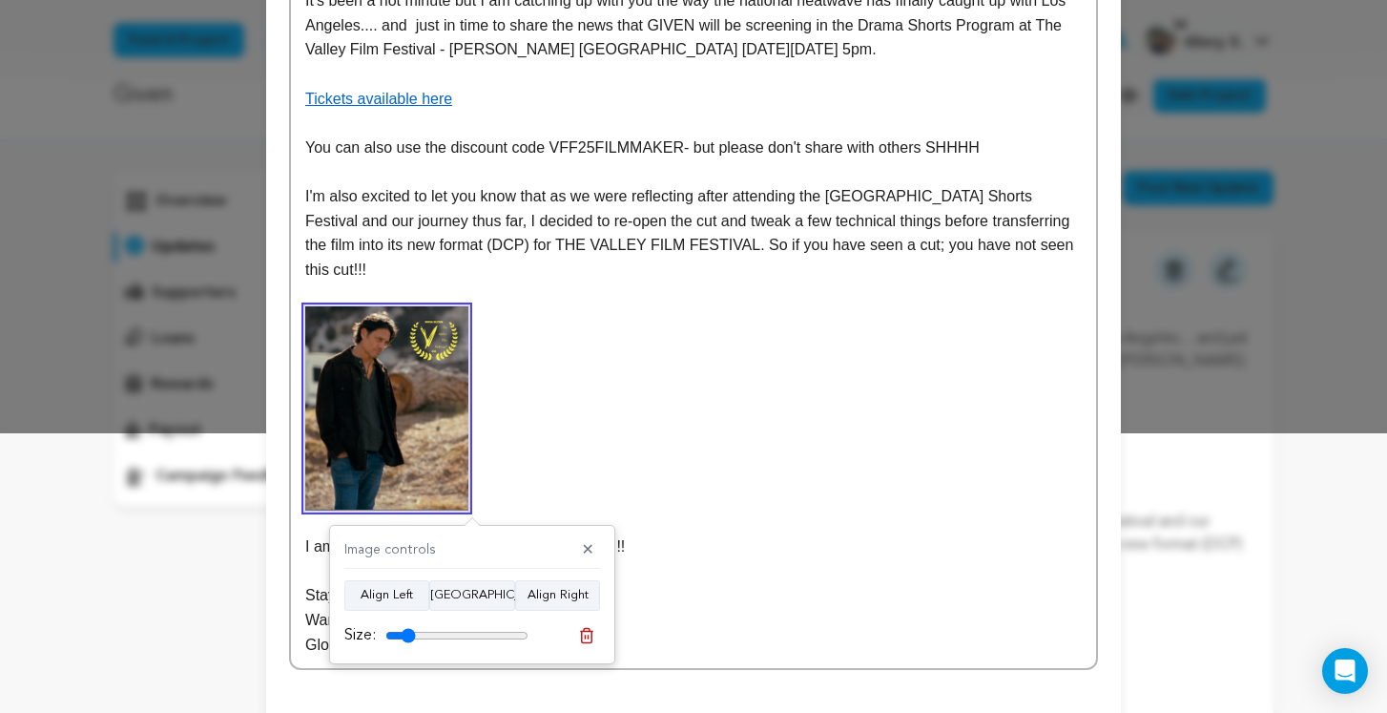
drag, startPoint x: 410, startPoint y: 632, endPoint x: 395, endPoint y: 632, distance: 15.3
click at [395, 632] on input "range" at bounding box center [456, 635] width 143 height 15
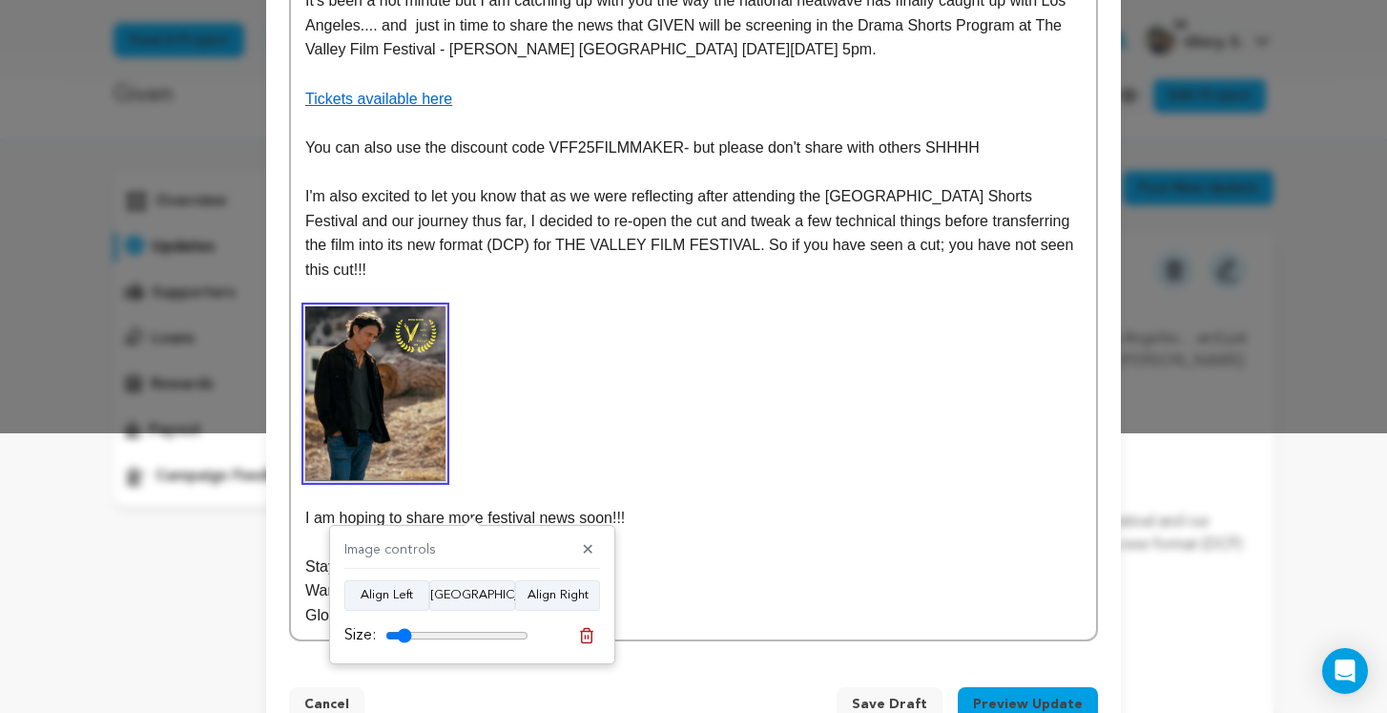
drag, startPoint x: 406, startPoint y: 634, endPoint x: 395, endPoint y: 634, distance: 11.4
click at [395, 634] on input "range" at bounding box center [456, 635] width 143 height 15
type input "14"
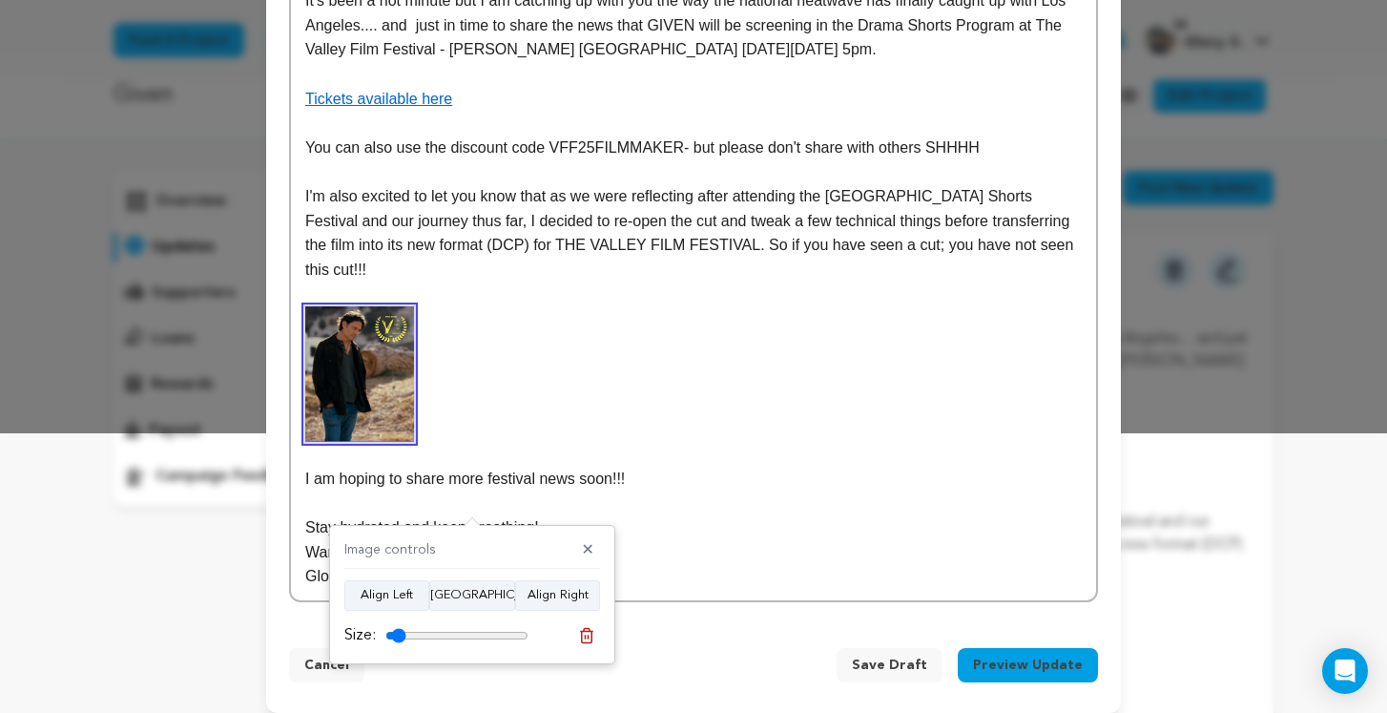
click at [396, 633] on input "range" at bounding box center [456, 635] width 143 height 15
click at [504, 377] on p at bounding box center [693, 373] width 776 height 135
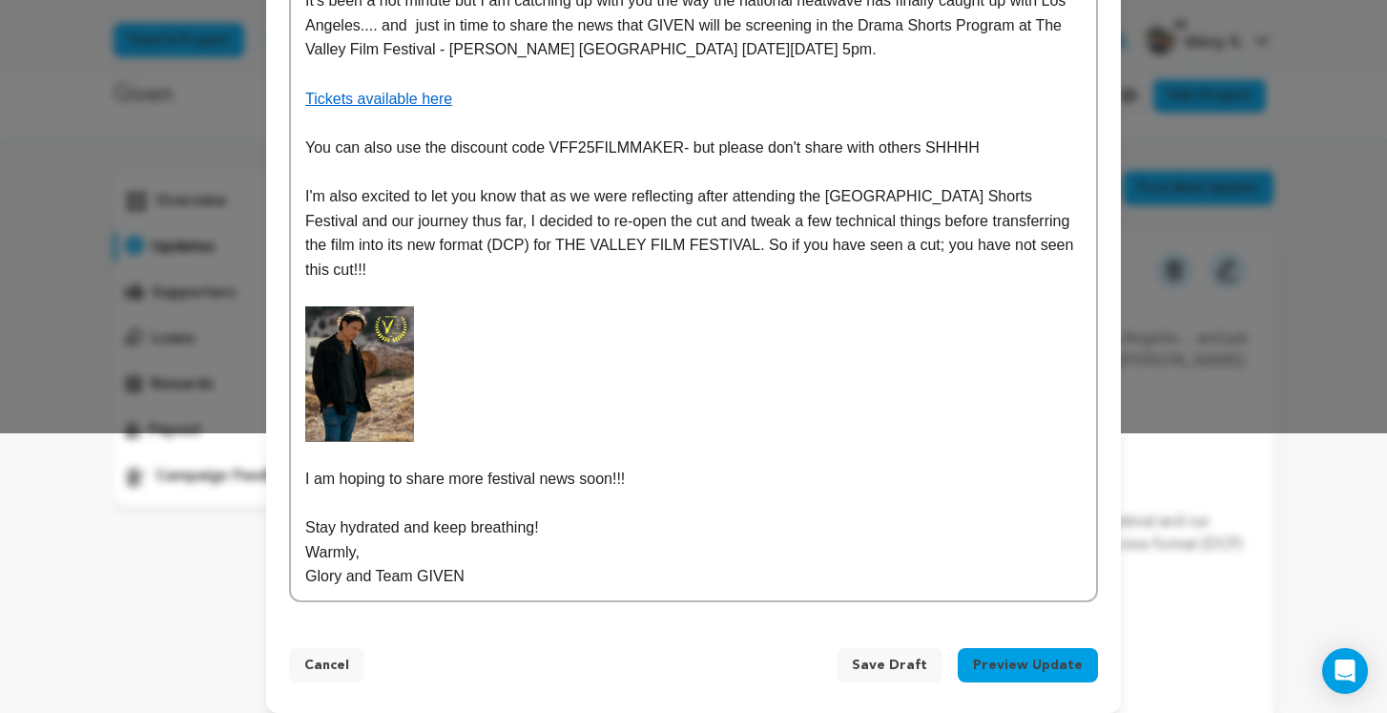
click at [905, 661] on span "Save Draft" at bounding box center [889, 664] width 75 height 19
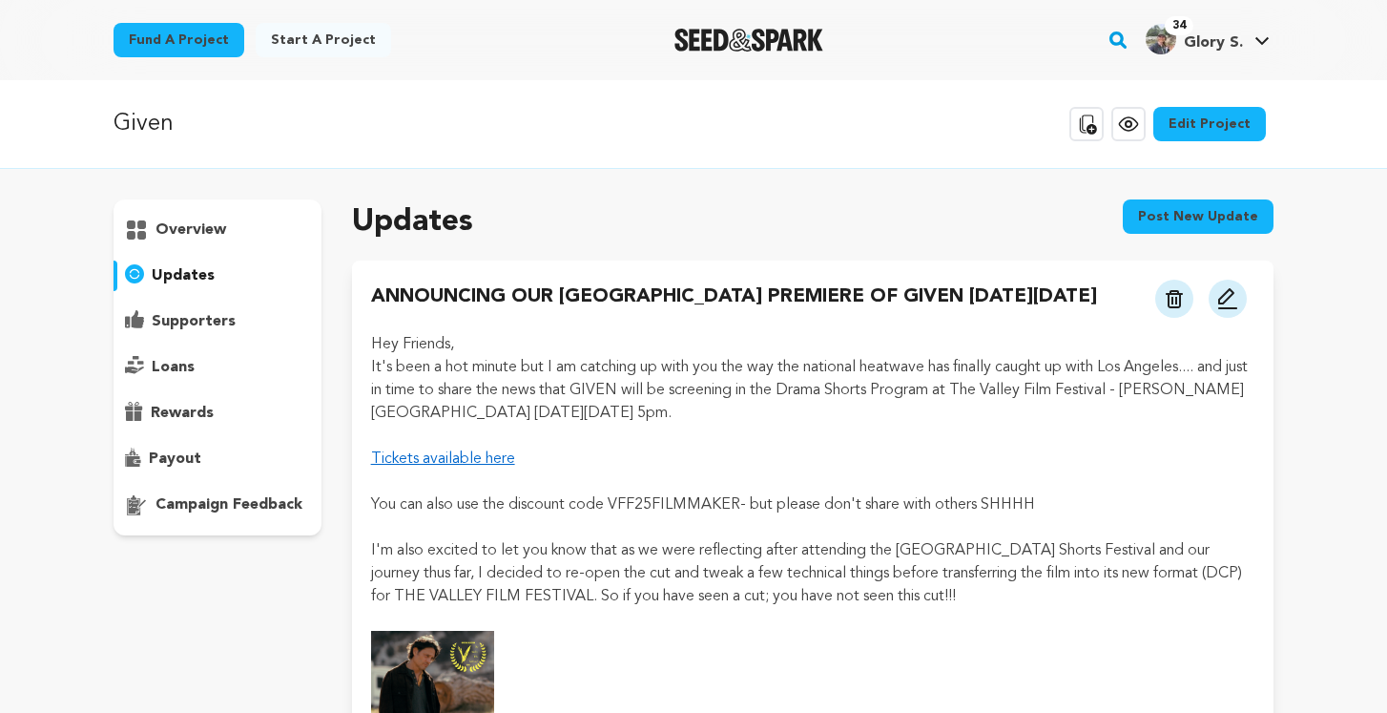
scroll to position [30, 0]
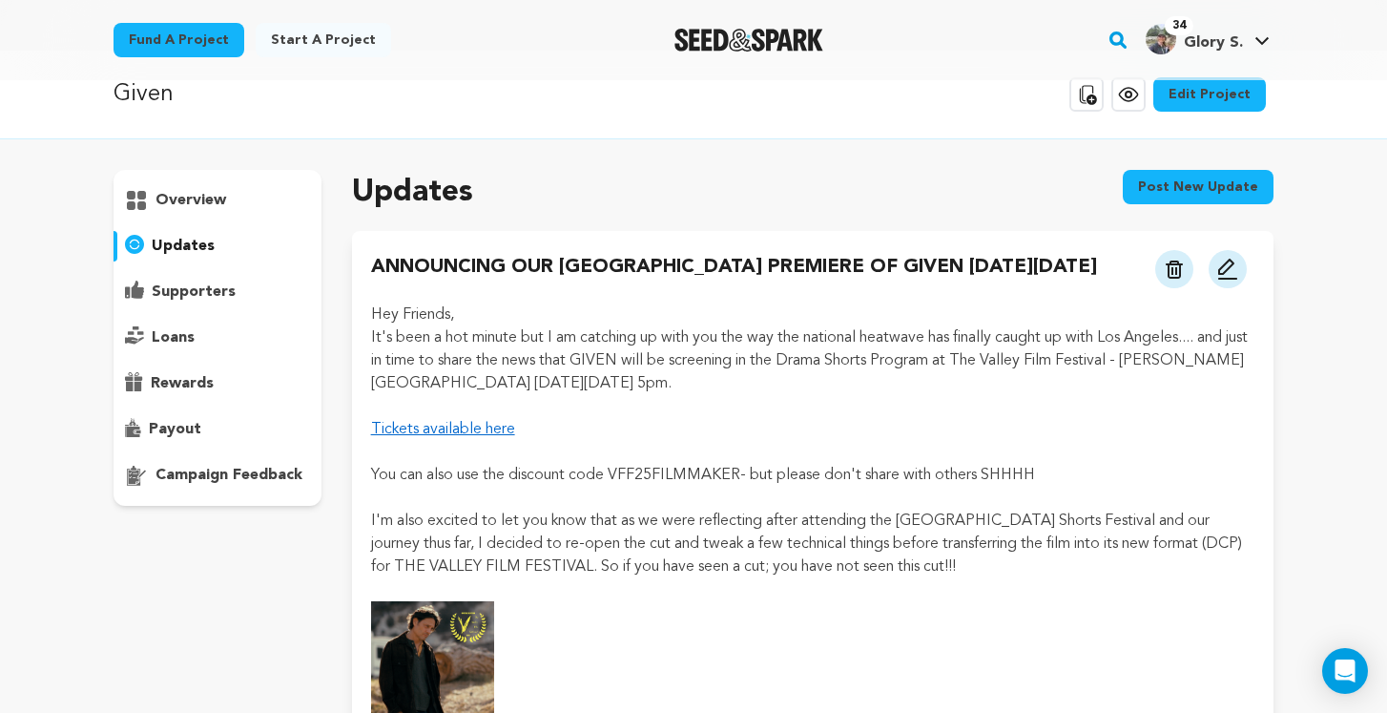
click at [1228, 268] on img at bounding box center [1227, 269] width 23 height 23
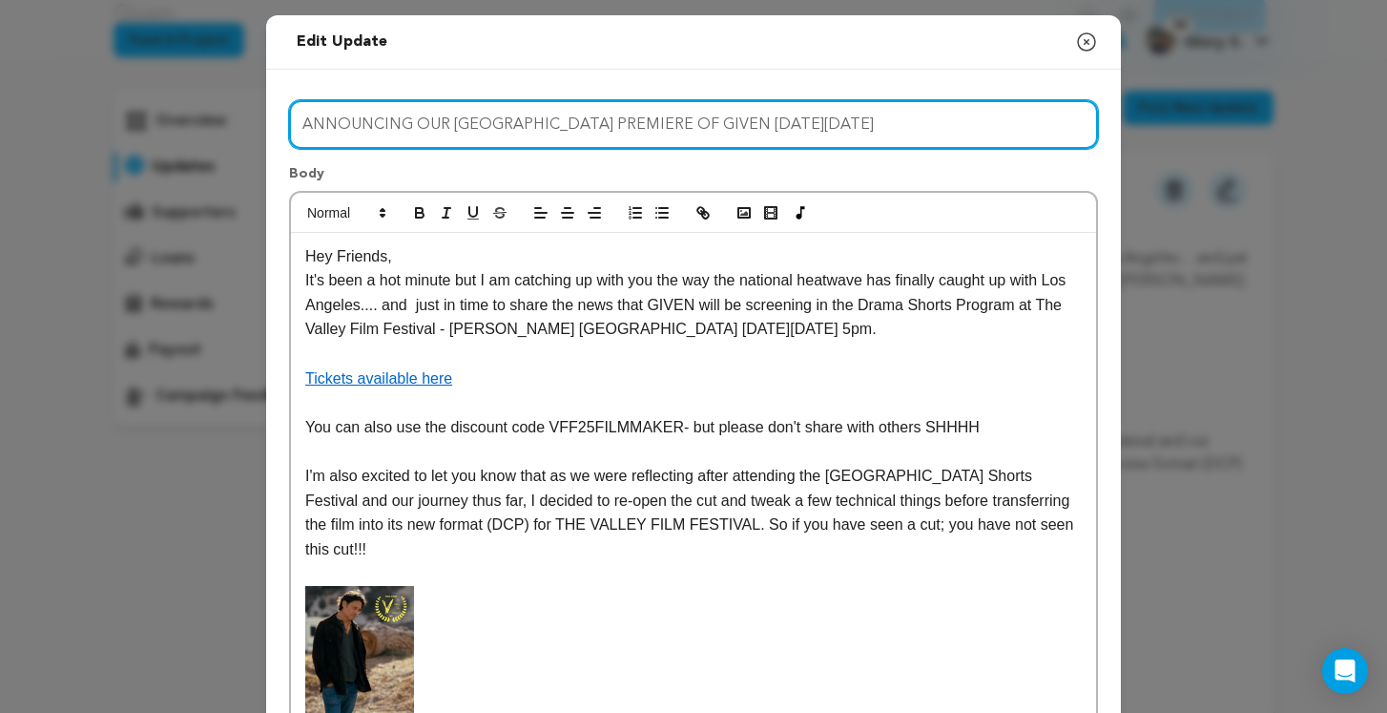
drag, startPoint x: 447, startPoint y: 127, endPoint x: 279, endPoint y: 121, distance: 168.0
click at [289, 121] on input "ANNOUNCING OUR LOS ANGELES PREMIERE OF GIVEN ON FRIDAY SEPTEMBER 19TH" at bounding box center [693, 124] width 809 height 49
click at [800, 123] on input "*** LOS ANGELES PREMIERE OF GIVEN ON FRIDAY SEPTEMBER 19TH" at bounding box center [693, 124] width 809 height 49
type input "*** [GEOGRAPHIC_DATA] PREMIERE OF GIVEN [DATE][DATE]***"
click button "Send it out" at bounding box center [0, 0] width 0 height 0
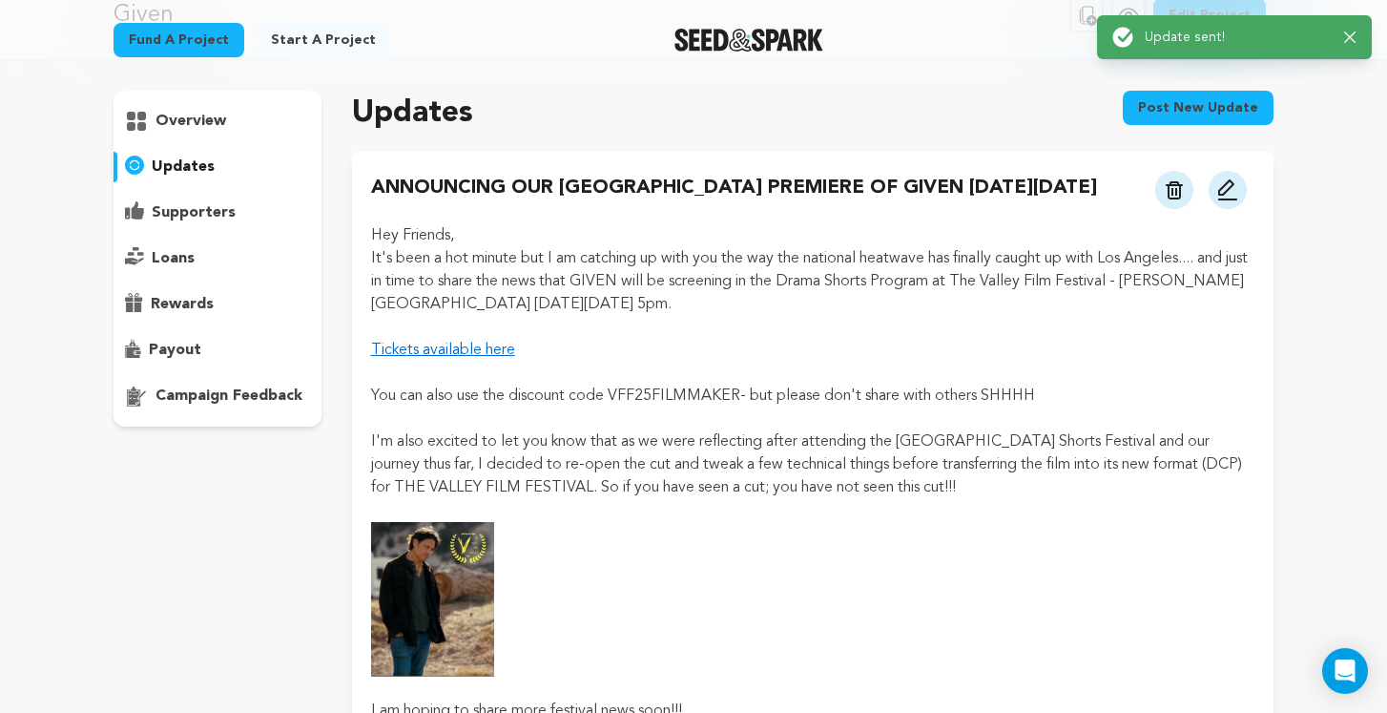
click at [1230, 187] on img at bounding box center [1227, 189] width 23 height 23
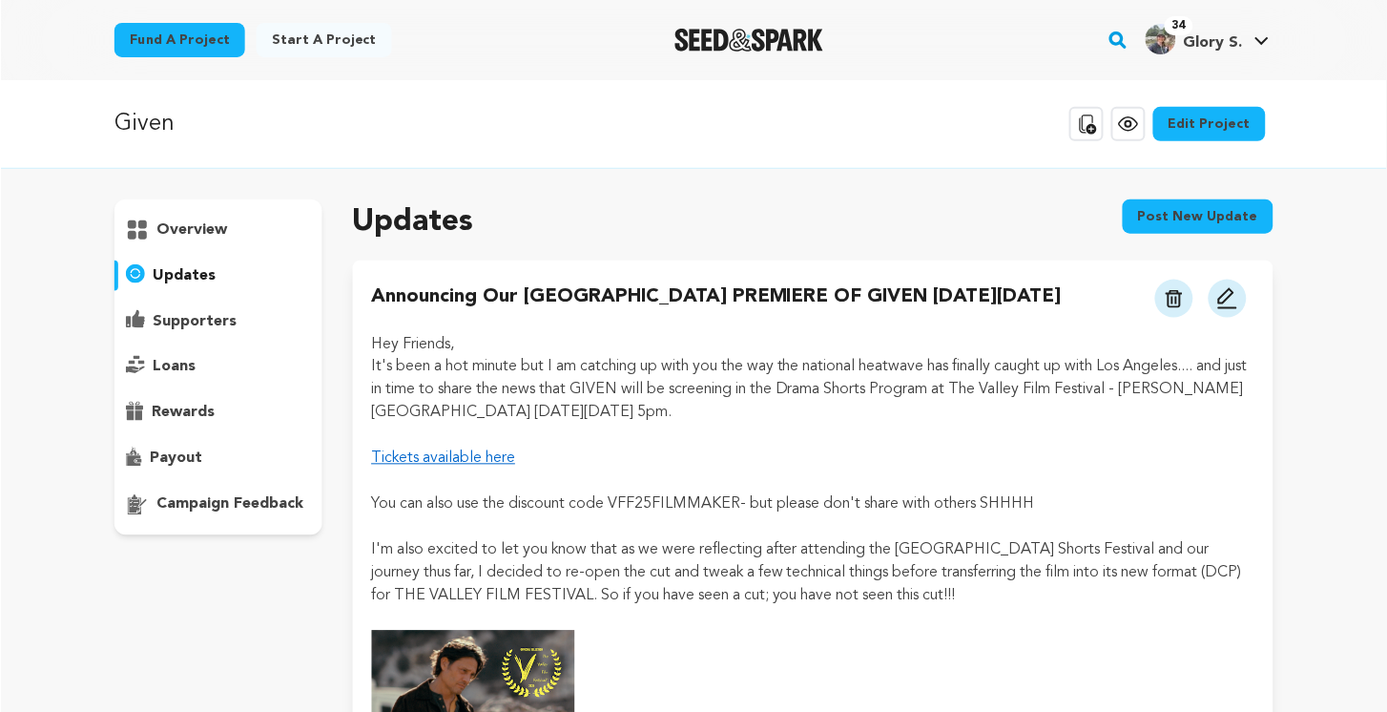
scroll to position [110, 0]
